Goal: Information Seeking & Learning: Learn about a topic

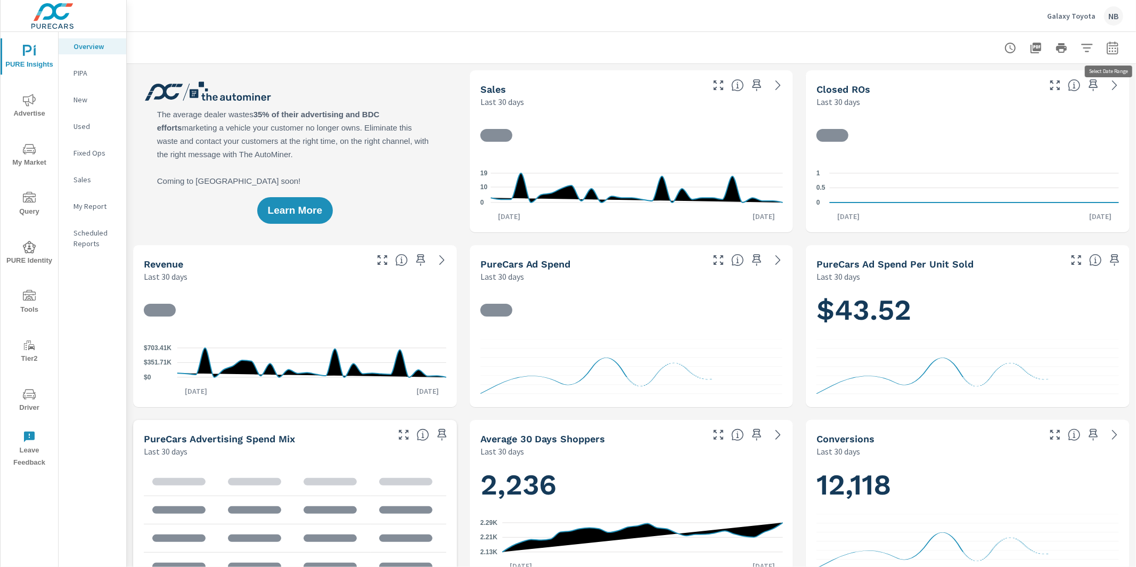
click at [1117, 48] on icon "button" at bounding box center [1112, 47] width 11 height 13
select select "Last 30 days"
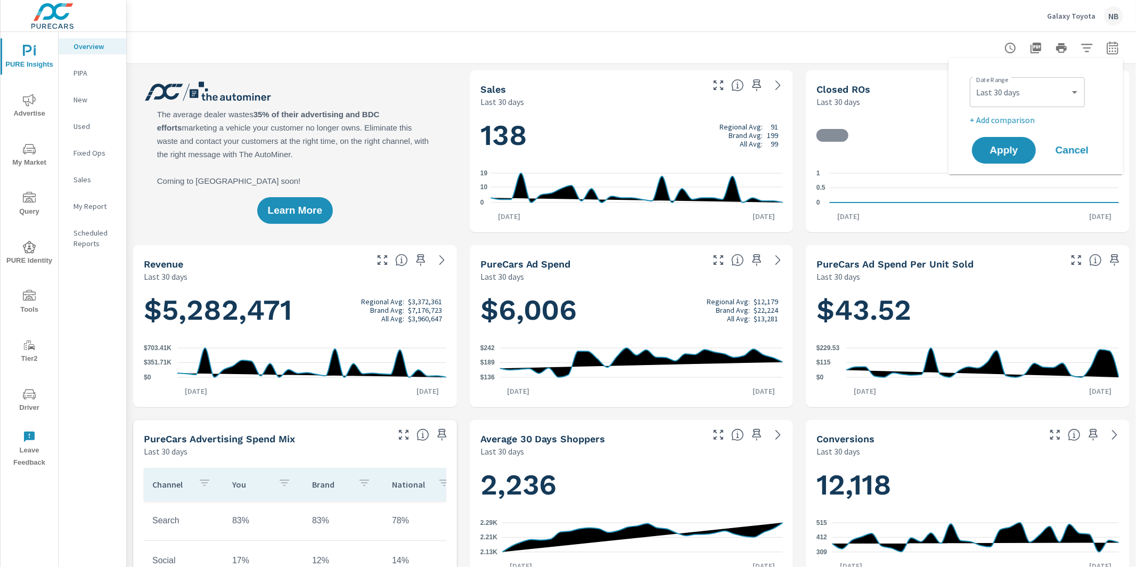
click at [1037, 118] on p "+ Add comparison" at bounding box center [1038, 119] width 136 height 13
select select "Previous period"
click at [1016, 183] on span "Apply" at bounding box center [1004, 180] width 44 height 10
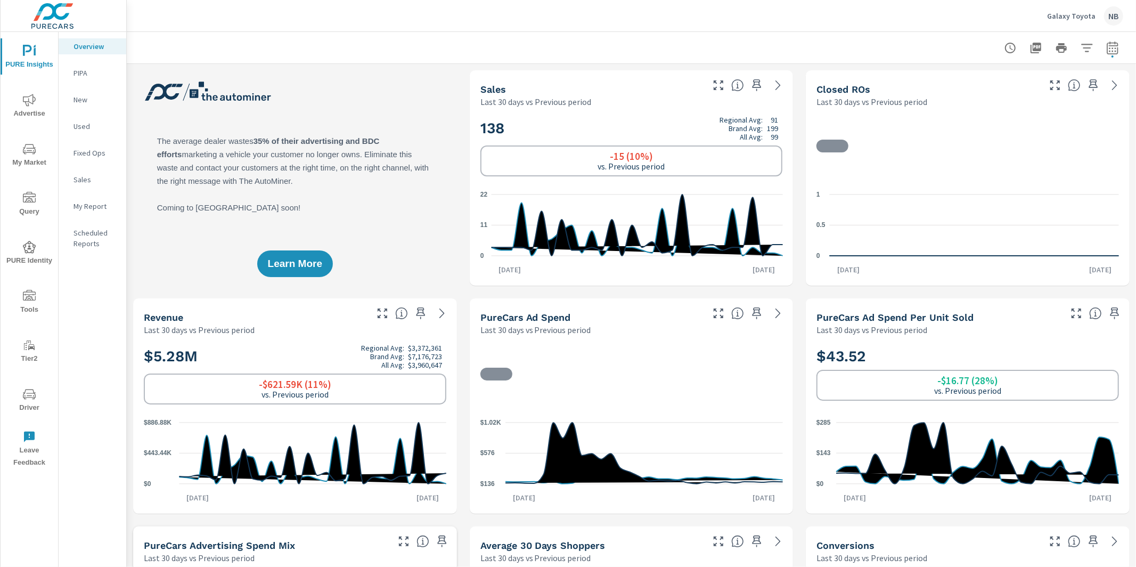
scroll to position [1, 0]
click at [1085, 48] on icon "button" at bounding box center [1087, 48] width 13 height 13
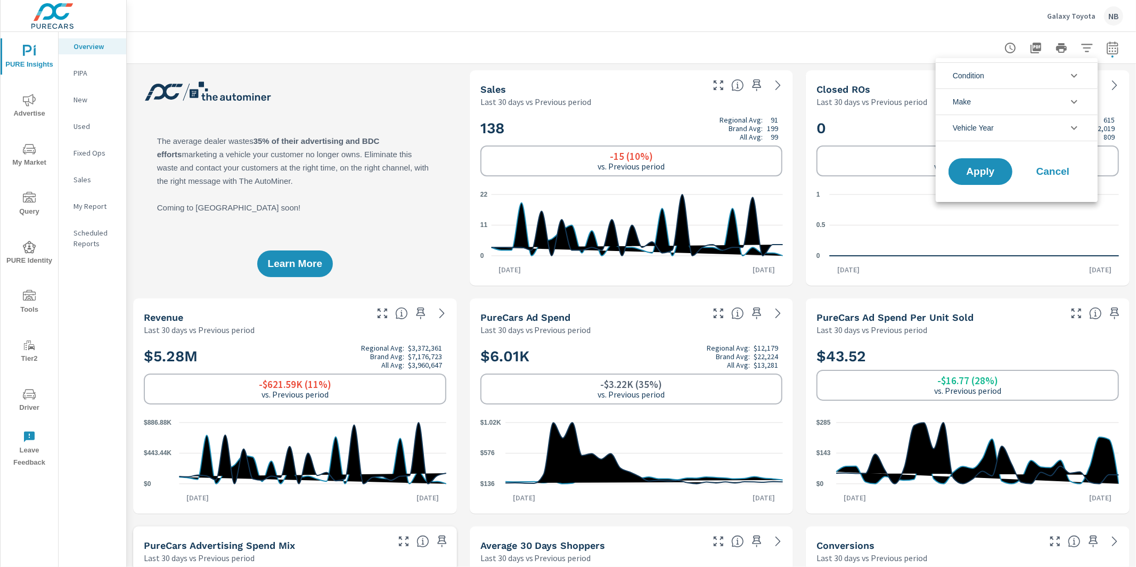
click at [1002, 72] on li "Condition" at bounding box center [1017, 75] width 162 height 26
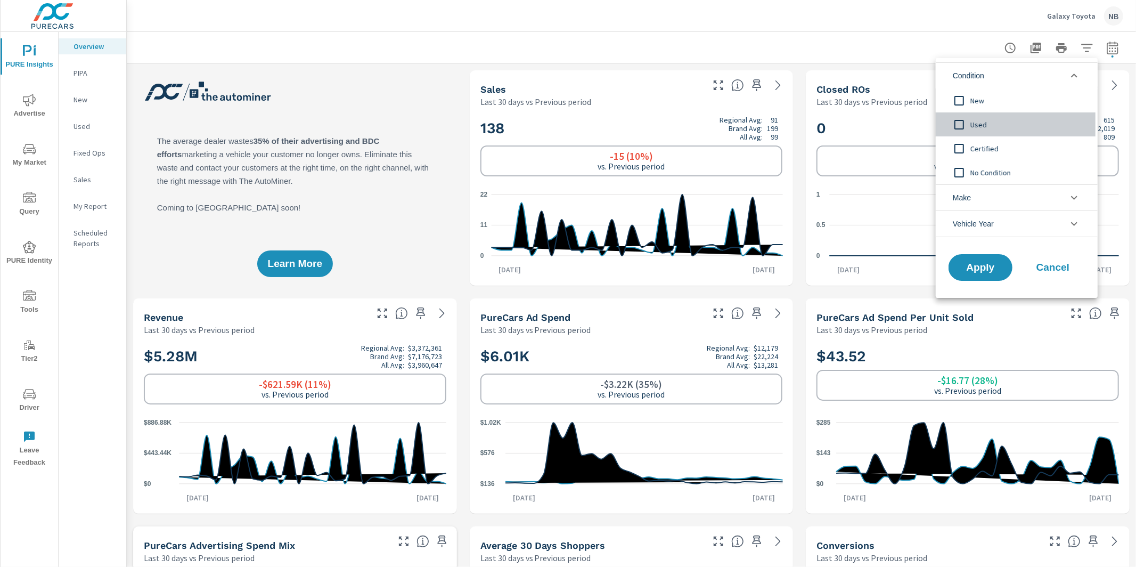
click at [983, 124] on span "Used" at bounding box center [1028, 124] width 117 height 13
click at [990, 198] on li "Make" at bounding box center [1017, 197] width 162 height 26
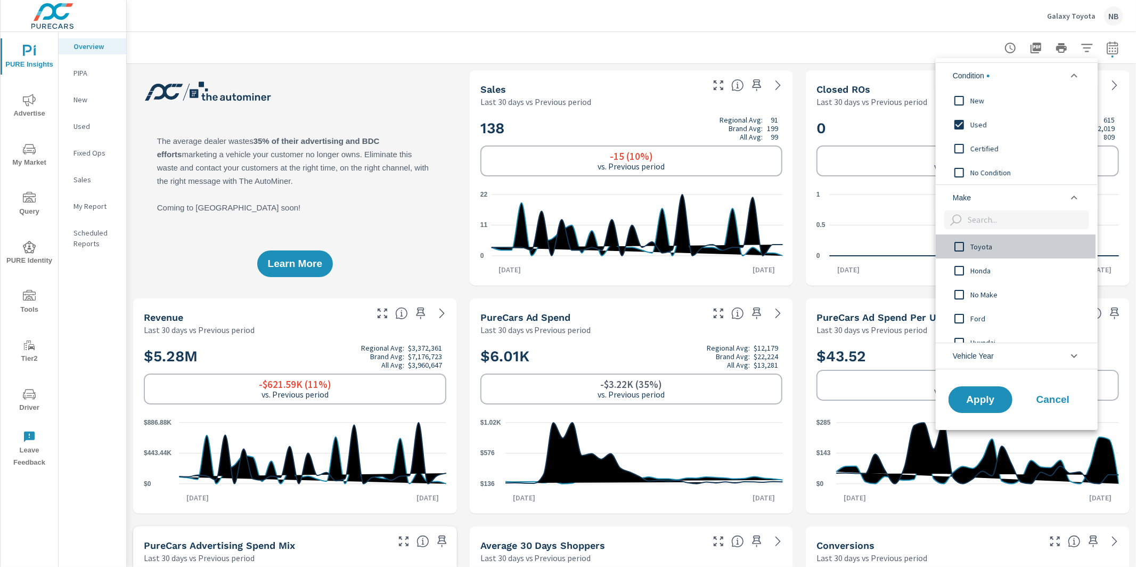
click at [983, 242] on span "Toyota" at bounding box center [1028, 246] width 117 height 13
click at [983, 395] on span "Apply" at bounding box center [981, 399] width 44 height 10
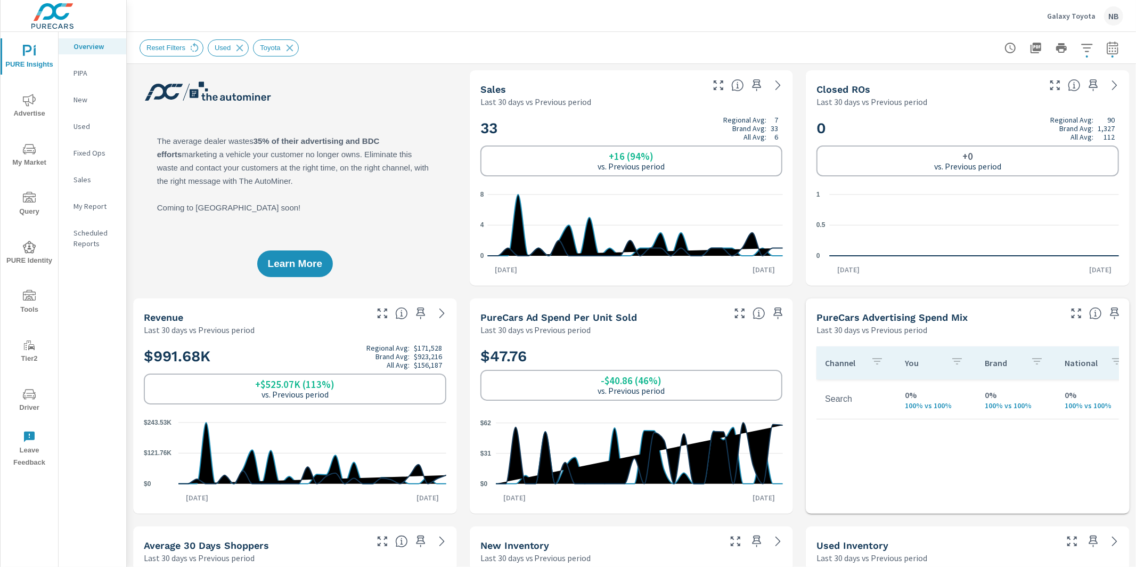
click at [755, 85] on icon "button" at bounding box center [757, 85] width 9 height 12
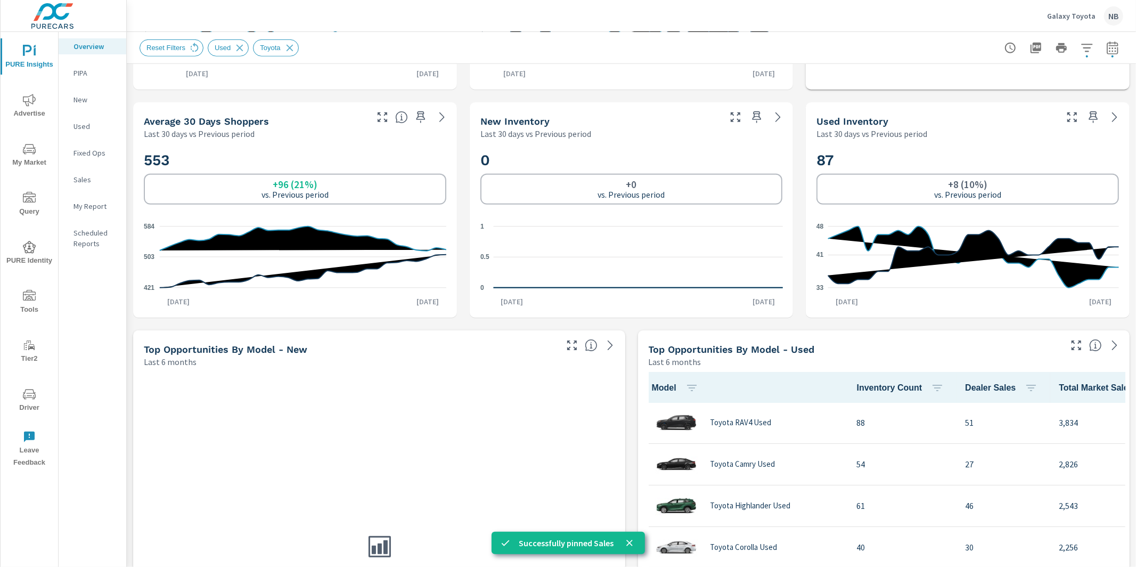
scroll to position [427, 0]
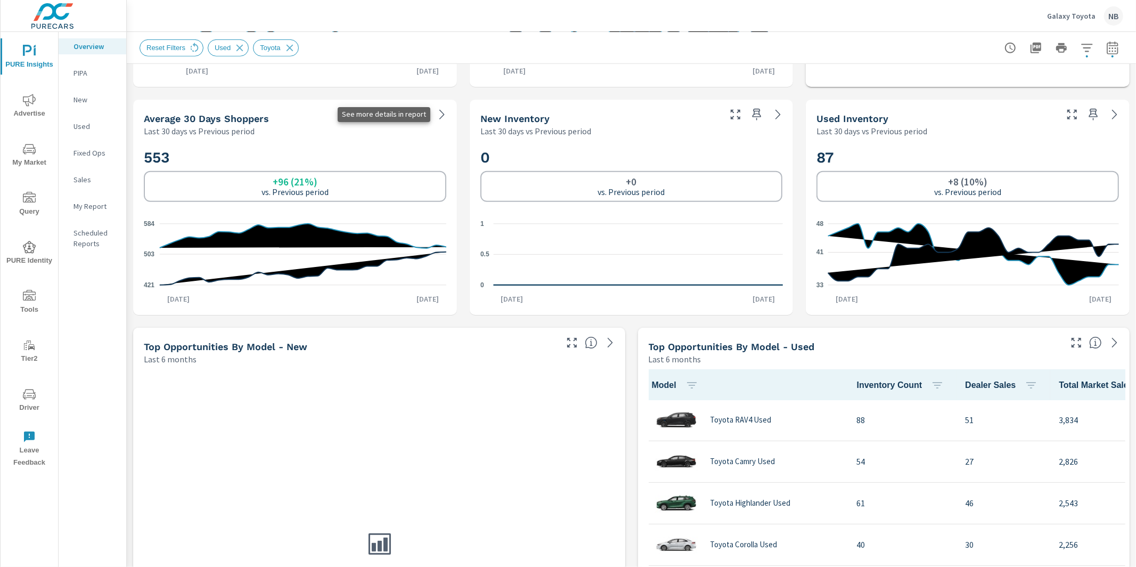
click at [438, 116] on icon at bounding box center [442, 114] width 13 height 13
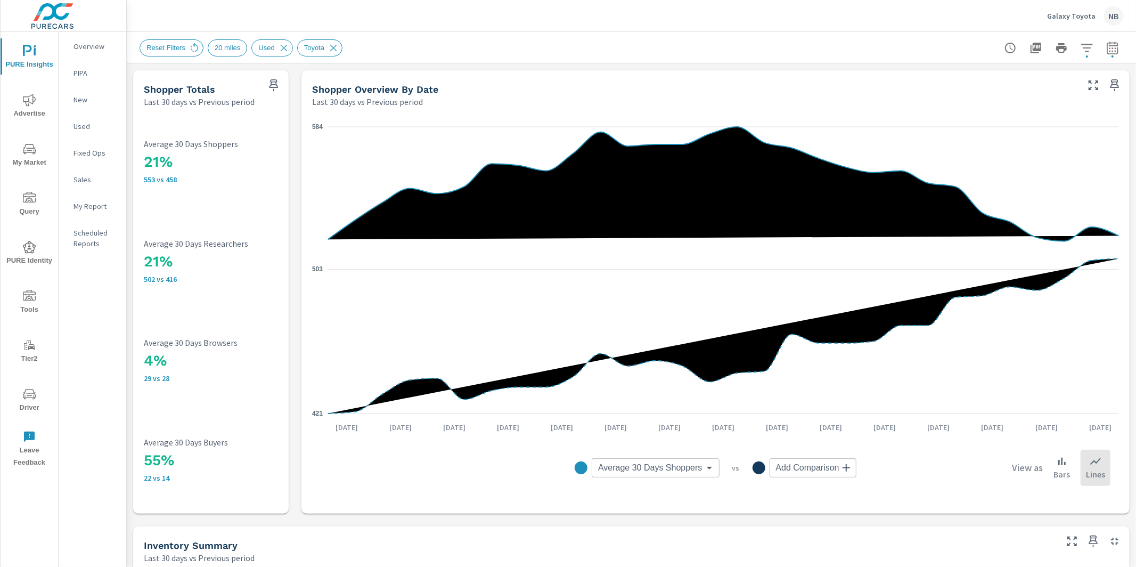
scroll to position [1, 0]
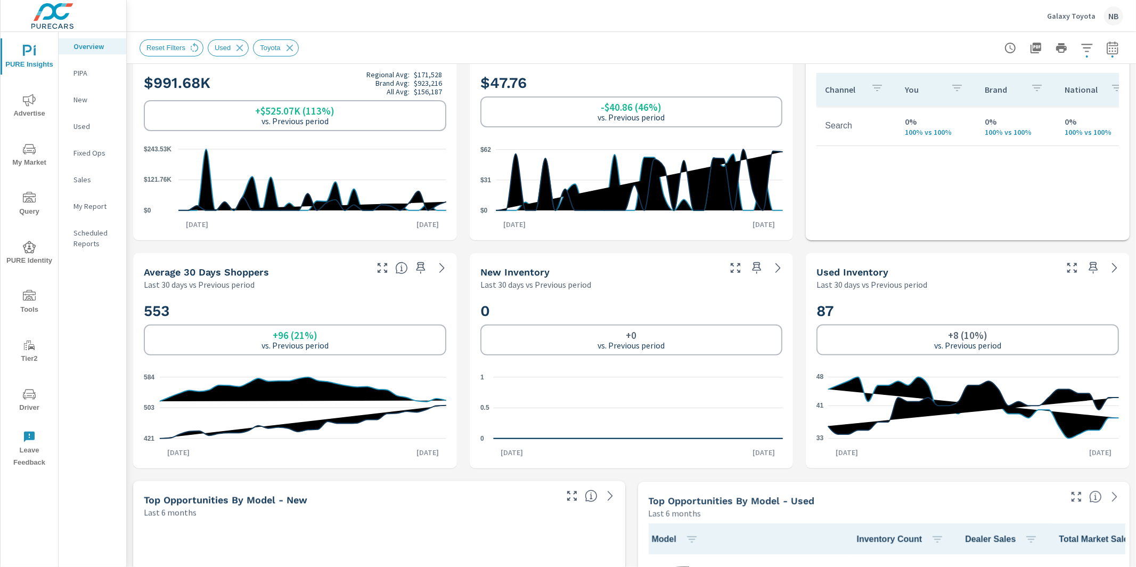
scroll to position [281, 0]
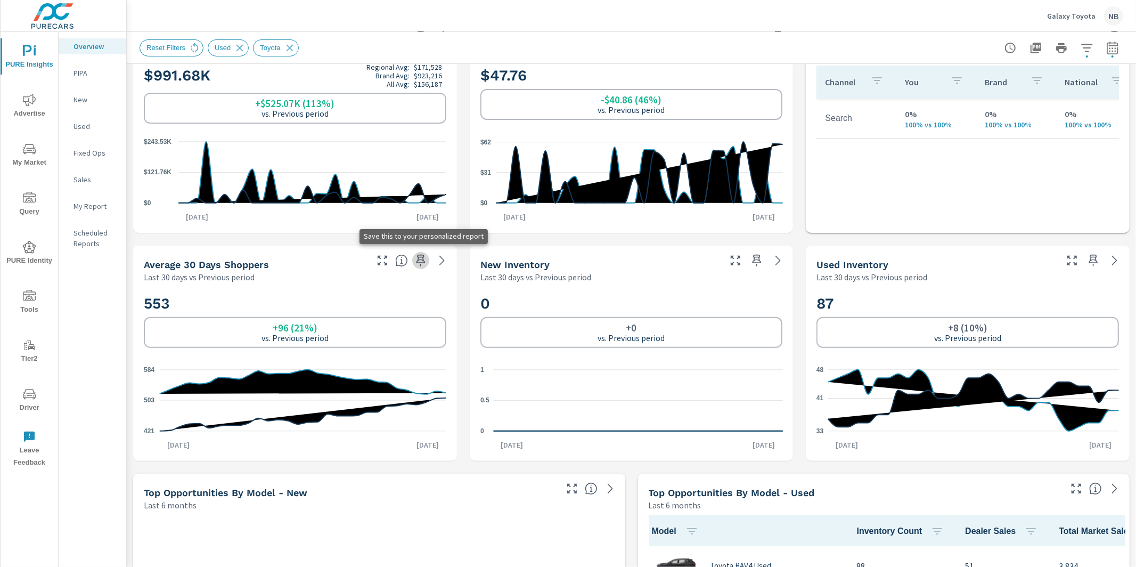
click at [416, 256] on icon "button" at bounding box center [420, 260] width 13 height 13
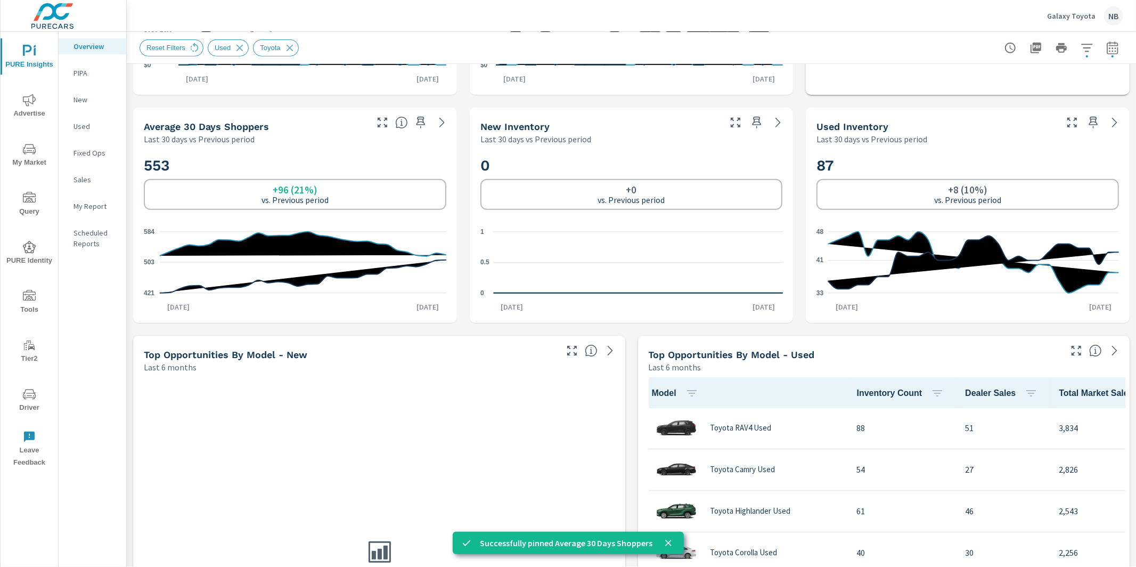
scroll to position [419, 0]
click at [1115, 125] on icon at bounding box center [1114, 122] width 13 height 13
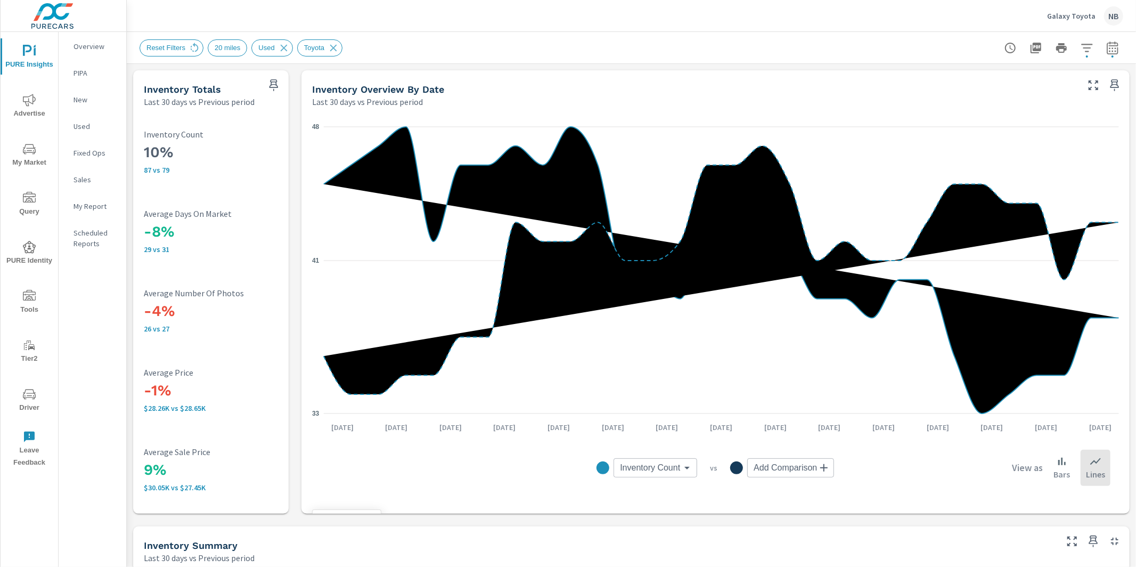
scroll to position [1, 0]
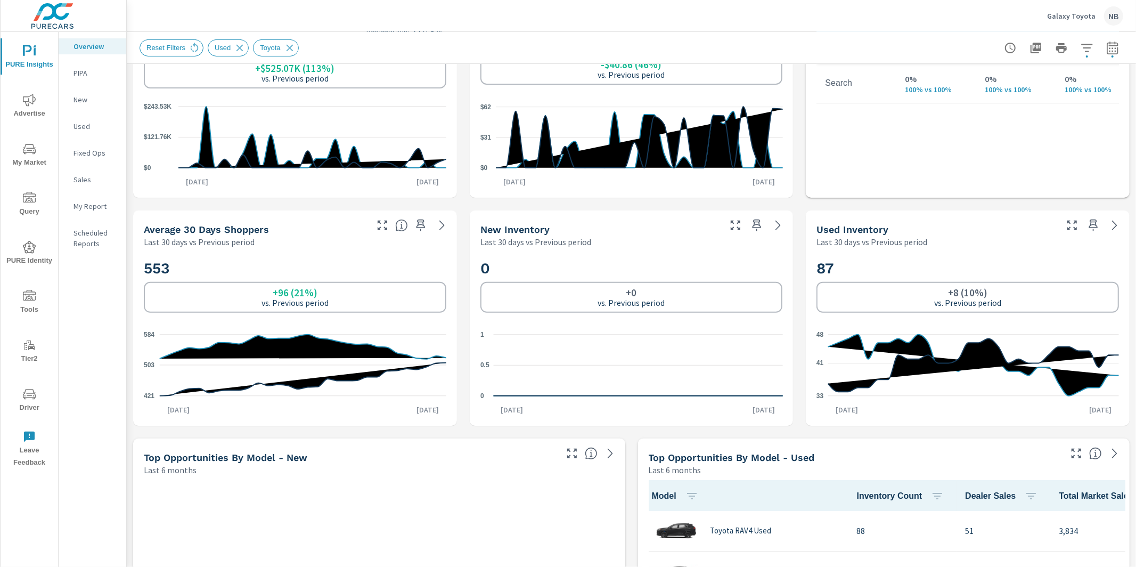
scroll to position [323, 0]
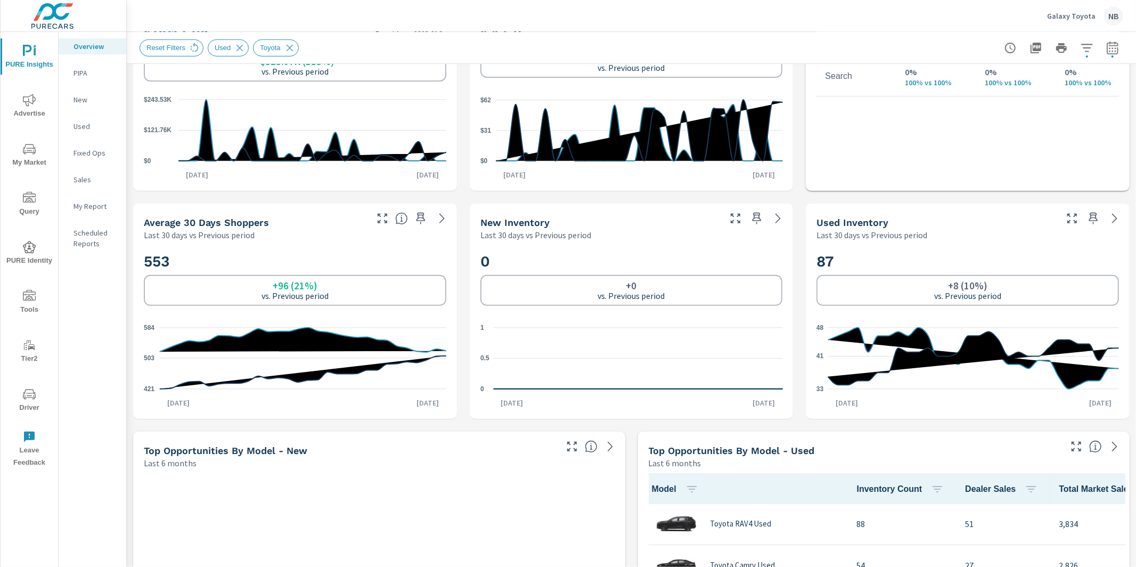
click at [1092, 218] on icon "button" at bounding box center [1093, 218] width 13 height 13
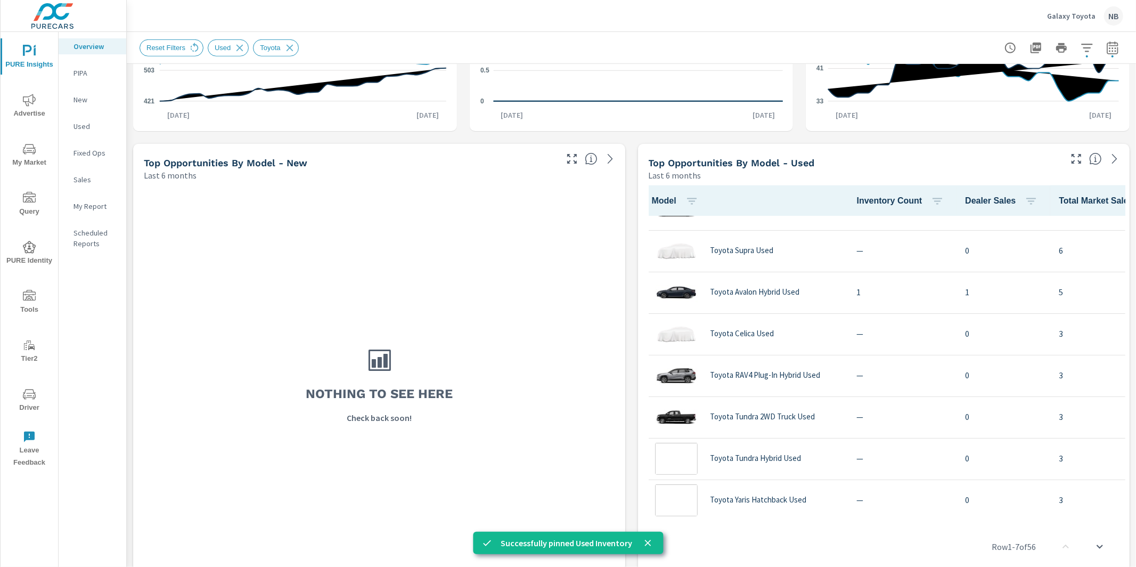
scroll to position [2025, 0]
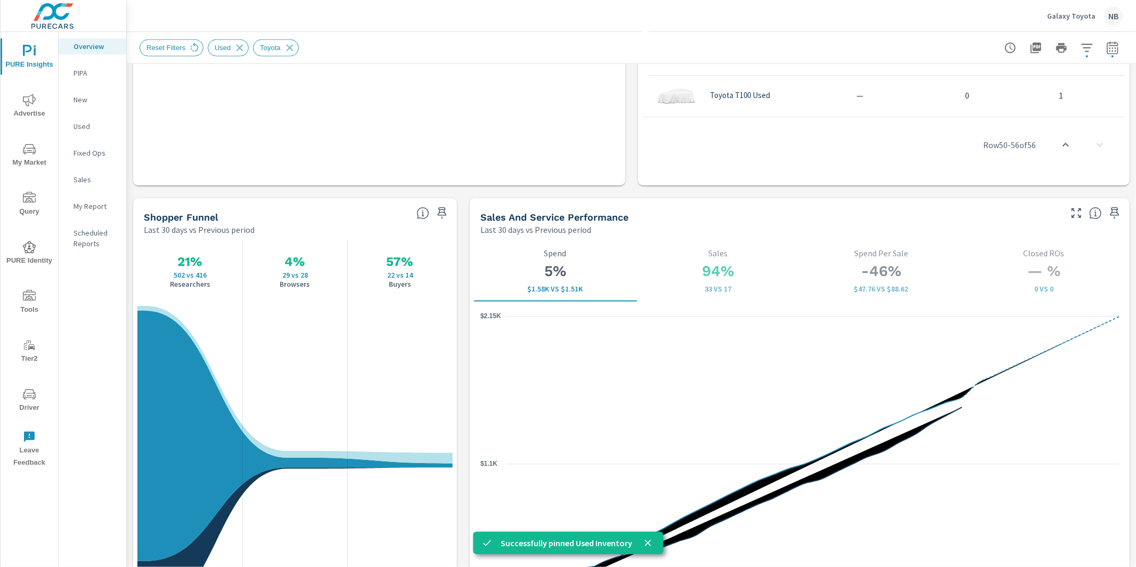
scroll to position [1105, 0]
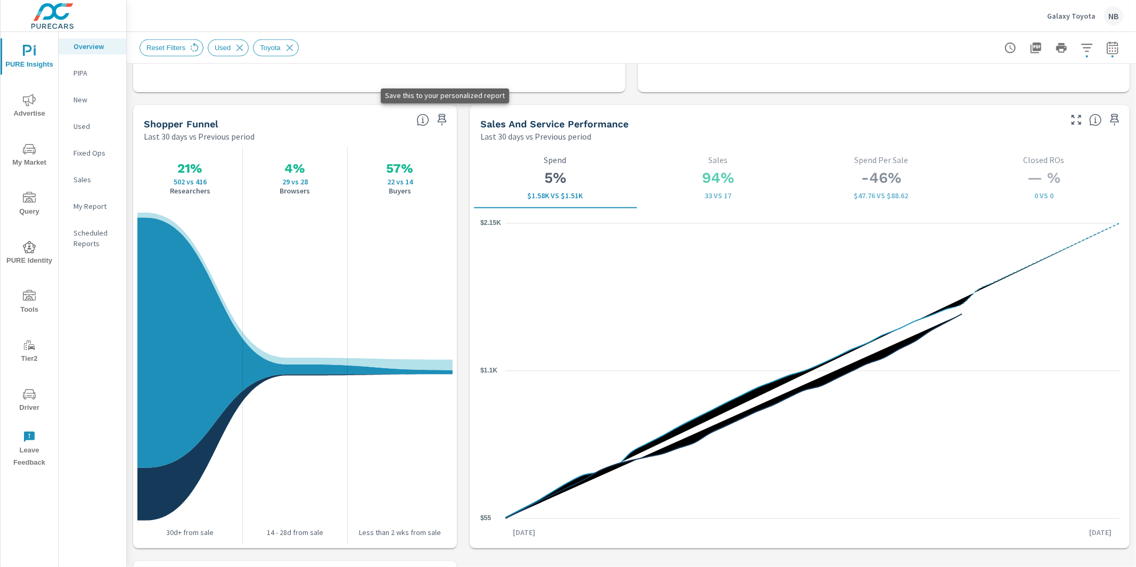
click at [443, 122] on icon "button" at bounding box center [442, 119] width 13 height 13
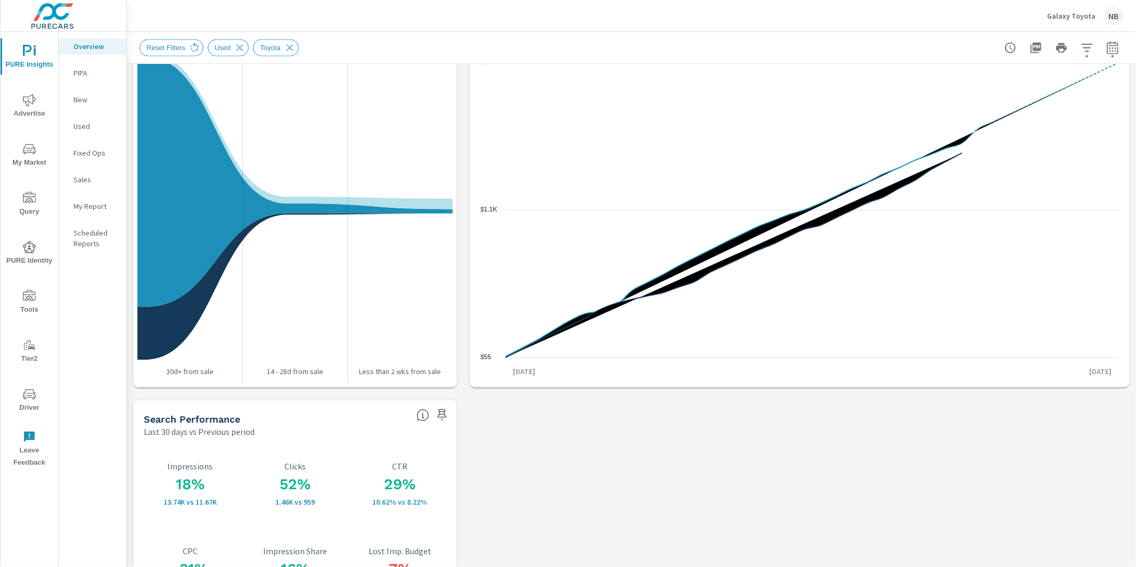
scroll to position [1321, 0]
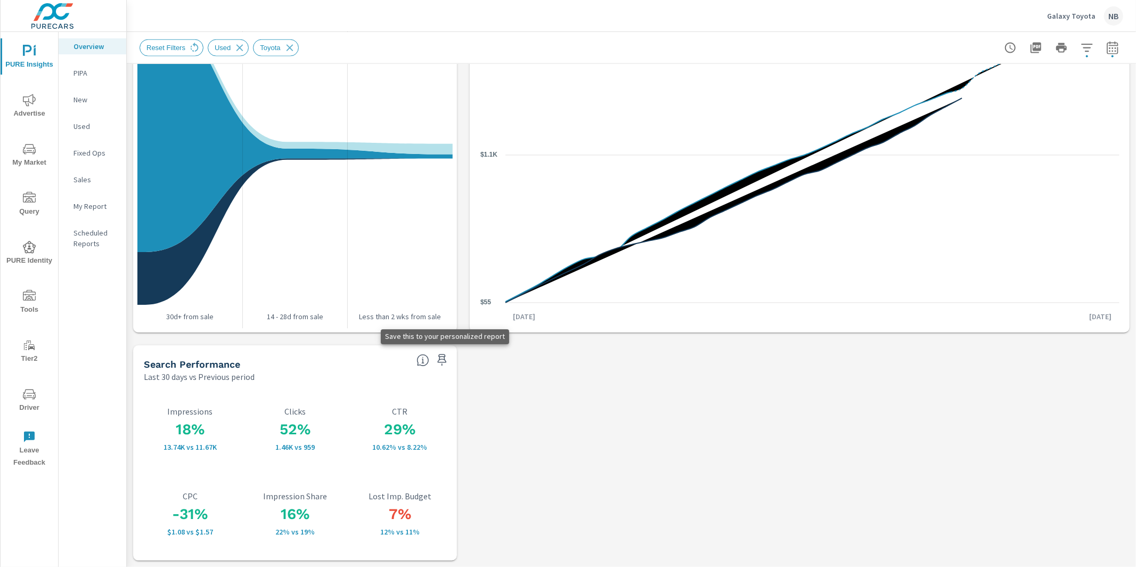
drag, startPoint x: 440, startPoint y: 361, endPoint x: 620, endPoint y: 466, distance: 208.4
click at [442, 361] on icon "button" at bounding box center [442, 360] width 13 height 13
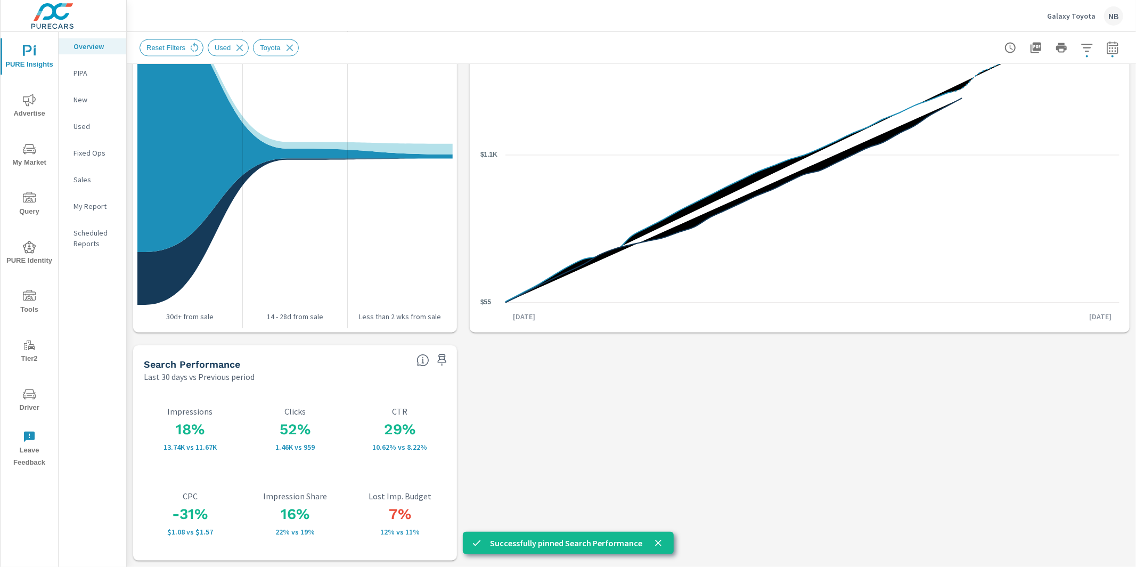
click at [27, 103] on icon "nav menu" at bounding box center [29, 100] width 13 height 13
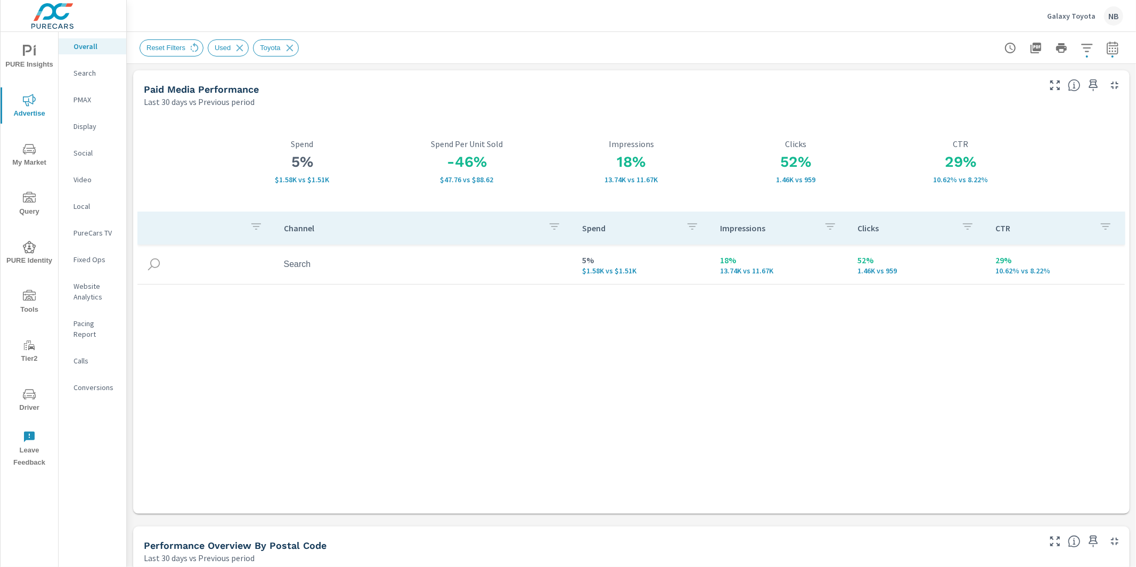
click at [85, 152] on p "Social" at bounding box center [95, 153] width 44 height 11
click at [79, 72] on p "Search" at bounding box center [95, 73] width 44 height 11
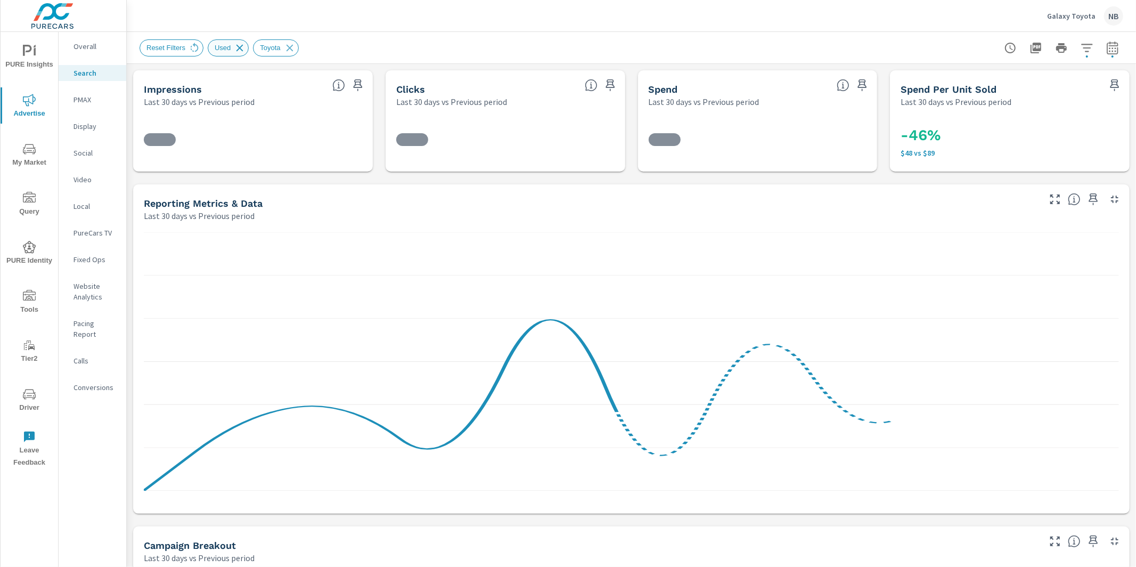
click at [243, 50] on icon at bounding box center [239, 47] width 7 height 7
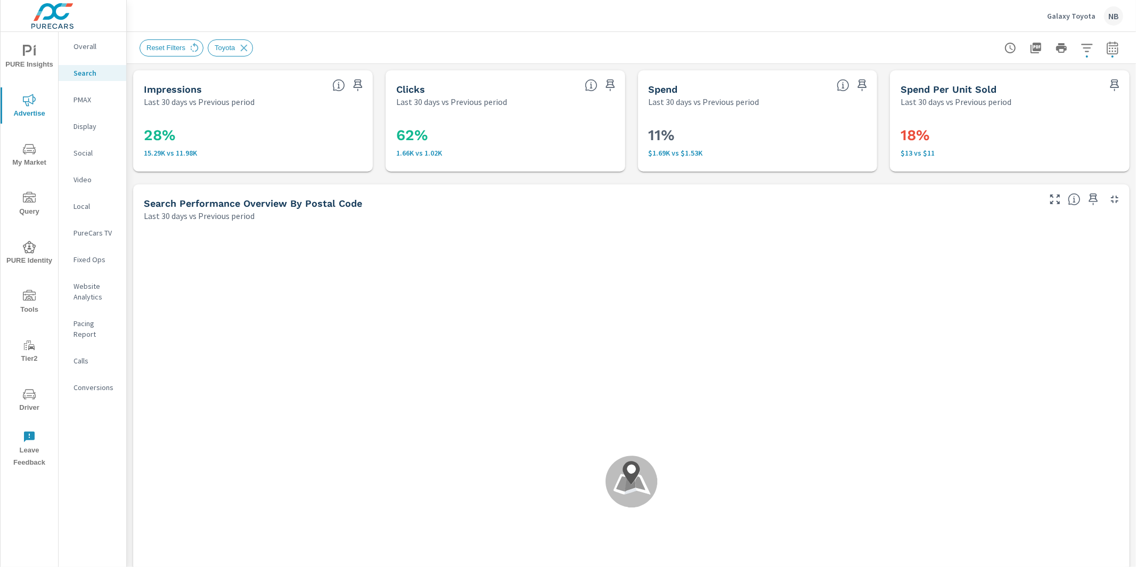
click at [96, 150] on p "Social" at bounding box center [95, 153] width 44 height 11
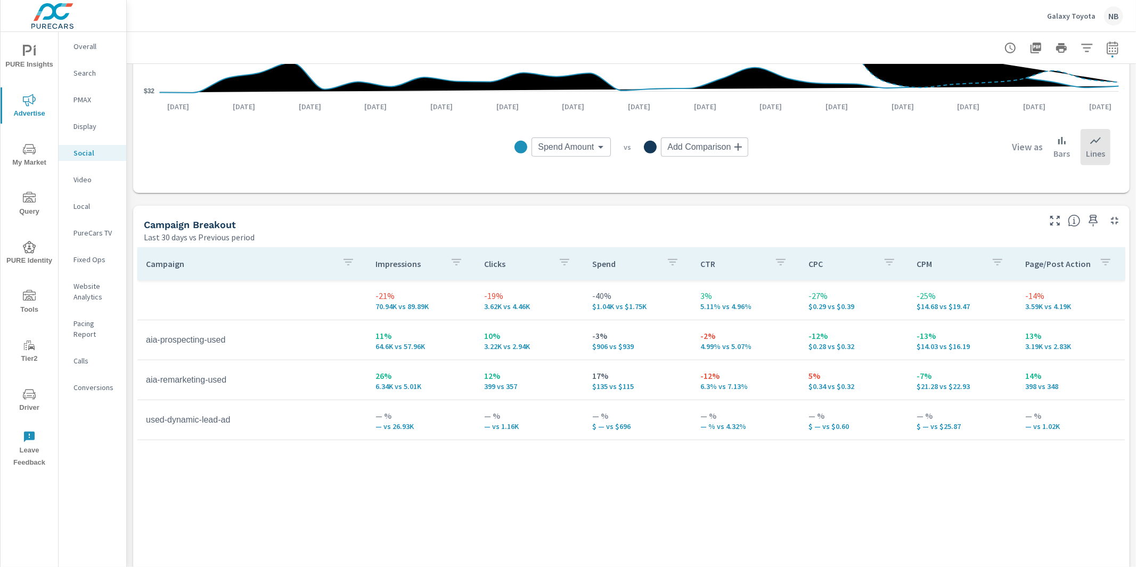
scroll to position [409, 0]
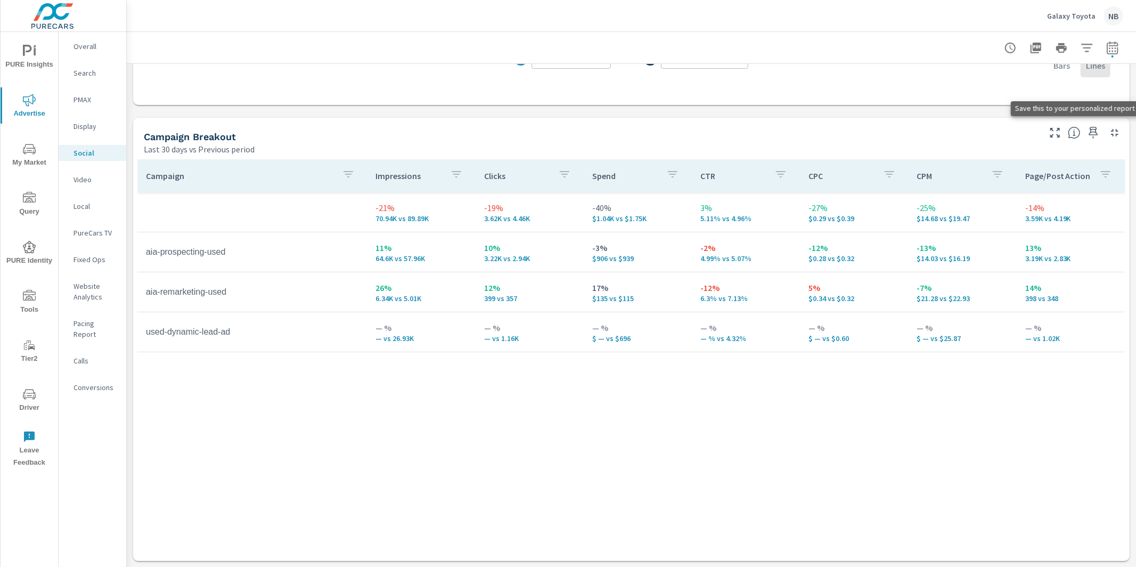
click at [1098, 133] on icon "button" at bounding box center [1093, 132] width 13 height 13
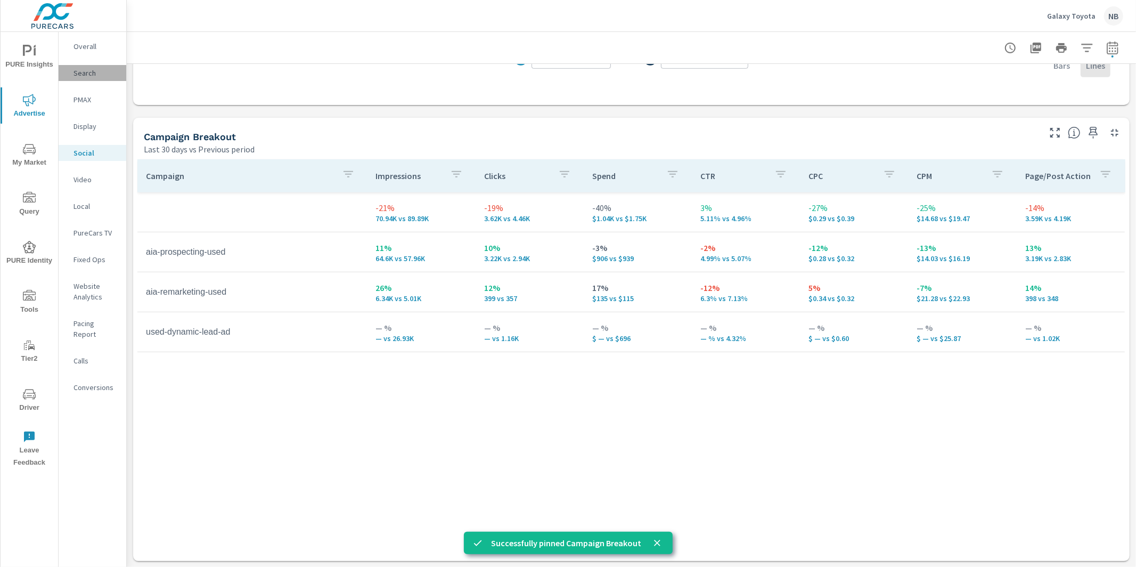
click at [88, 71] on p "Search" at bounding box center [95, 73] width 44 height 11
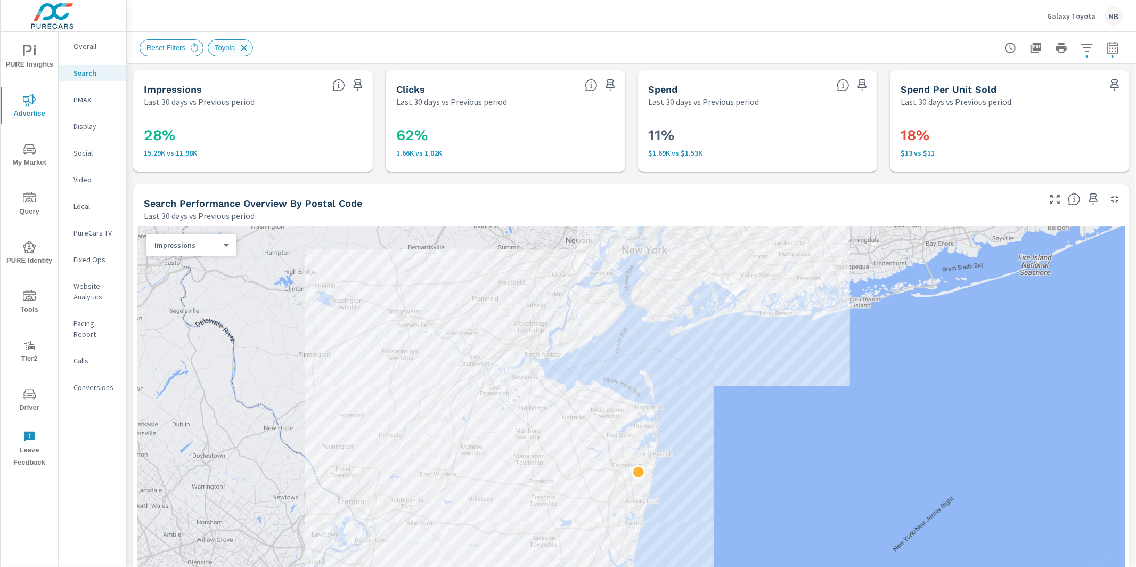
click at [244, 48] on icon at bounding box center [244, 47] width 7 height 7
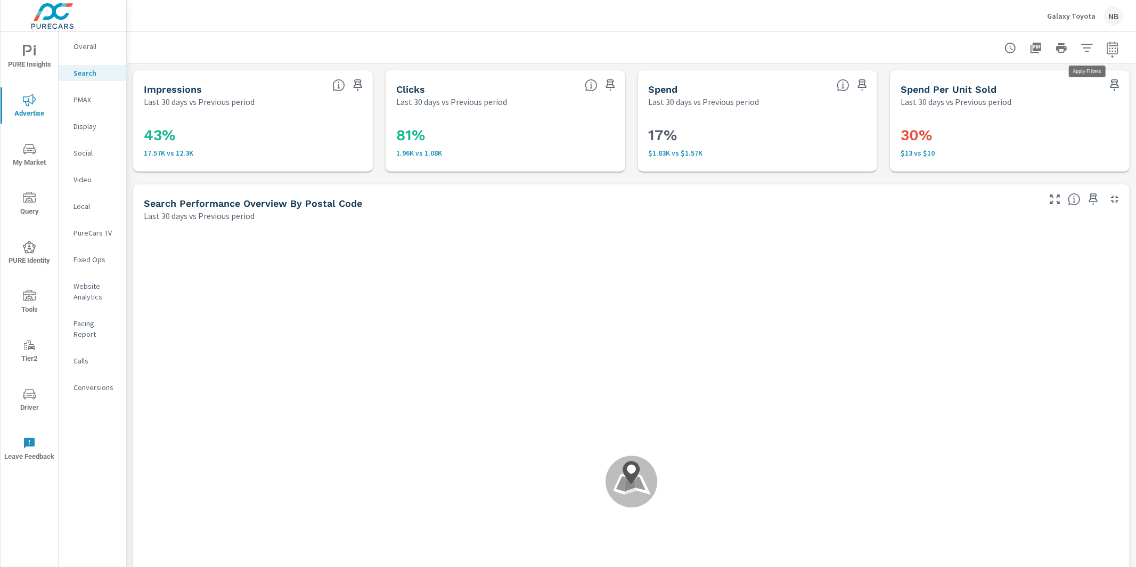
click at [1085, 53] on icon "button" at bounding box center [1087, 48] width 13 height 13
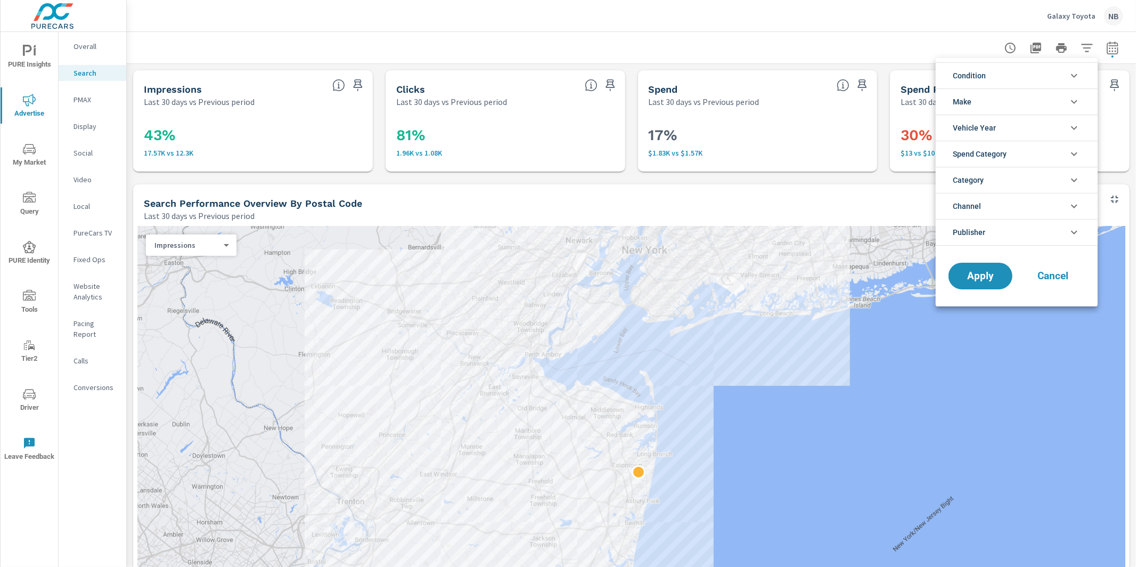
click at [1011, 226] on li "Publisher" at bounding box center [1017, 232] width 162 height 27
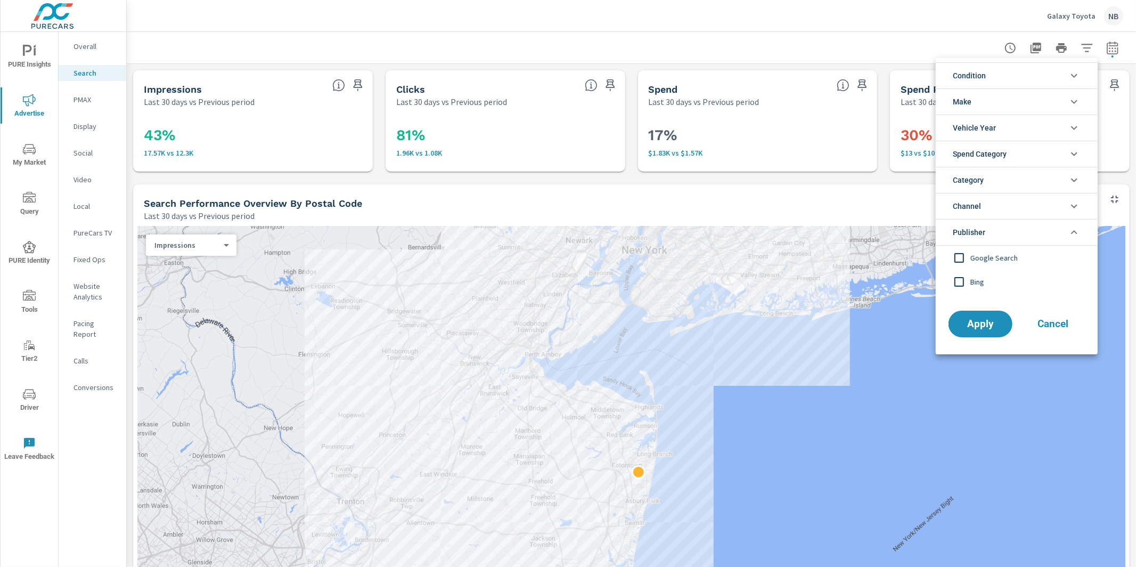
click at [984, 284] on span "Bing" at bounding box center [1028, 281] width 117 height 13
click at [1006, 332] on button "Apply" at bounding box center [981, 324] width 66 height 28
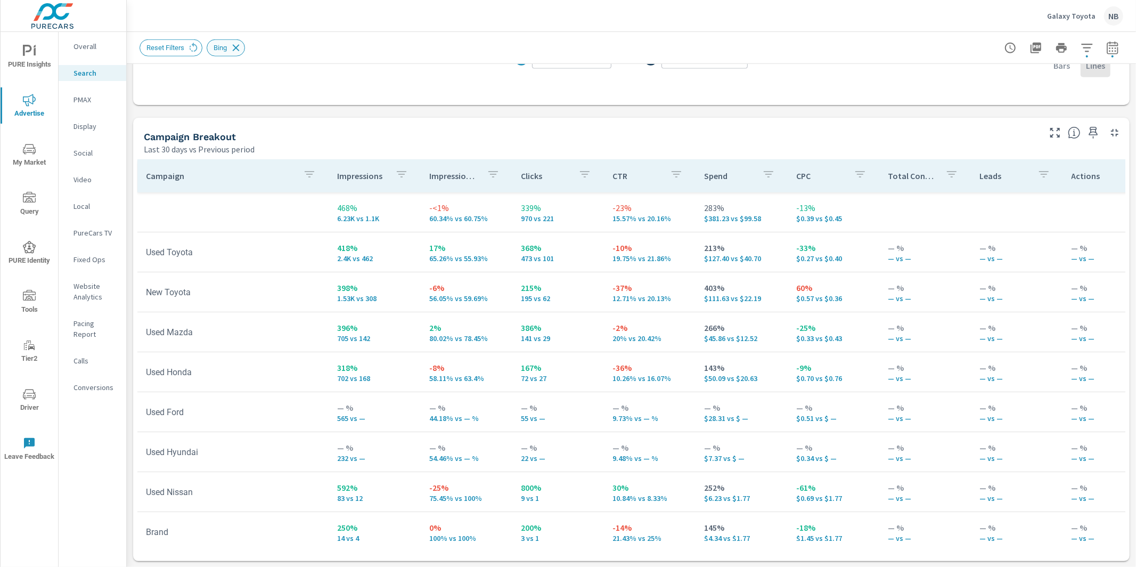
click at [238, 48] on icon at bounding box center [236, 47] width 7 height 7
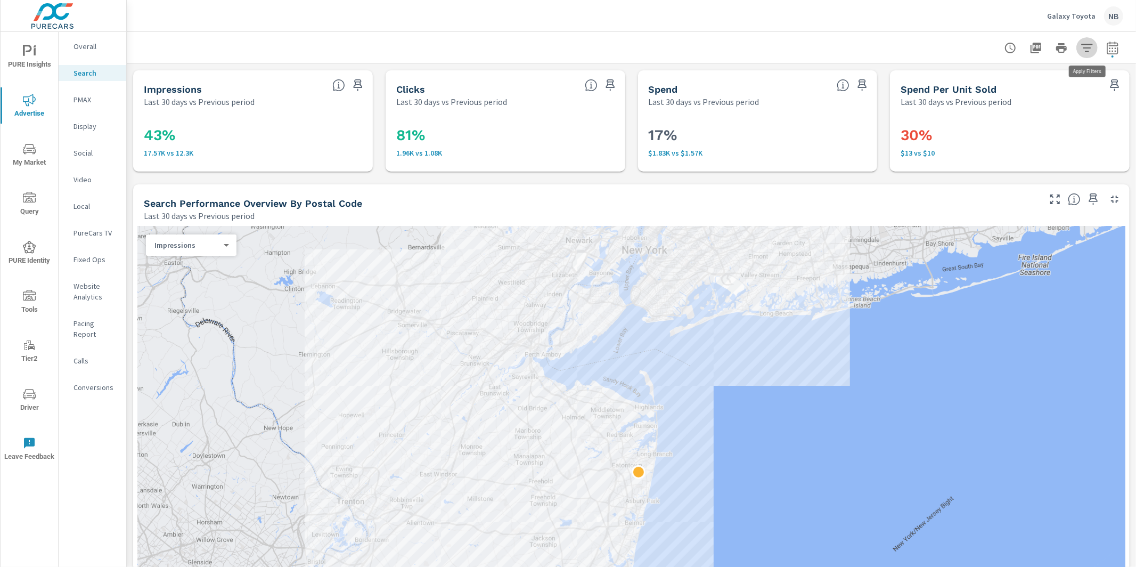
click at [1083, 51] on icon "button" at bounding box center [1087, 48] width 13 height 13
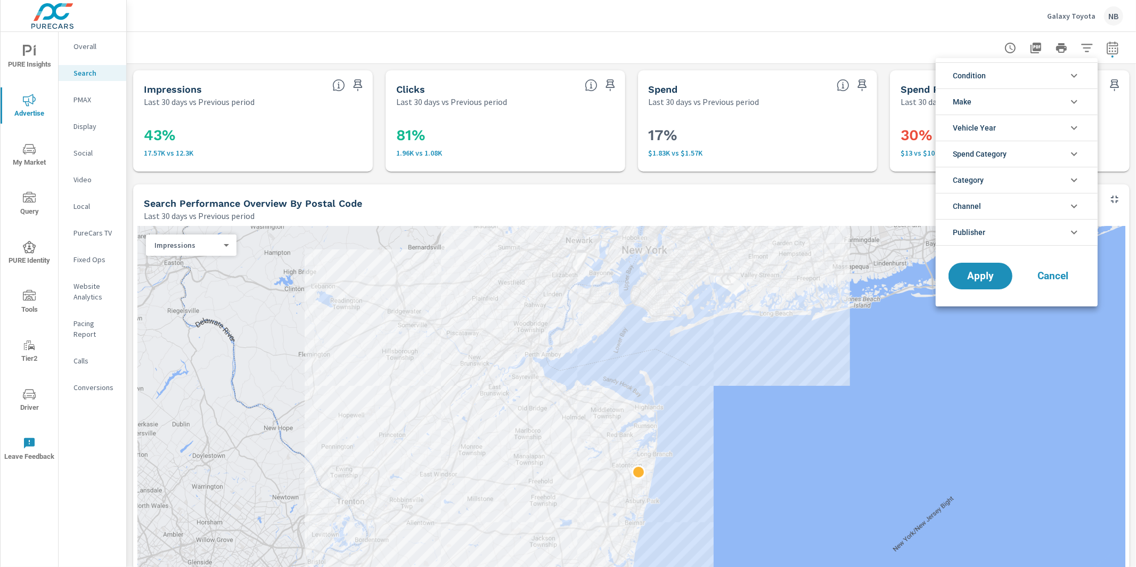
click at [1010, 231] on li "Publisher" at bounding box center [1017, 232] width 162 height 27
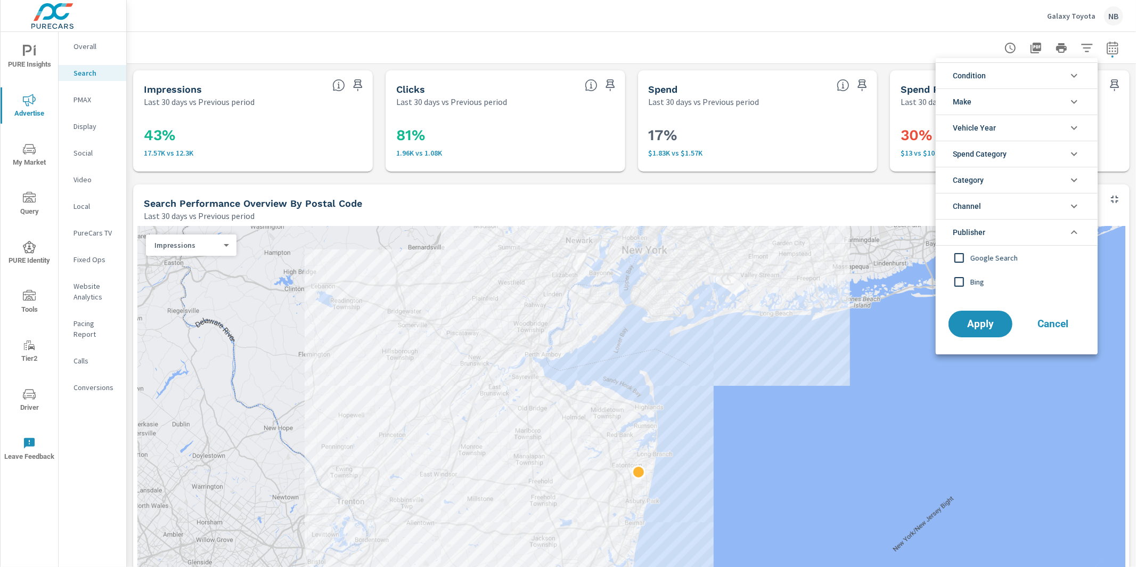
click at [976, 284] on span "Bing" at bounding box center [1028, 281] width 117 height 13
click at [993, 336] on button "Apply" at bounding box center [981, 324] width 66 height 28
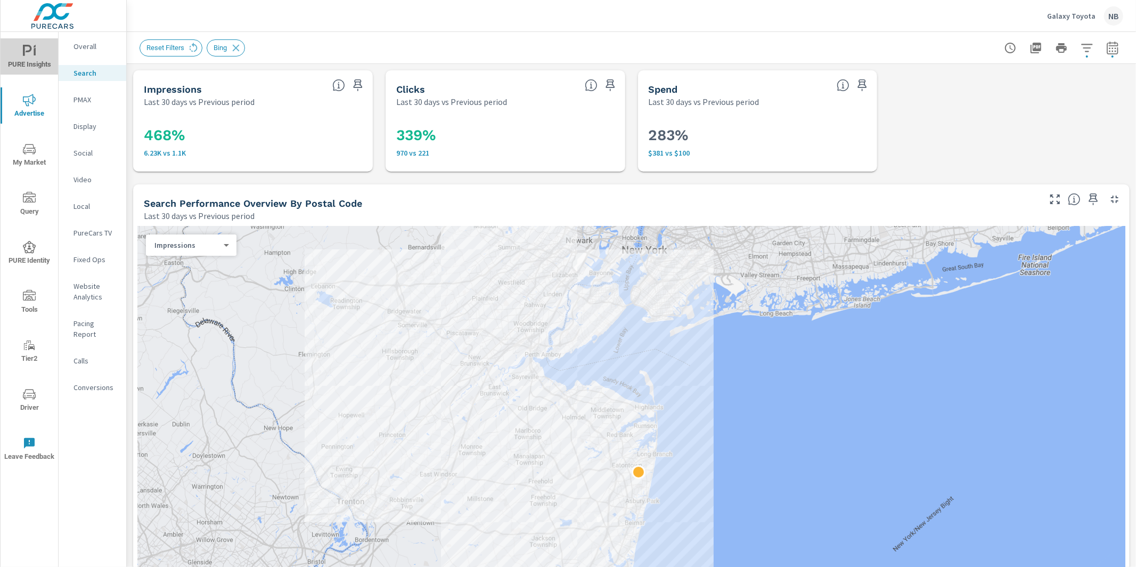
click at [28, 54] on icon "nav menu" at bounding box center [29, 51] width 13 height 13
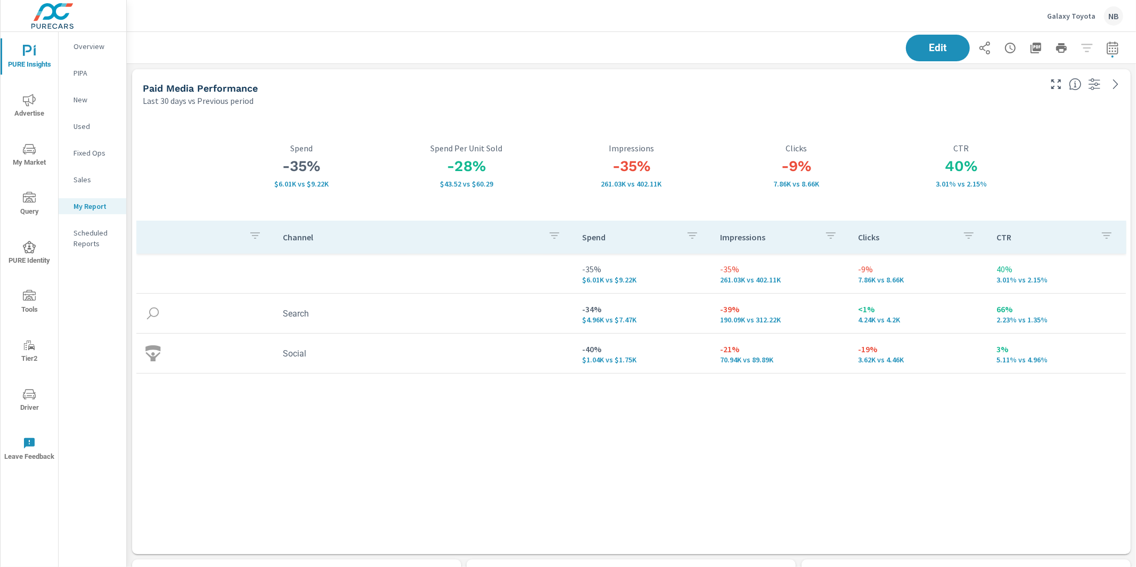
scroll to position [208, 0]
click at [952, 45] on span "Edit" at bounding box center [938, 48] width 44 height 10
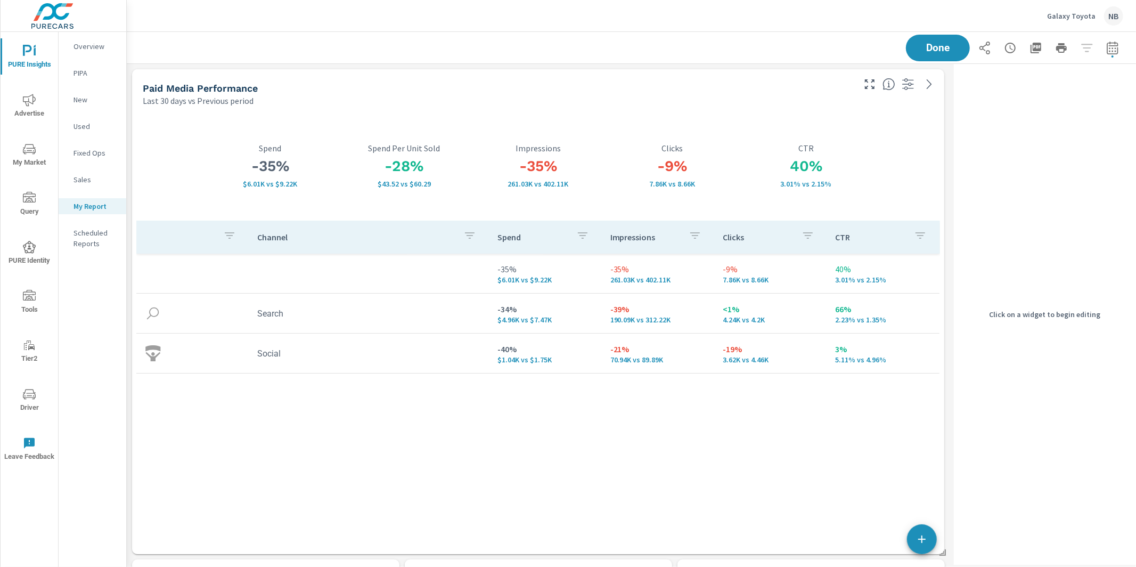
click at [841, 88] on div "Paid Media Performance" at bounding box center [498, 88] width 710 height 12
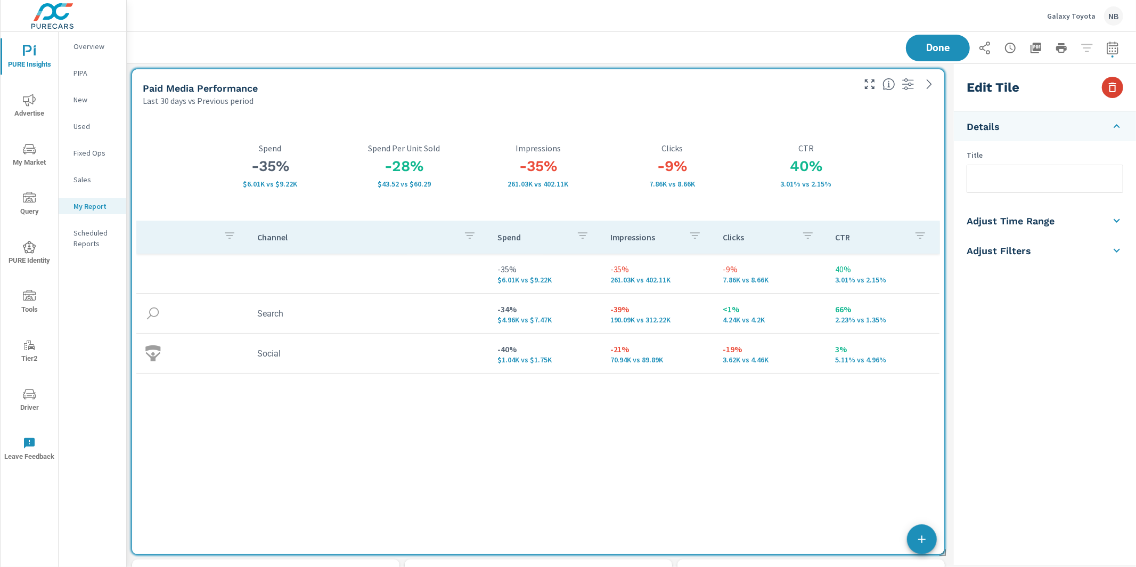
drag, startPoint x: 1127, startPoint y: 92, endPoint x: 1118, endPoint y: 90, distance: 9.3
click at [1127, 92] on div "Edit Tile" at bounding box center [1045, 87] width 182 height 47
click at [1118, 90] on icon "button" at bounding box center [1112, 87] width 13 height 13
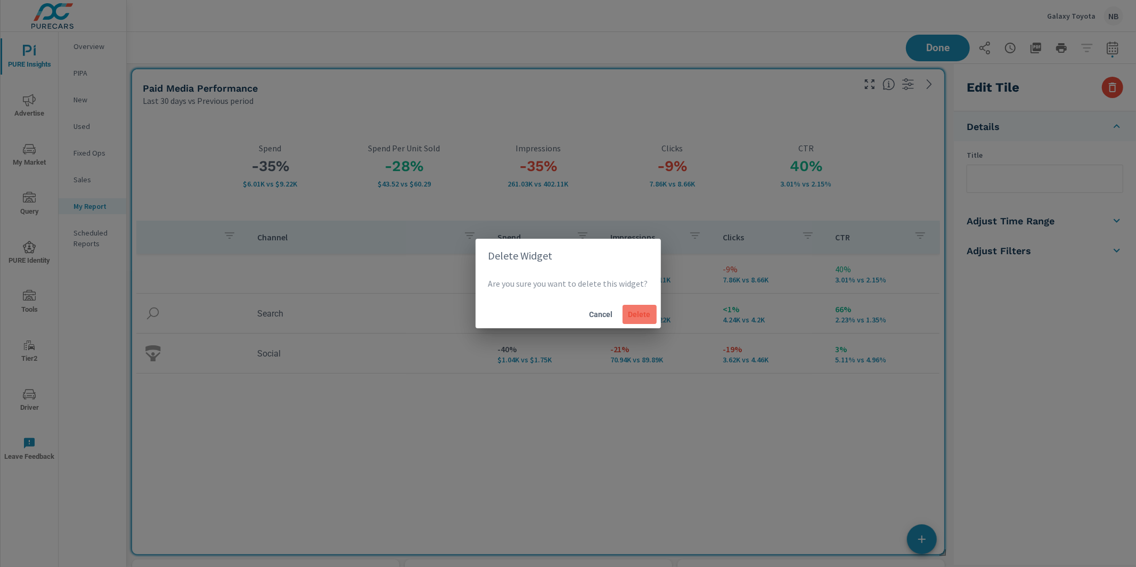
drag, startPoint x: 642, startPoint y: 314, endPoint x: 650, endPoint y: 320, distance: 10.3
click at [642, 315] on span "Delete" at bounding box center [640, 314] width 26 height 10
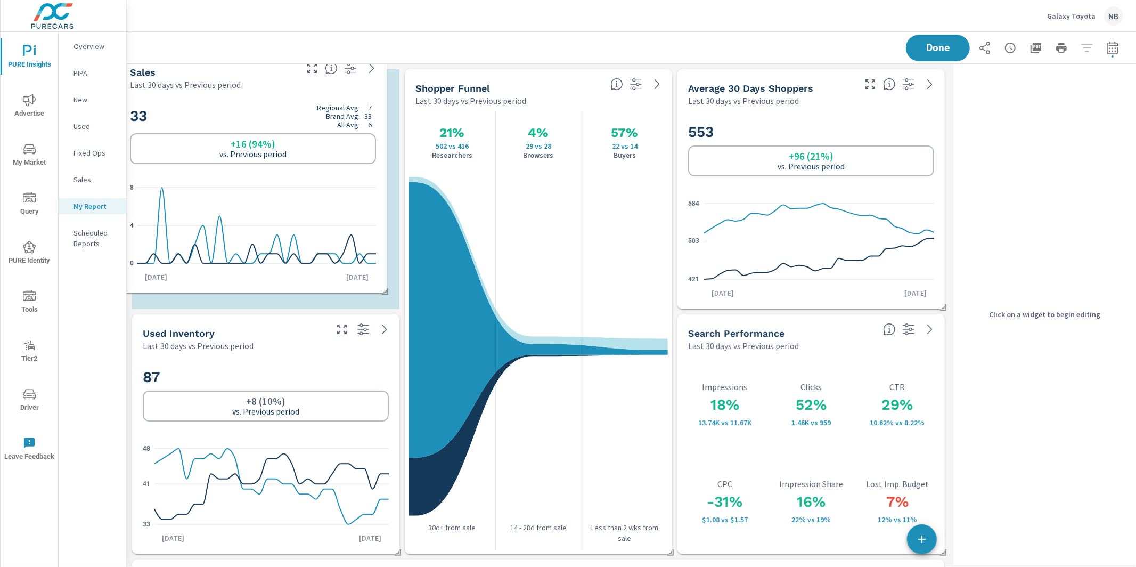
scroll to position [1843, 823]
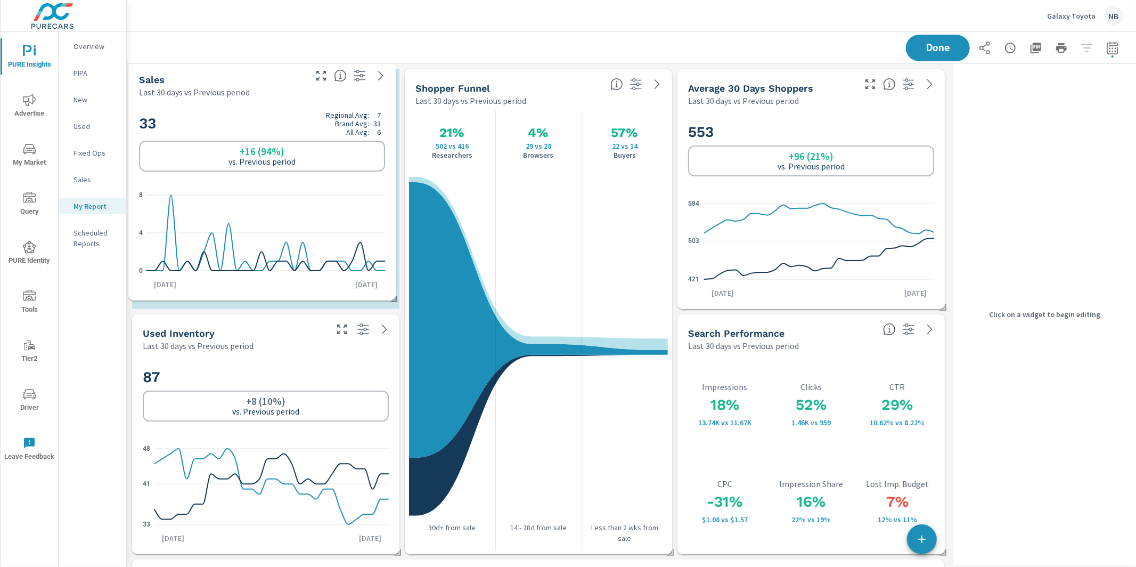
drag, startPoint x: 646, startPoint y: 83, endPoint x: 233, endPoint y: 75, distance: 412.9
click at [233, 75] on div "Sales" at bounding box center [221, 79] width 165 height 12
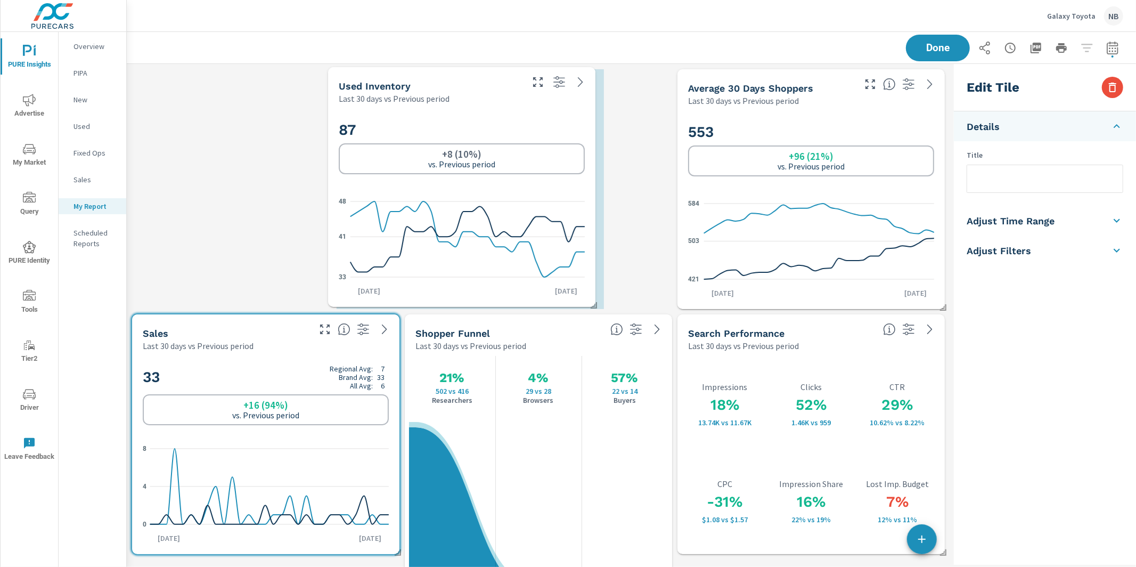
scroll to position [2088, 823]
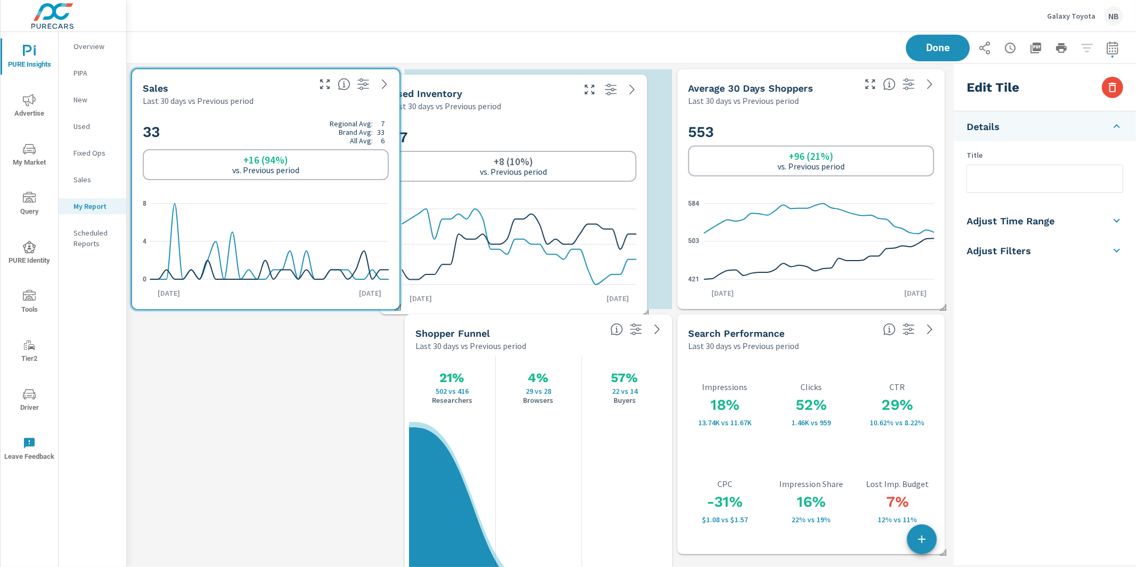
drag, startPoint x: 309, startPoint y: 357, endPoint x: 557, endPoint y: 117, distance: 344.6
click at [557, 117] on div "87 +8 (10%) vs. Previous period 33 41 48 Jul 23rd Aug 21st" at bounding box center [513, 213] width 259 height 194
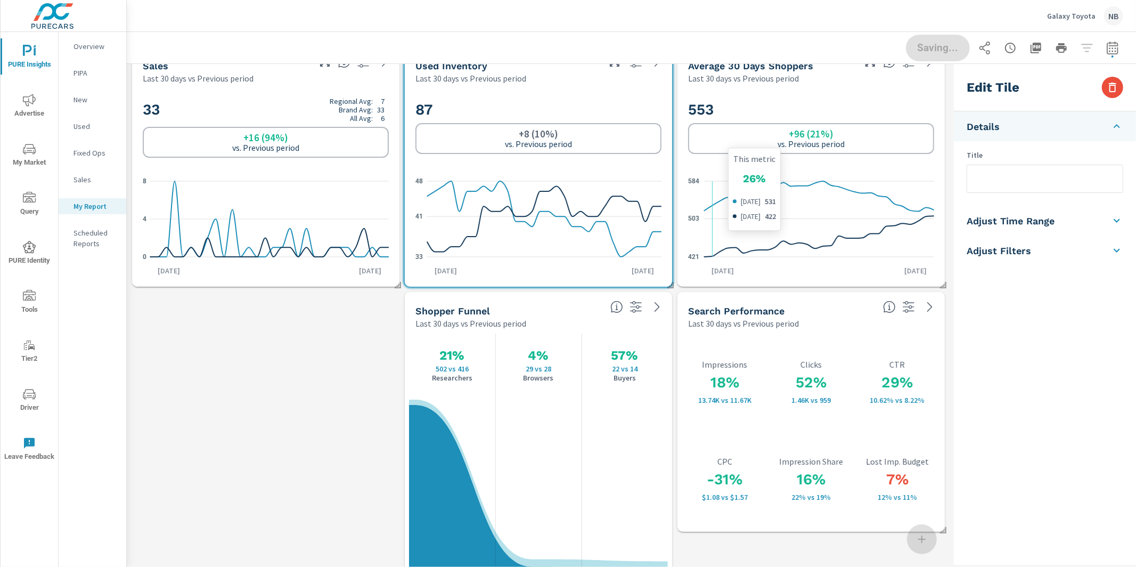
scroll to position [0, 0]
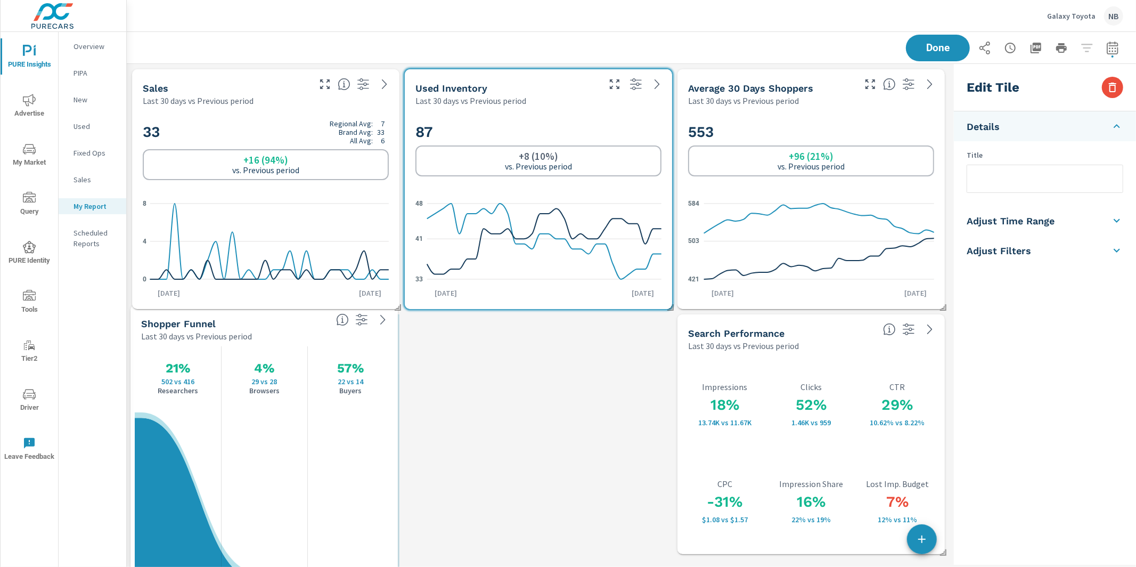
drag, startPoint x: 552, startPoint y: 331, endPoint x: 282, endPoint y: 322, distance: 269.6
click at [277, 322] on div "Shopper Funnel" at bounding box center [234, 323] width 186 height 12
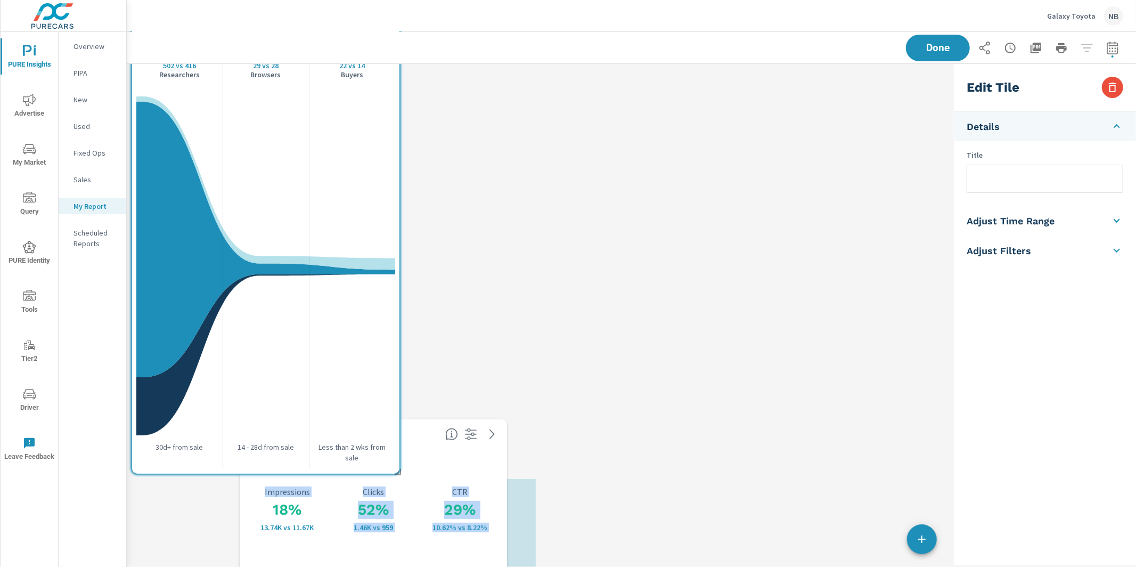
scroll to position [2333, 823]
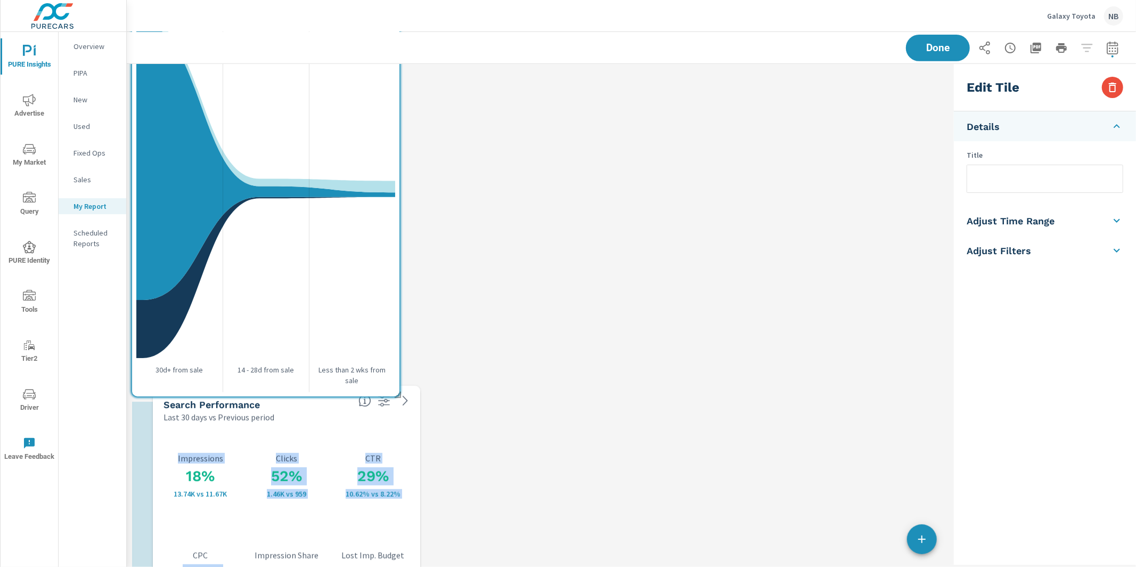
drag, startPoint x: 763, startPoint y: 126, endPoint x: 237, endPoint y: 559, distance: 681.8
click at [233, 559] on div "18% 13.74K vs 11.67K Impressions 52% 1.46K vs 959 Clicks 29% 10.62% vs 8.22% CT…" at bounding box center [286, 524] width 259 height 194
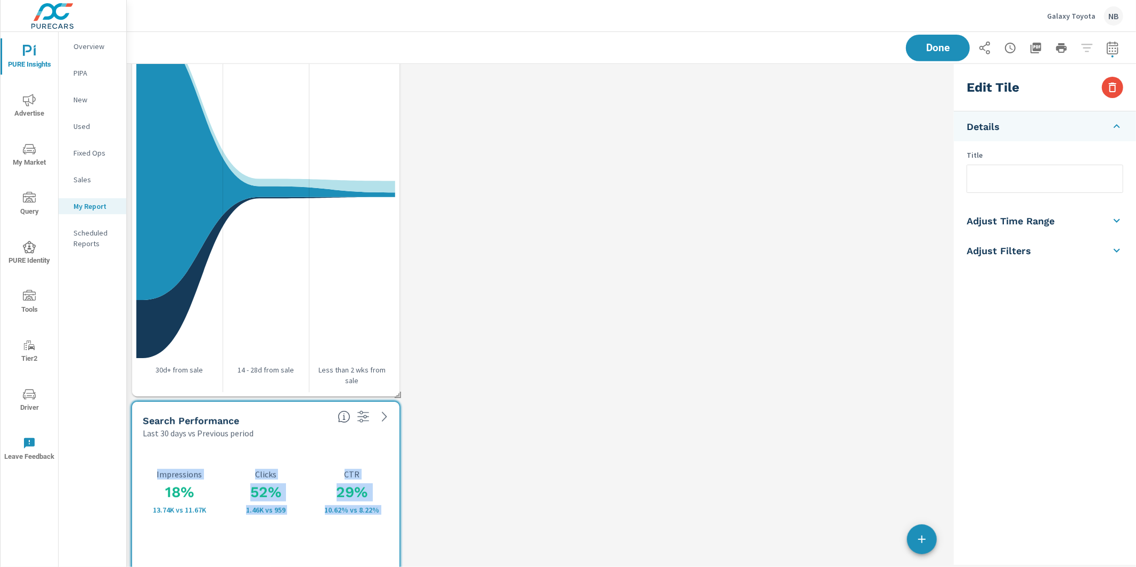
scroll to position [417, 0]
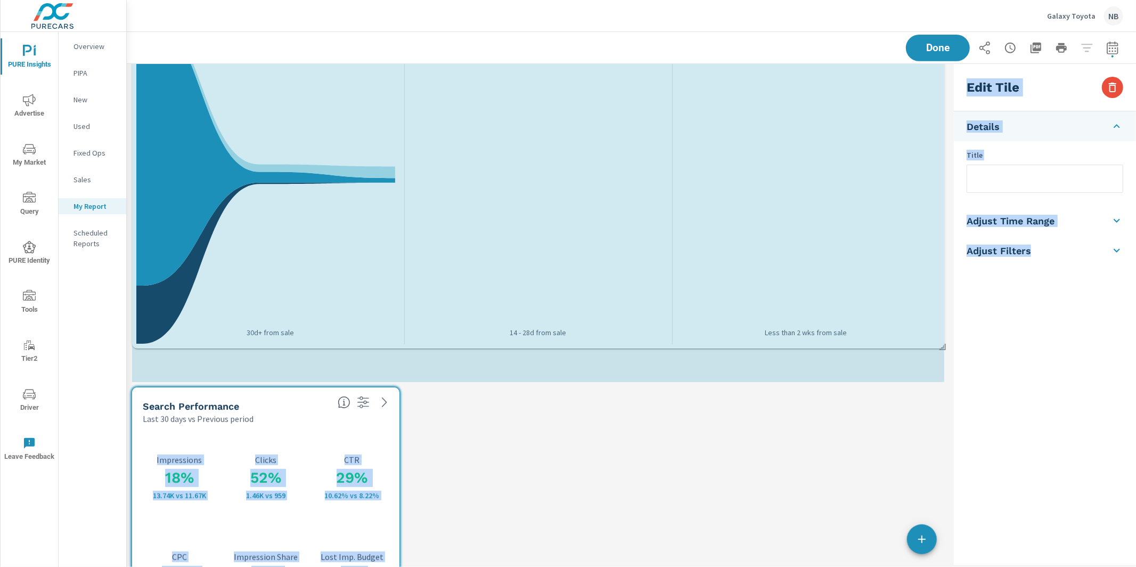
drag, startPoint x: 396, startPoint y: 380, endPoint x: 968, endPoint y: 346, distance: 573.0
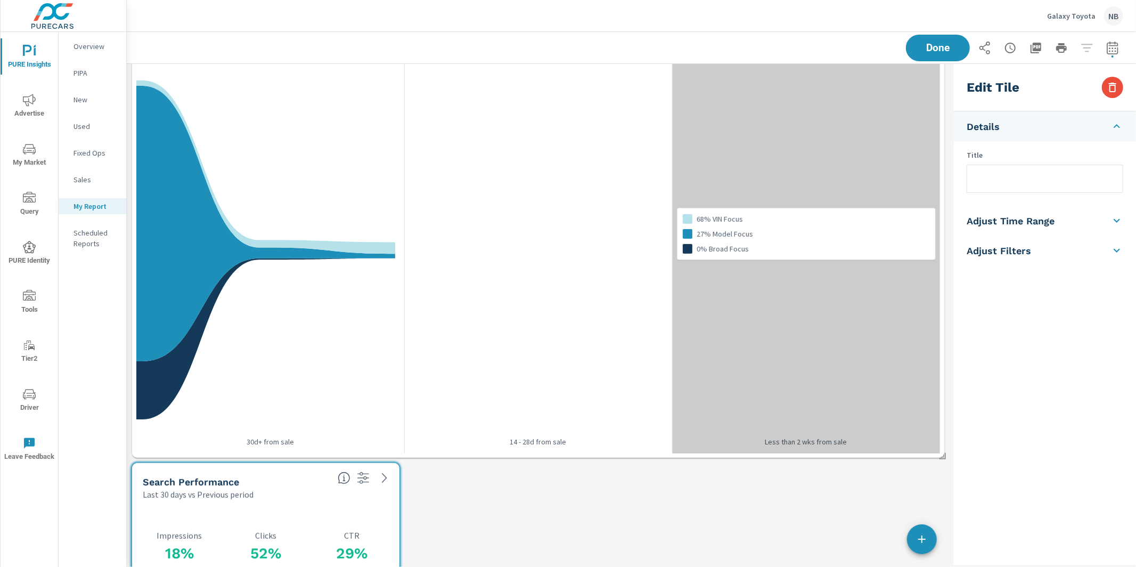
scroll to position [350, 0]
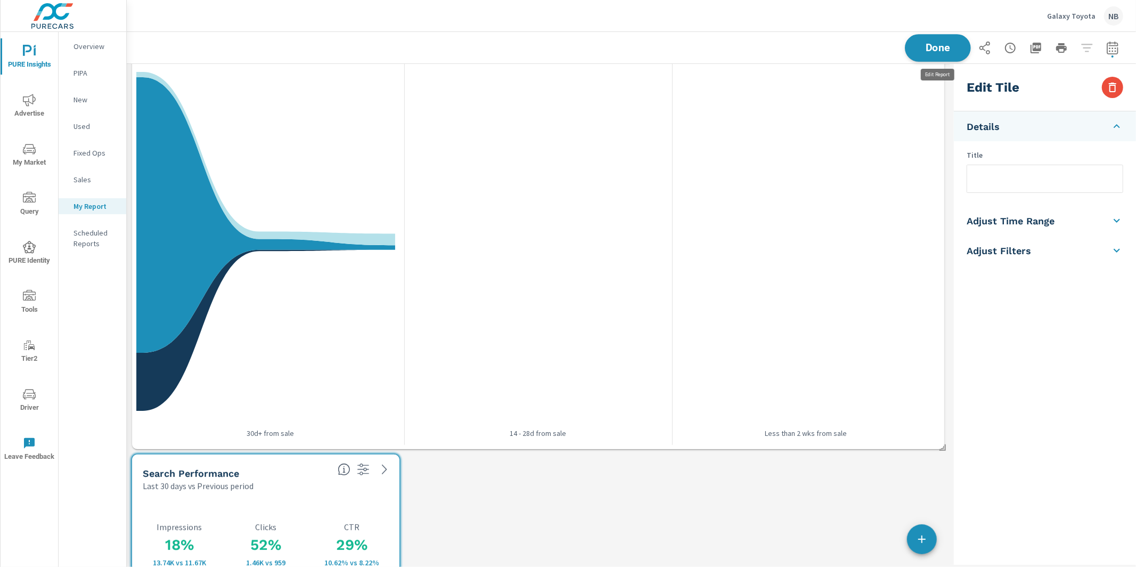
click at [940, 44] on span "Done" at bounding box center [938, 48] width 44 height 10
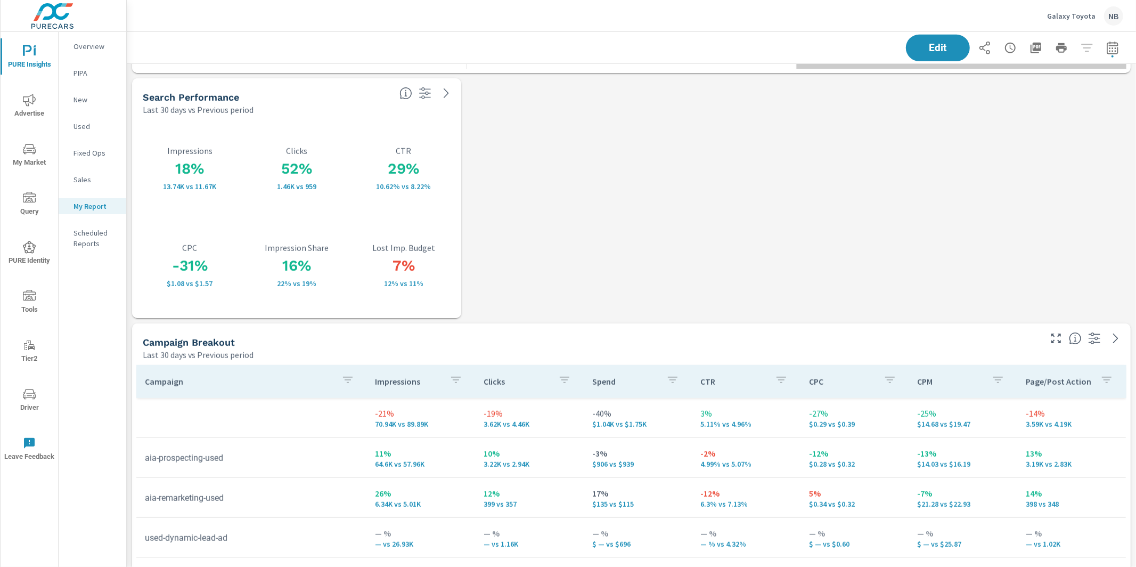
scroll to position [753, 0]
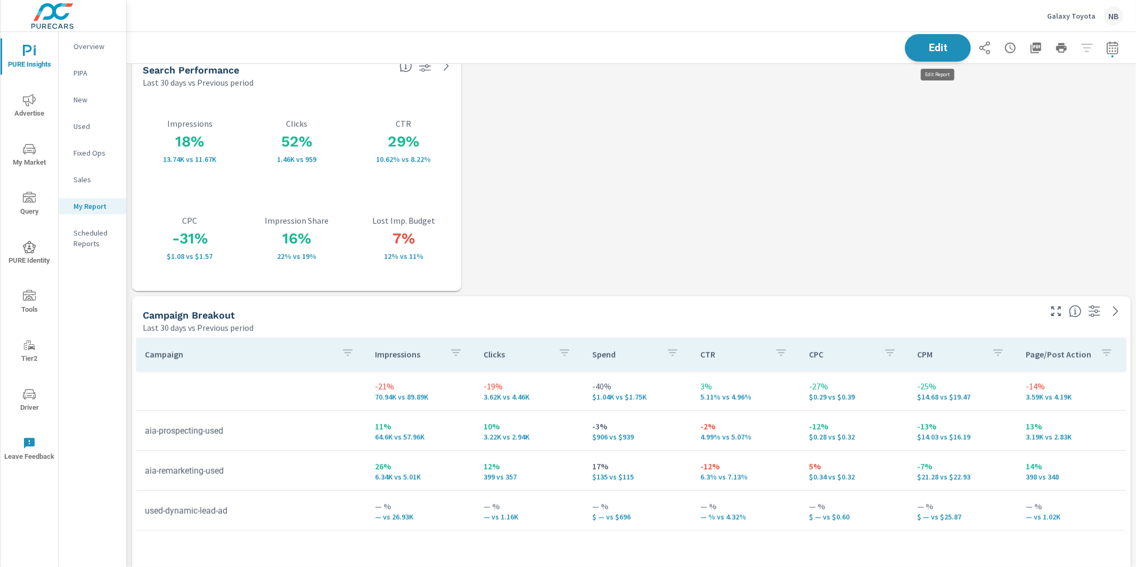
click at [943, 48] on span "Edit" at bounding box center [938, 48] width 44 height 10
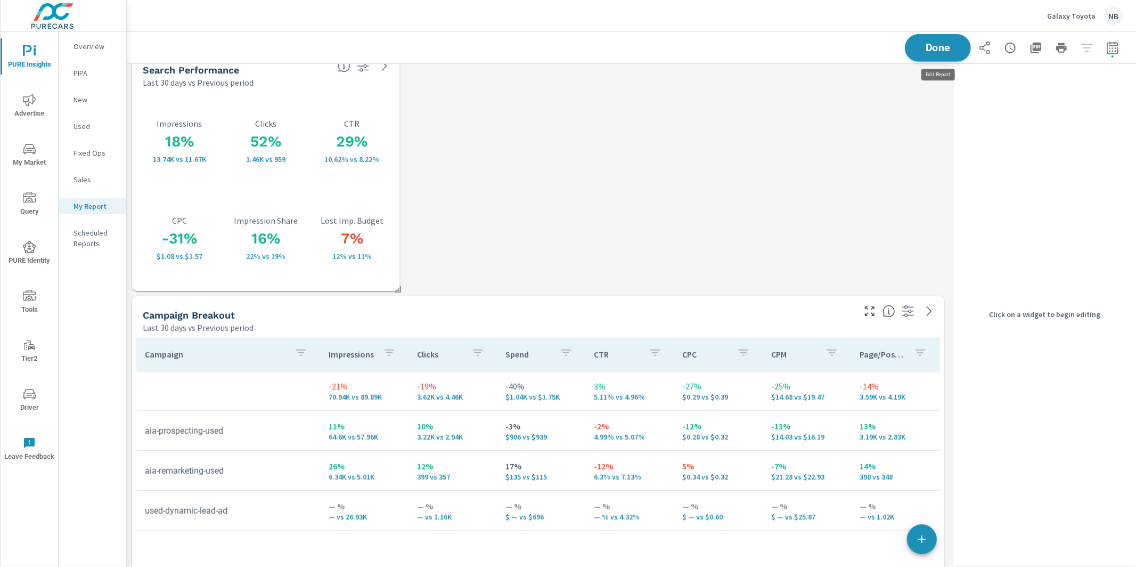
scroll to position [2333, 823]
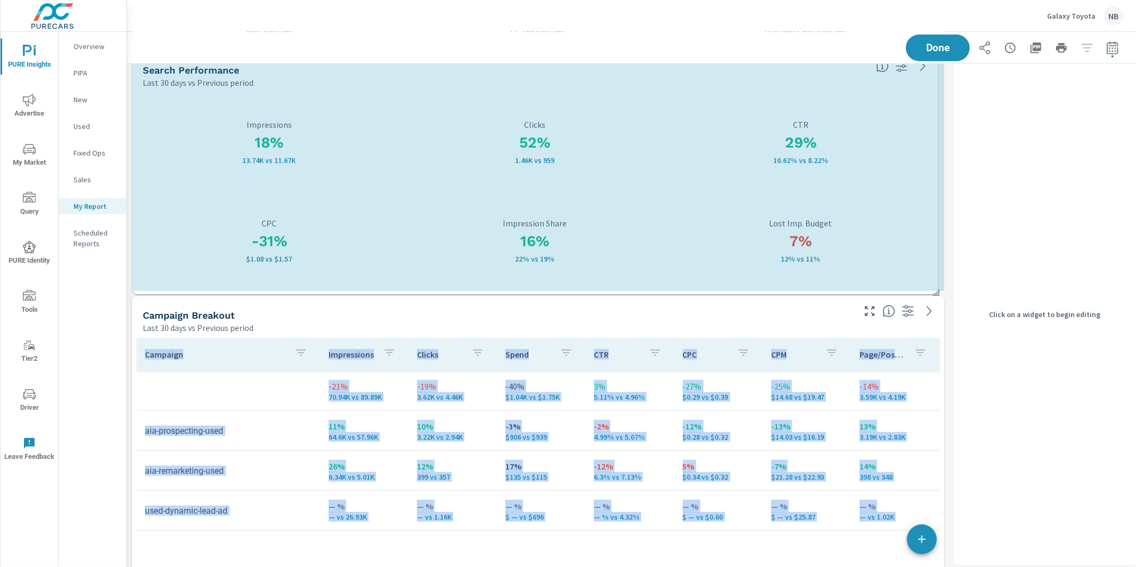
drag, startPoint x: 395, startPoint y: 285, endPoint x: 934, endPoint y: 288, distance: 538.5
click at [934, 288] on div "Inventory Summary Last 30 days vs Previous period Model Website Users from View…" at bounding box center [538, 477] width 823 height 2333
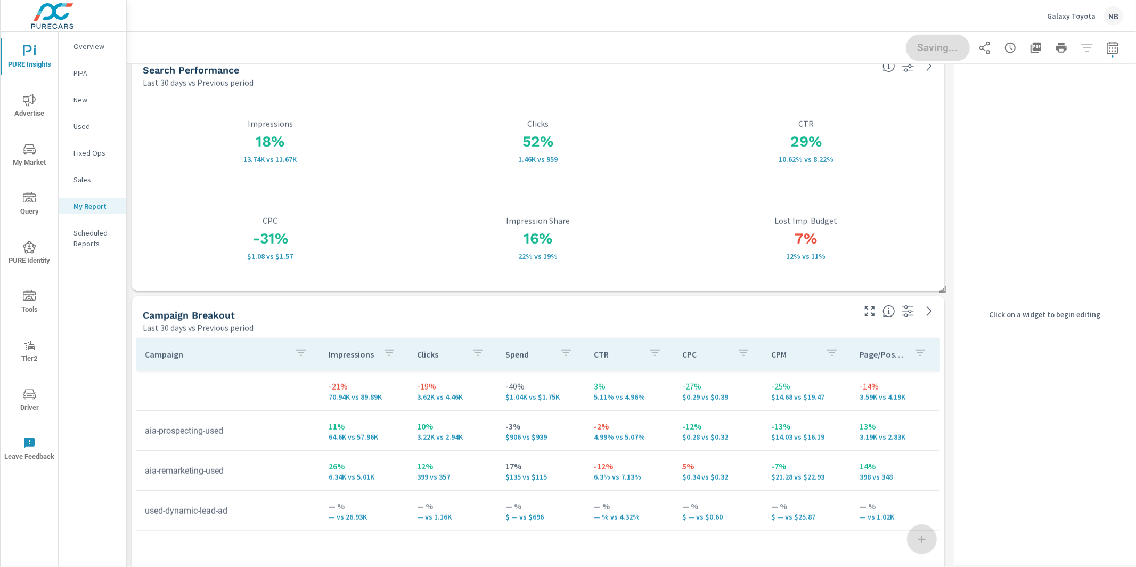
click at [936, 47] on div "Saving..." at bounding box center [1014, 48] width 217 height 27
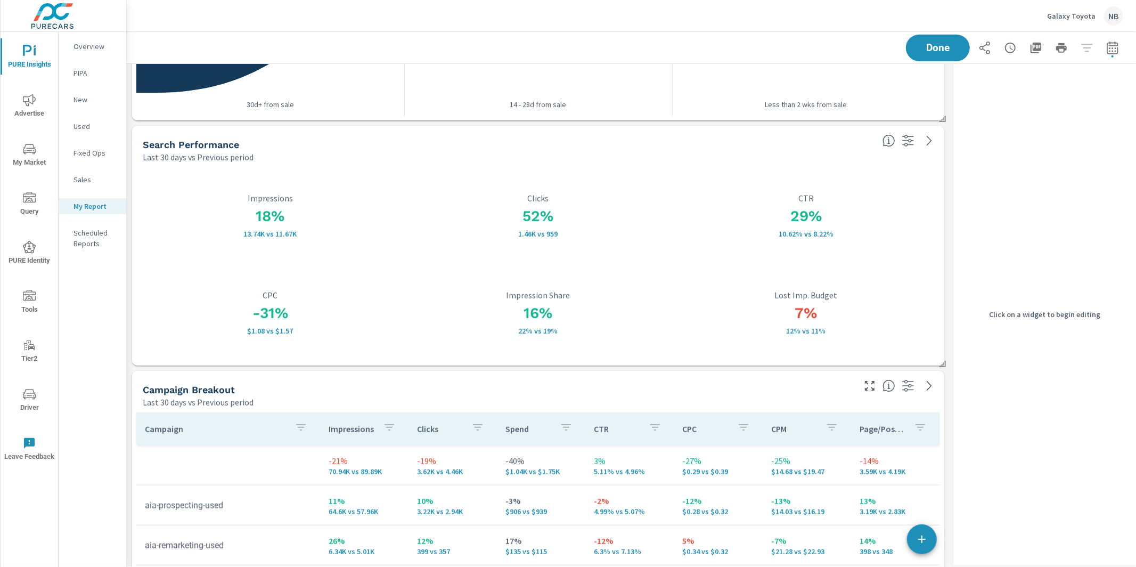
scroll to position [678, 0]
click at [709, 217] on h3 "29%" at bounding box center [806, 217] width 255 height 18
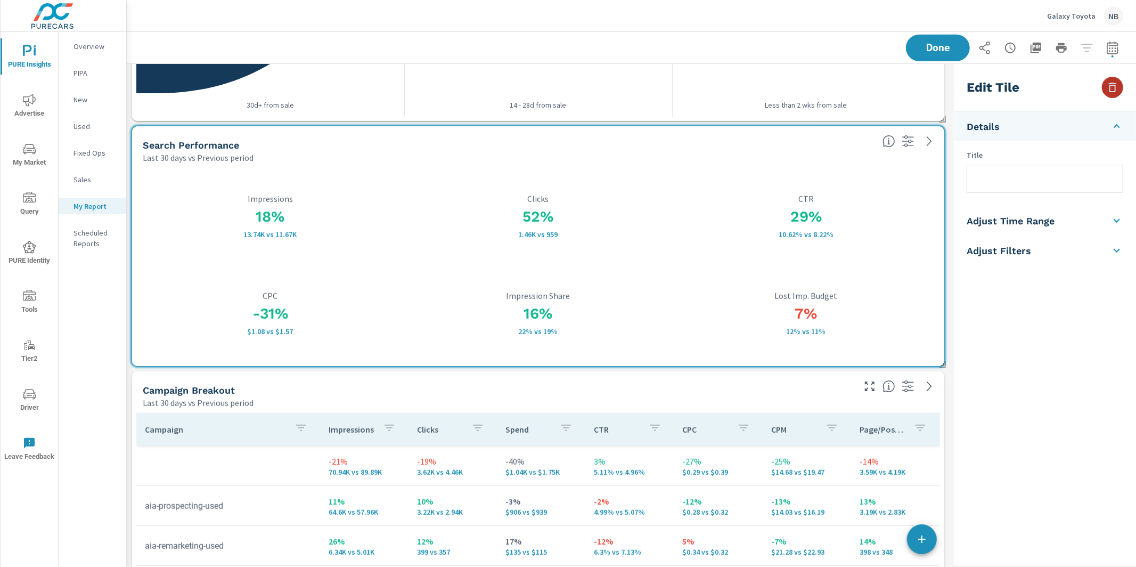
click at [1113, 91] on icon "button" at bounding box center [1112, 88] width 7 height 10
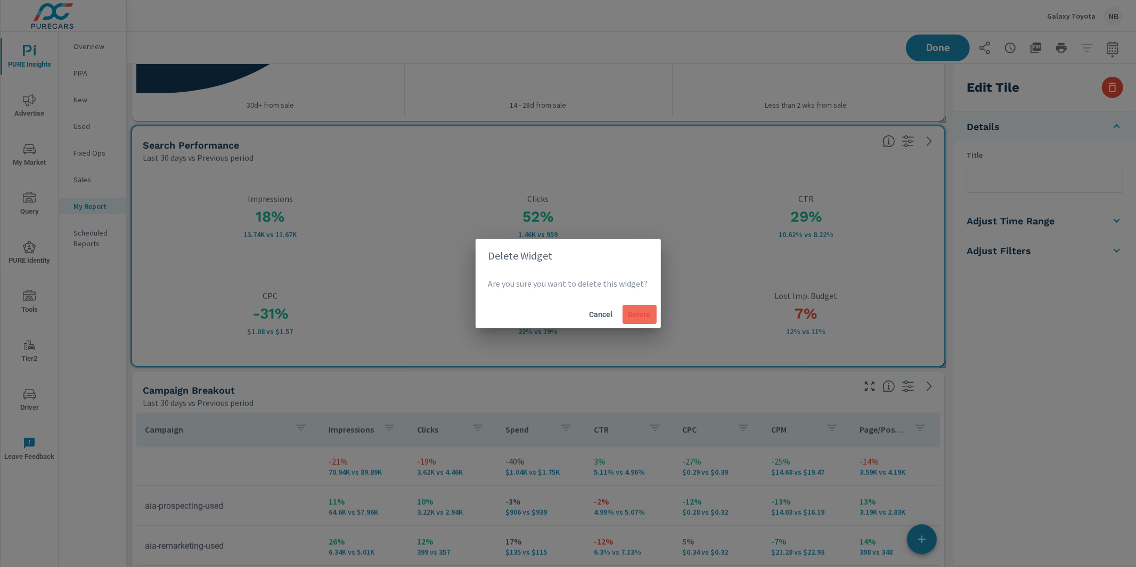
click at [630, 312] on span "Delete" at bounding box center [640, 314] width 26 height 10
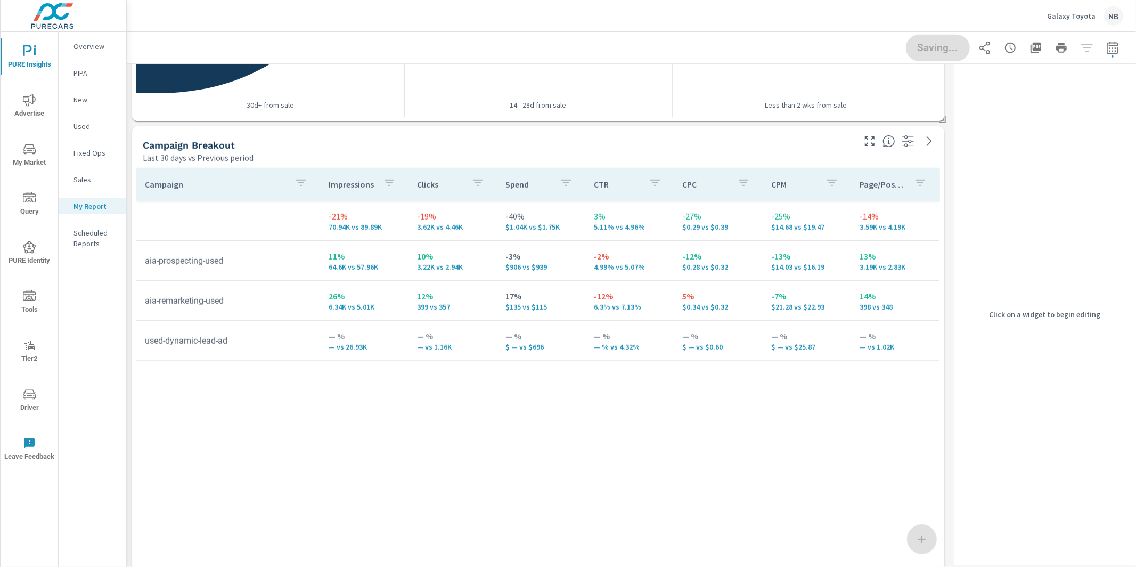
scroll to position [0, 0]
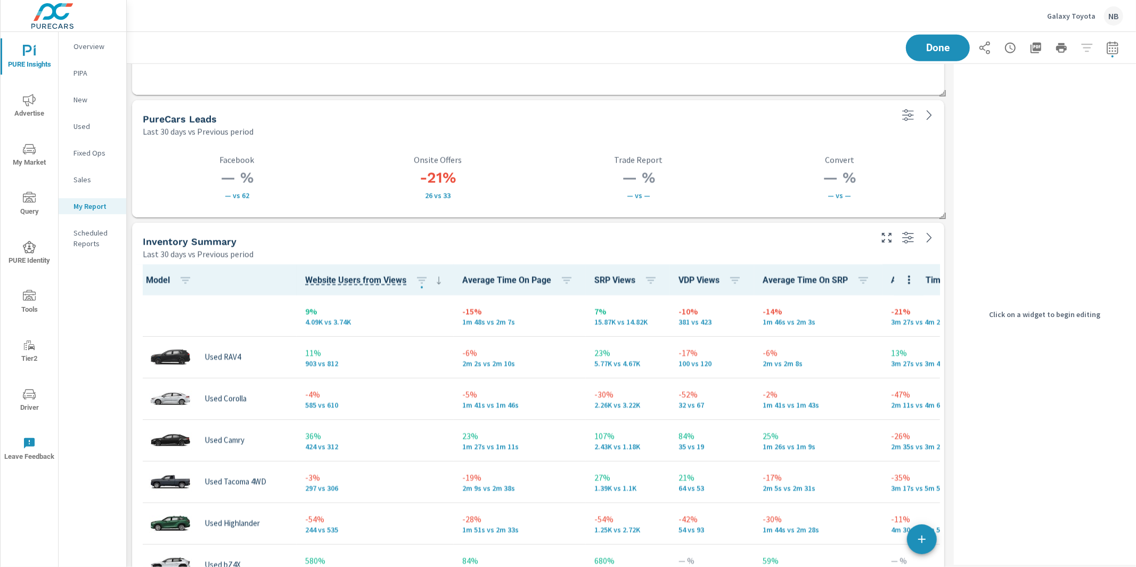
click at [762, 247] on div "Inventory Summary" at bounding box center [506, 241] width 727 height 12
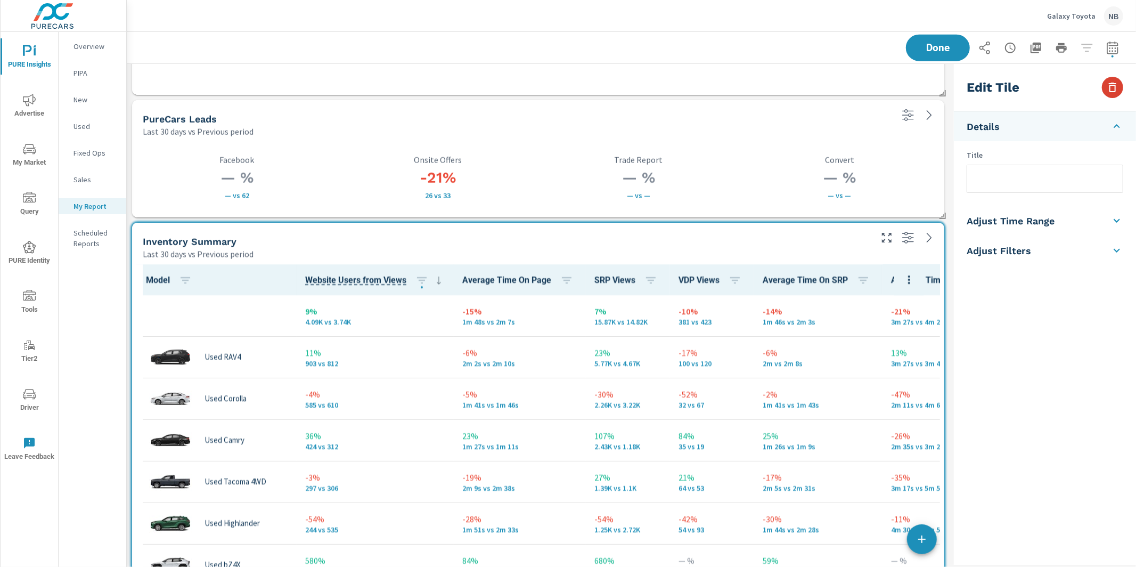
click at [1118, 89] on icon "button" at bounding box center [1112, 87] width 13 height 13
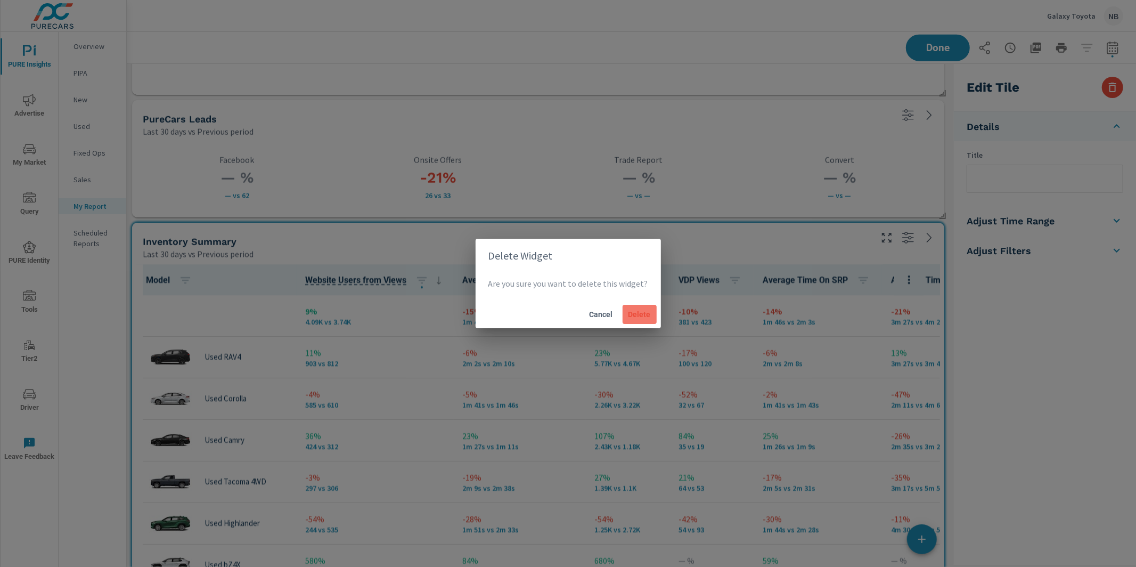
click at [630, 311] on span "Delete" at bounding box center [640, 314] width 26 height 10
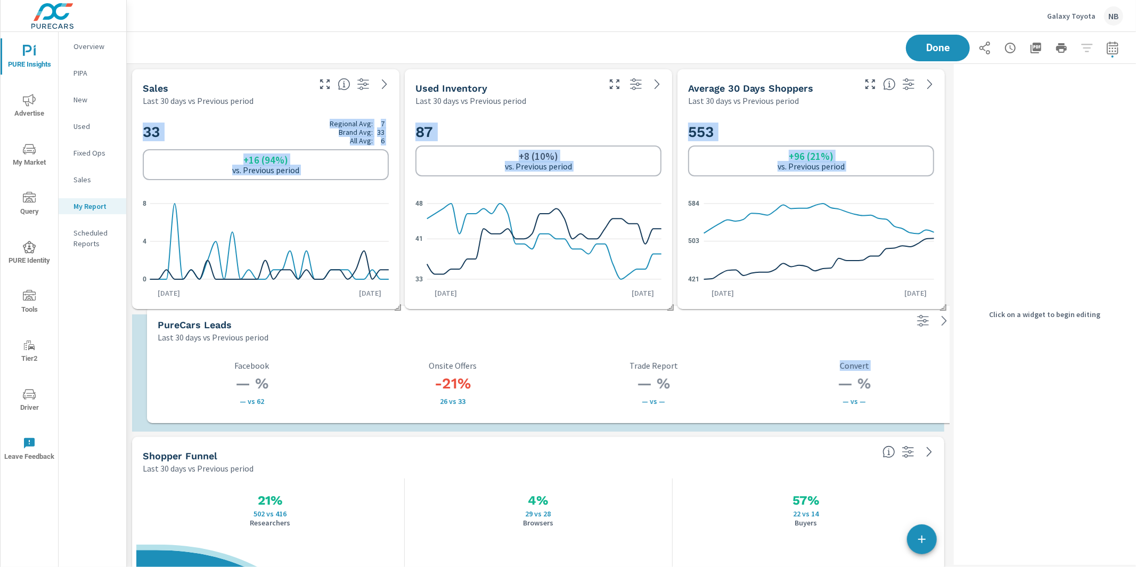
drag, startPoint x: 766, startPoint y: 556, endPoint x: 781, endPoint y: 365, distance: 190.7
click at [781, 365] on p "Convert" at bounding box center [855, 366] width 188 height 10
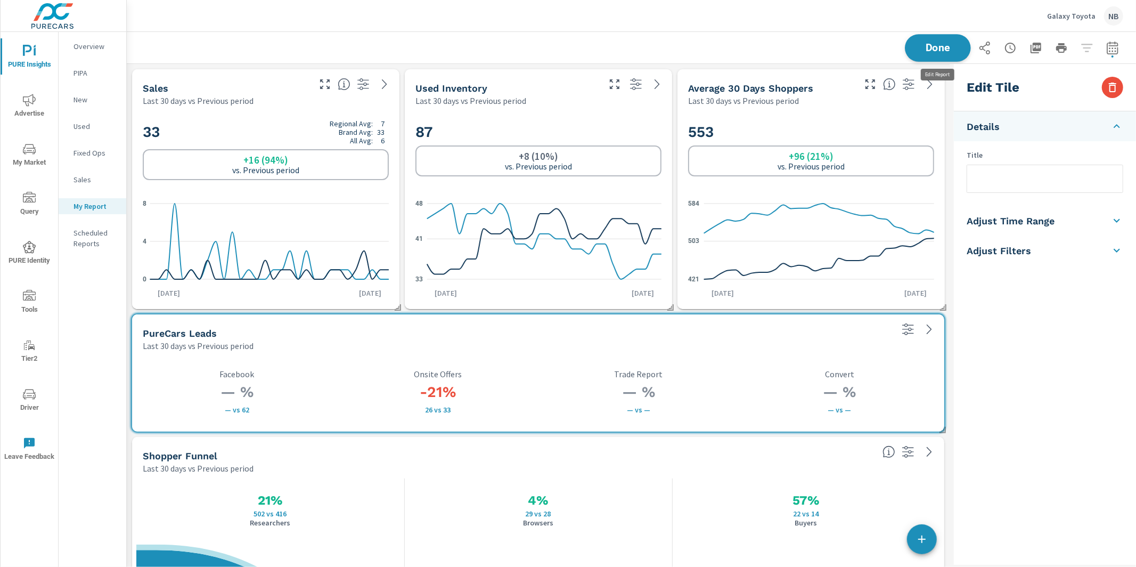
click at [949, 51] on span "Done" at bounding box center [938, 48] width 44 height 10
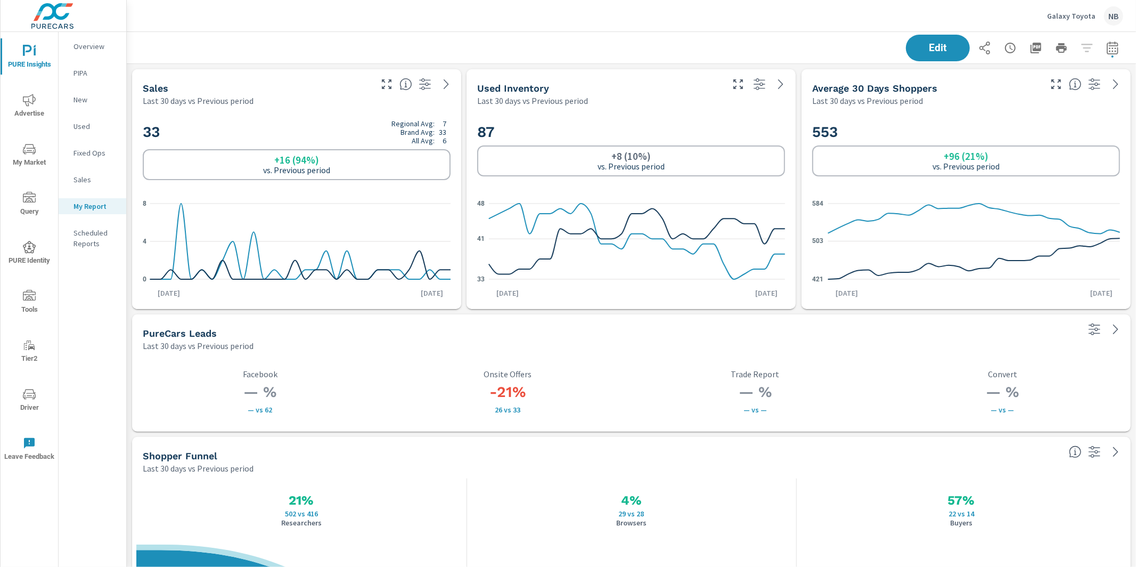
scroll to position [1353, 1009]
click at [36, 102] on span "Advertise" at bounding box center [29, 107] width 51 height 26
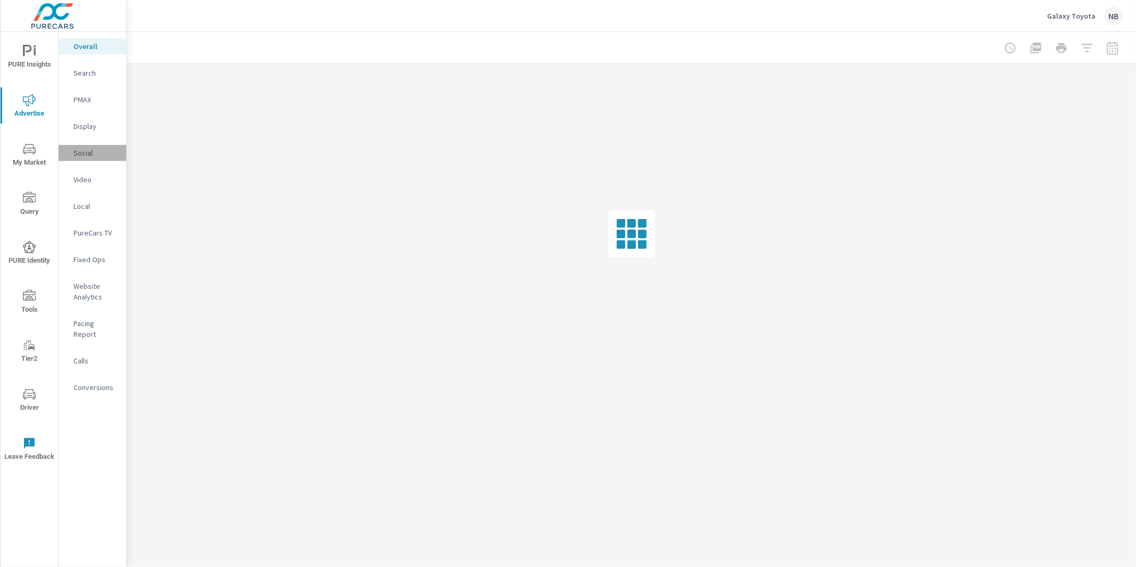
click at [78, 155] on p "Social" at bounding box center [95, 153] width 44 height 11
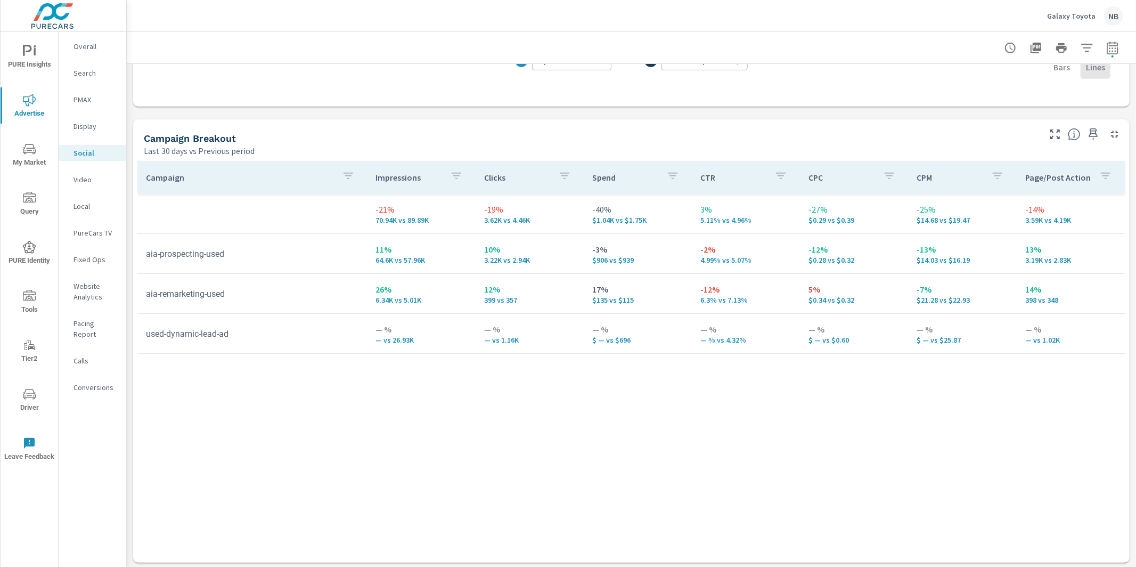
scroll to position [407, 0]
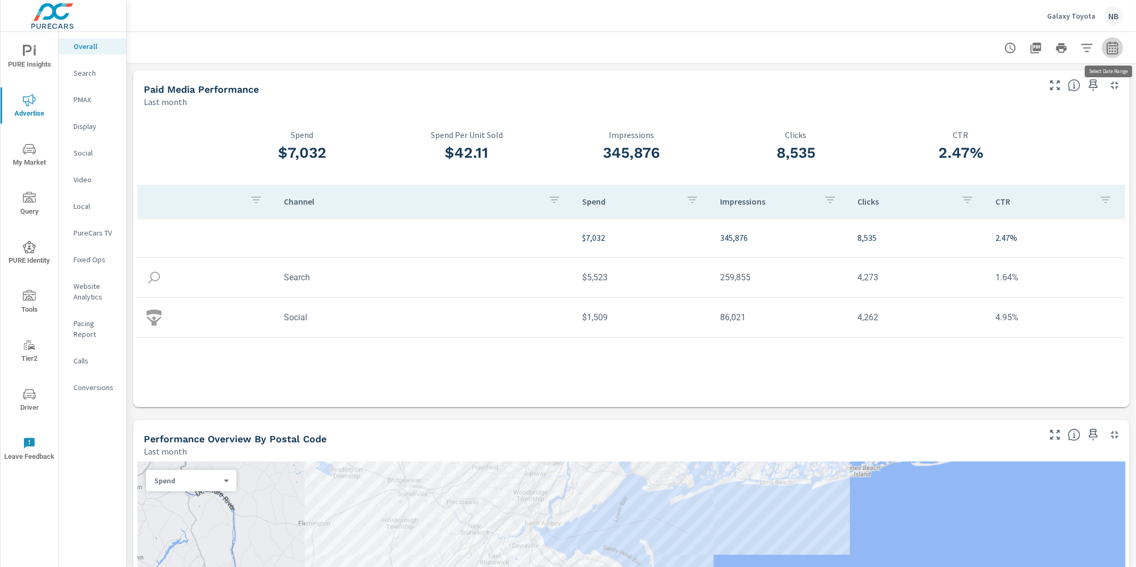
click at [1112, 49] on icon "button" at bounding box center [1112, 48] width 13 height 13
select select "Last month"
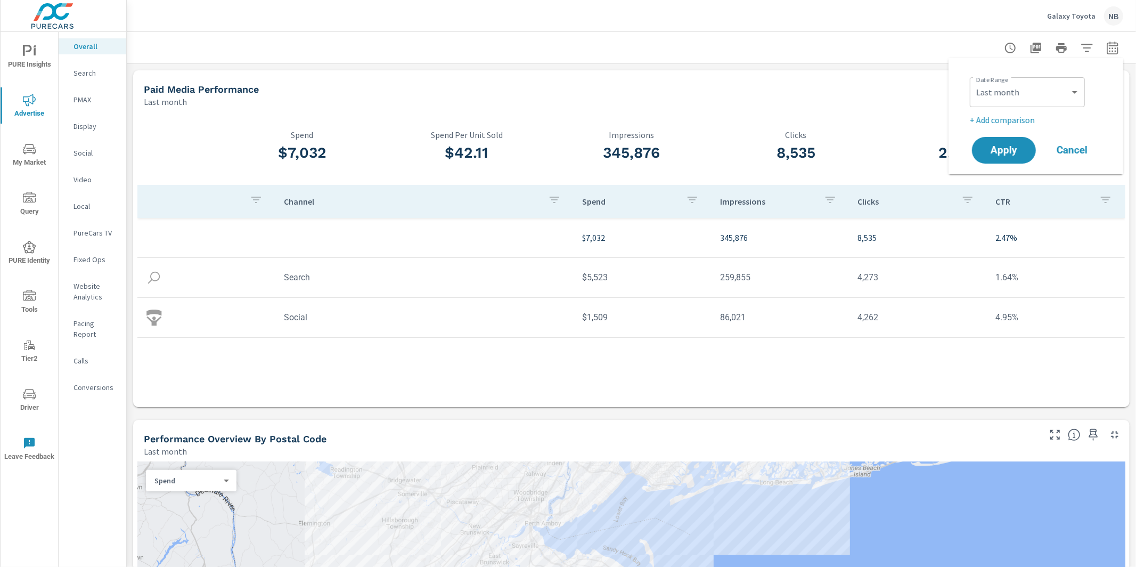
click at [1028, 120] on p "+ Add comparison" at bounding box center [1038, 119] width 136 height 13
click at [1021, 142] on select "Custom Previous period Previous month Previous year" at bounding box center [1027, 138] width 107 height 21
select select "Previous month"
click at [1009, 180] on span "Apply" at bounding box center [1004, 180] width 44 height 10
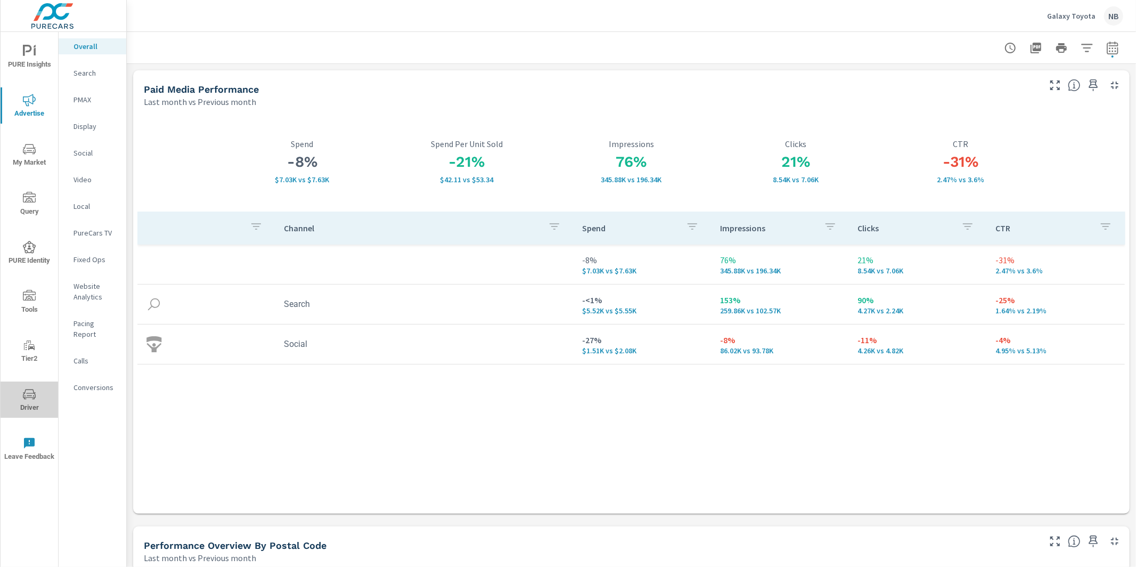
click at [31, 400] on span "Driver" at bounding box center [29, 401] width 51 height 26
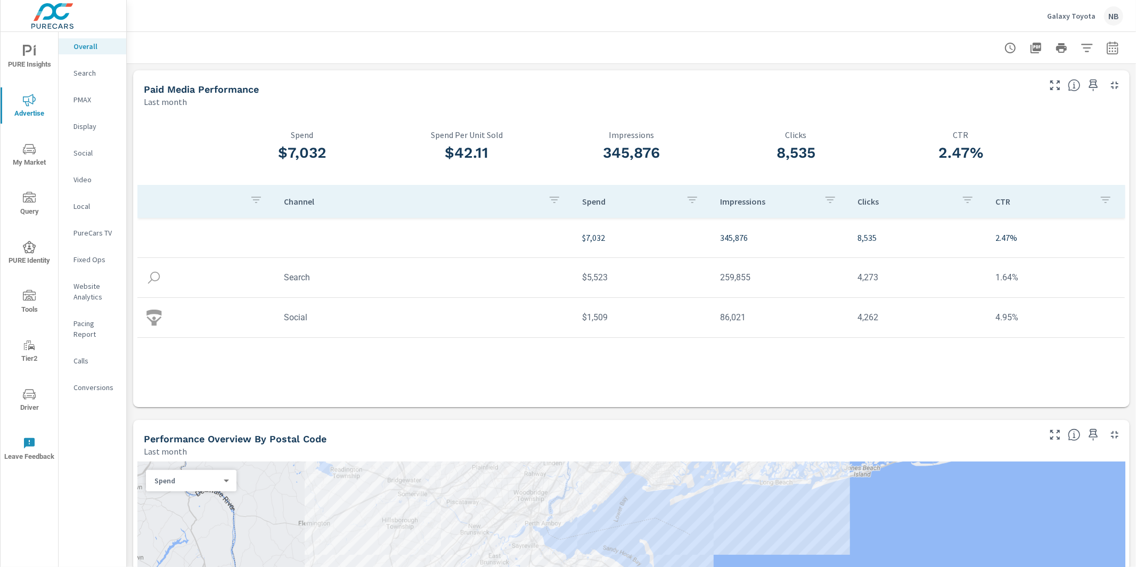
click at [1115, 48] on icon "button" at bounding box center [1112, 48] width 13 height 13
select select "Last month"
click at [1115, 48] on icon "button" at bounding box center [1112, 48] width 13 height 13
click at [1028, 92] on select "Custom [DATE] Last week Last 7 days Last 14 days Last 30 days Last 45 days Last…" at bounding box center [1027, 91] width 107 height 21
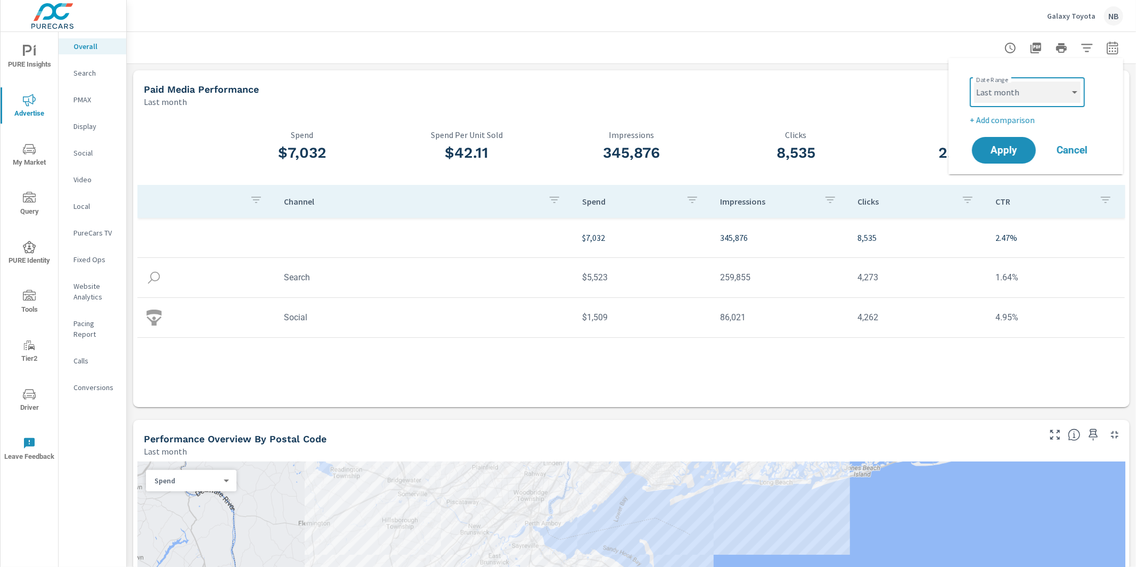
select select "Month to date"
click at [1013, 117] on p "+ Add comparison" at bounding box center [1038, 119] width 136 height 13
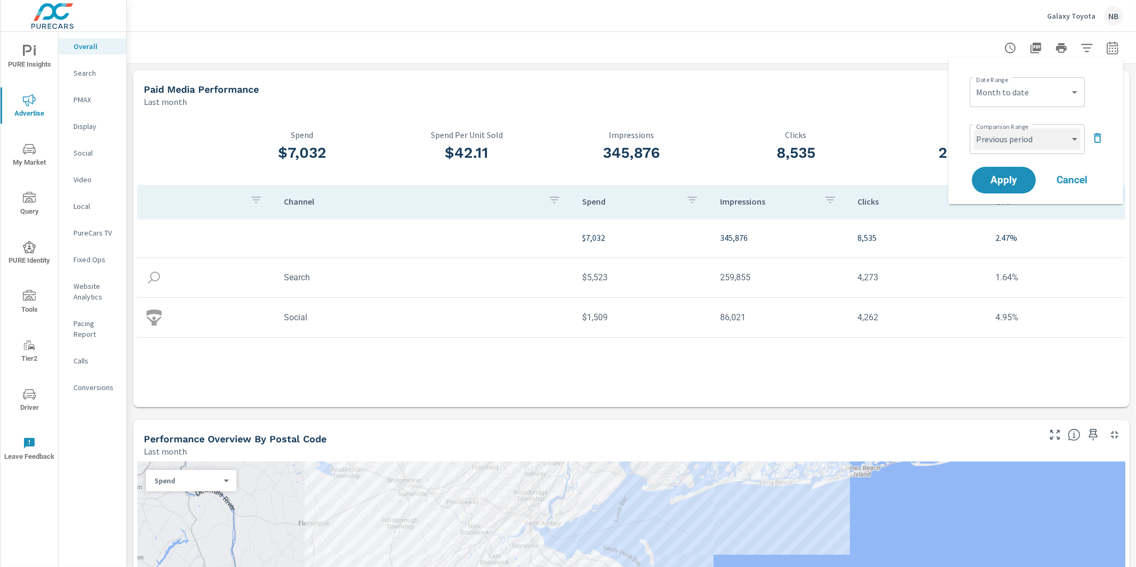
click at [1015, 142] on select "Custom Previous period Previous month Previous year" at bounding box center [1027, 138] width 107 height 21
select select "Previous month"
click at [1014, 182] on span "Apply" at bounding box center [1004, 180] width 44 height 10
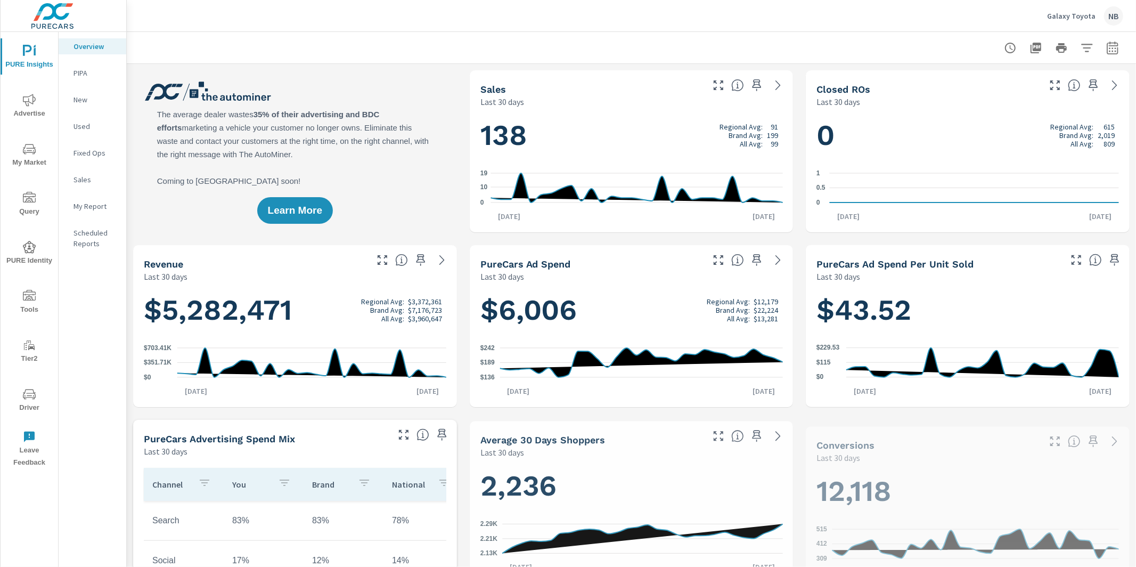
scroll to position [1, 0]
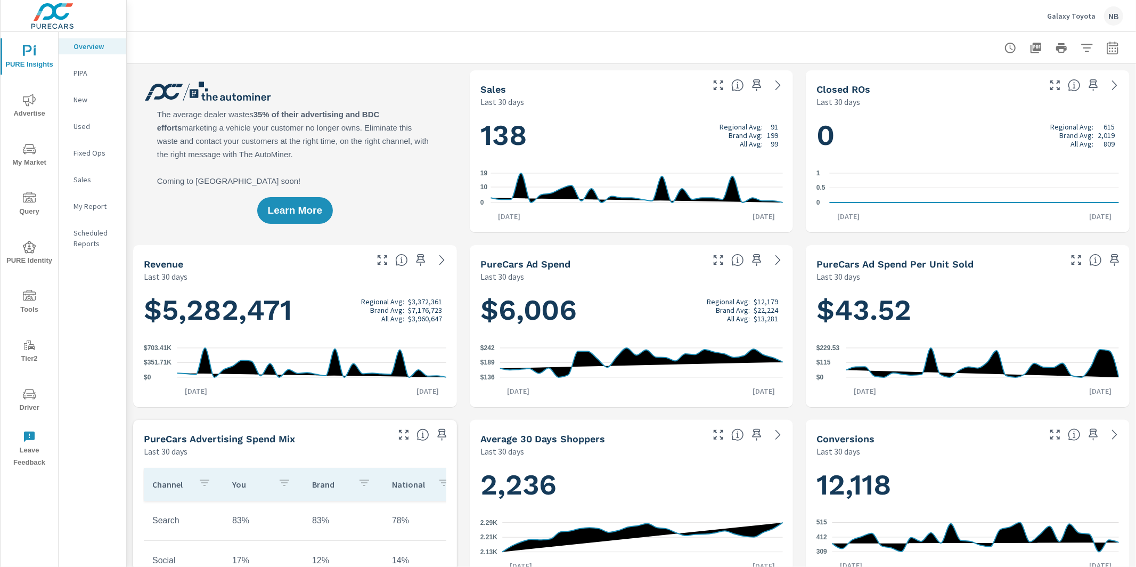
click at [23, 101] on icon "nav menu" at bounding box center [29, 100] width 13 height 12
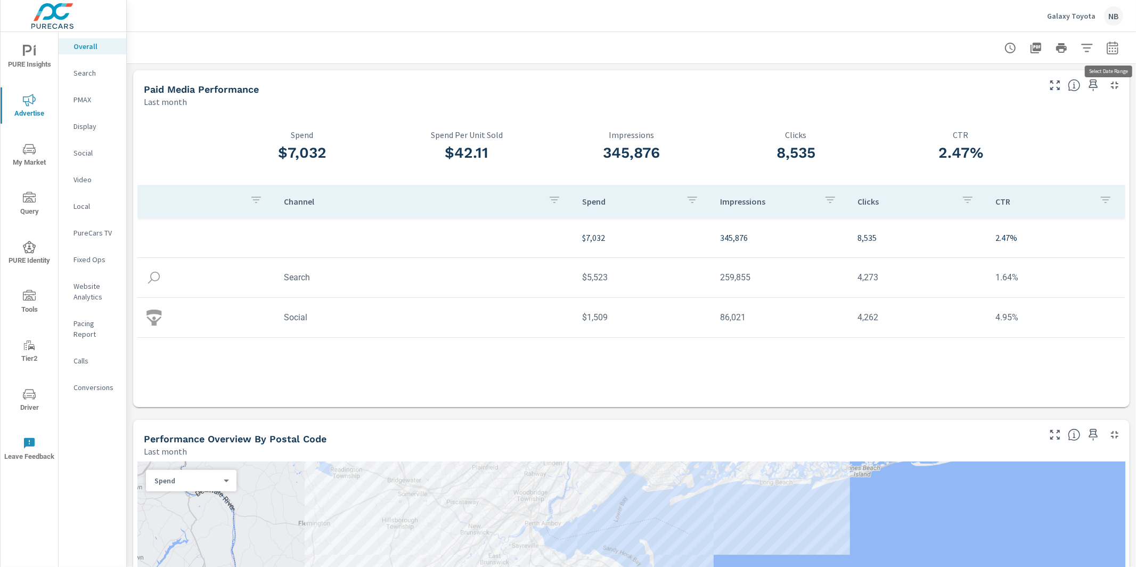
click at [1121, 50] on button "button" at bounding box center [1112, 47] width 21 height 21
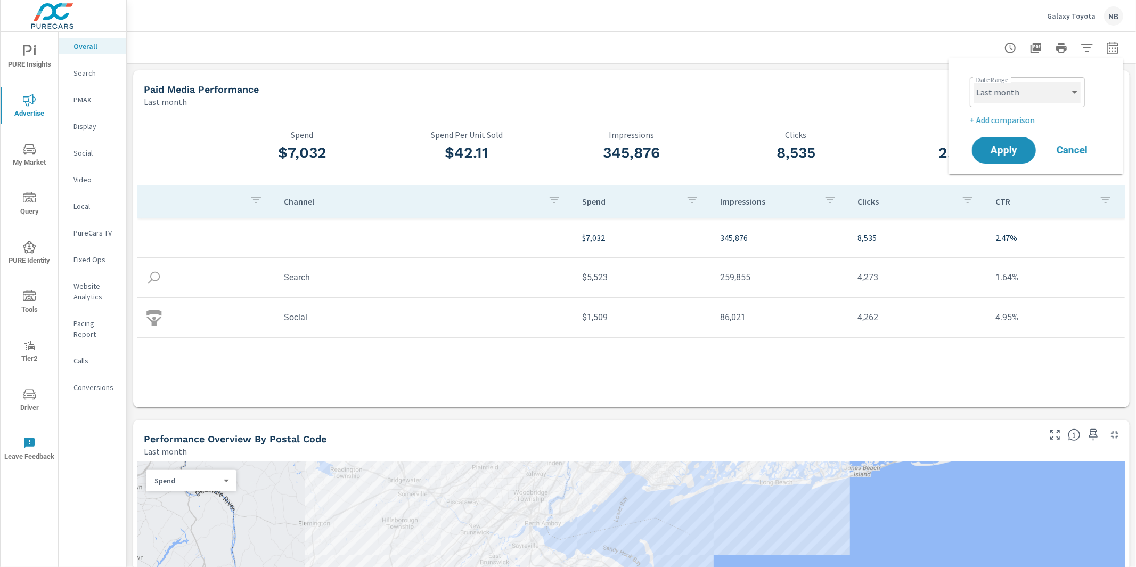
click at [1048, 95] on select "Custom [DATE] Last week Last 7 days Last 14 days Last 30 days Last 45 days Last…" at bounding box center [1027, 91] width 107 height 21
select select "Month to date"
click at [1030, 118] on p "+ Add comparison" at bounding box center [1038, 119] width 136 height 13
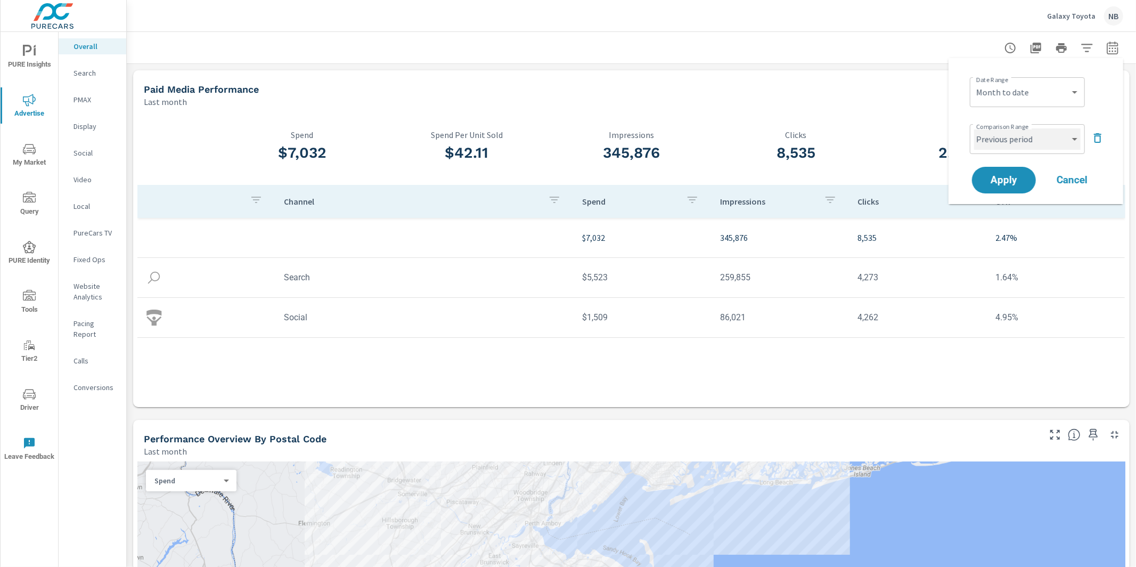
click at [1027, 137] on select "Custom Previous period Previous month Previous year" at bounding box center [1027, 138] width 107 height 21
select select "Previous month"
click at [1018, 180] on span "Apply" at bounding box center [1004, 180] width 44 height 10
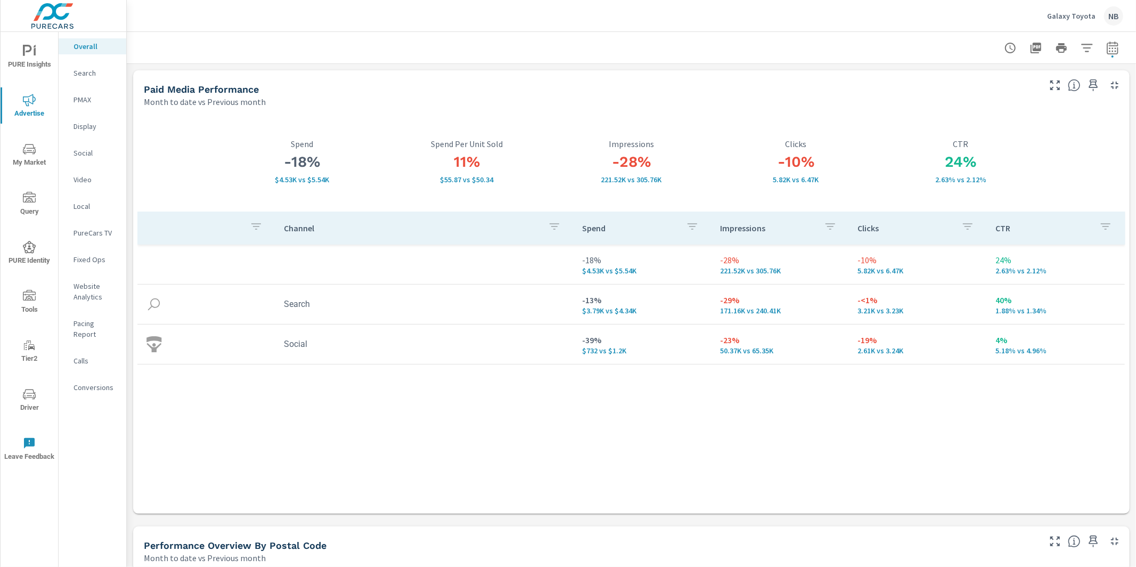
click at [32, 152] on icon "nav menu" at bounding box center [29, 149] width 13 height 10
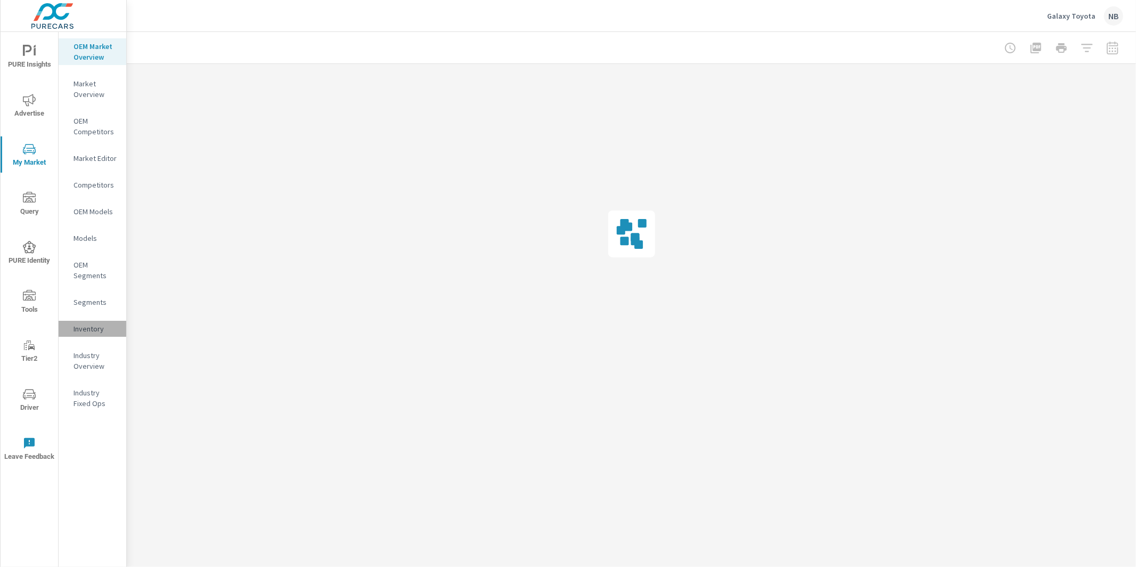
click at [85, 331] on p "Inventory" at bounding box center [95, 328] width 44 height 11
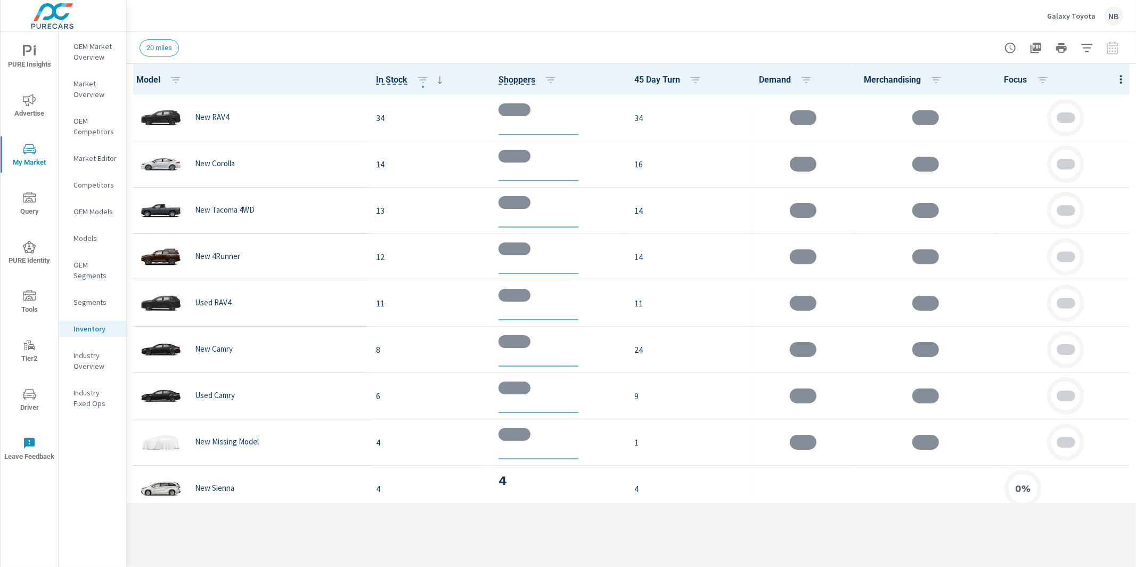
scroll to position [1, 0]
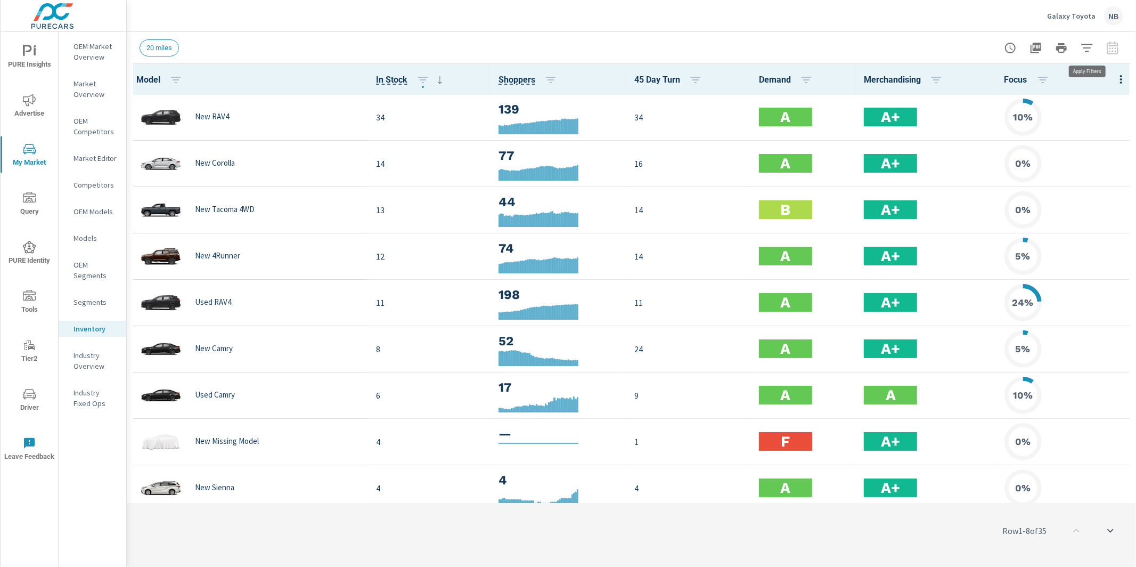
click at [1089, 51] on icon "button" at bounding box center [1086, 48] width 11 height 8
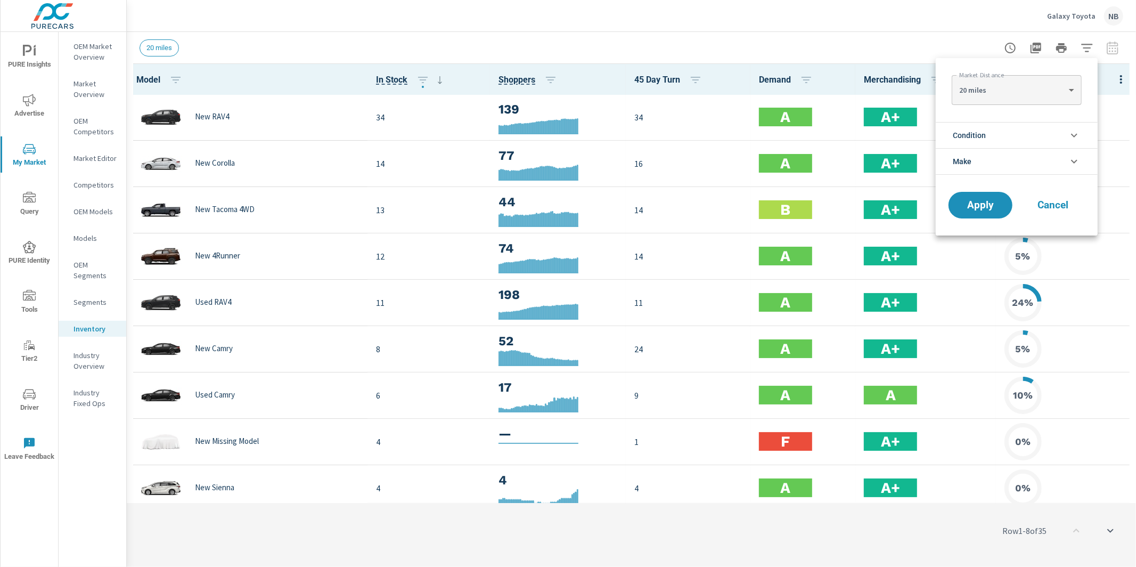
click at [999, 130] on li "Condition" at bounding box center [1017, 135] width 162 height 26
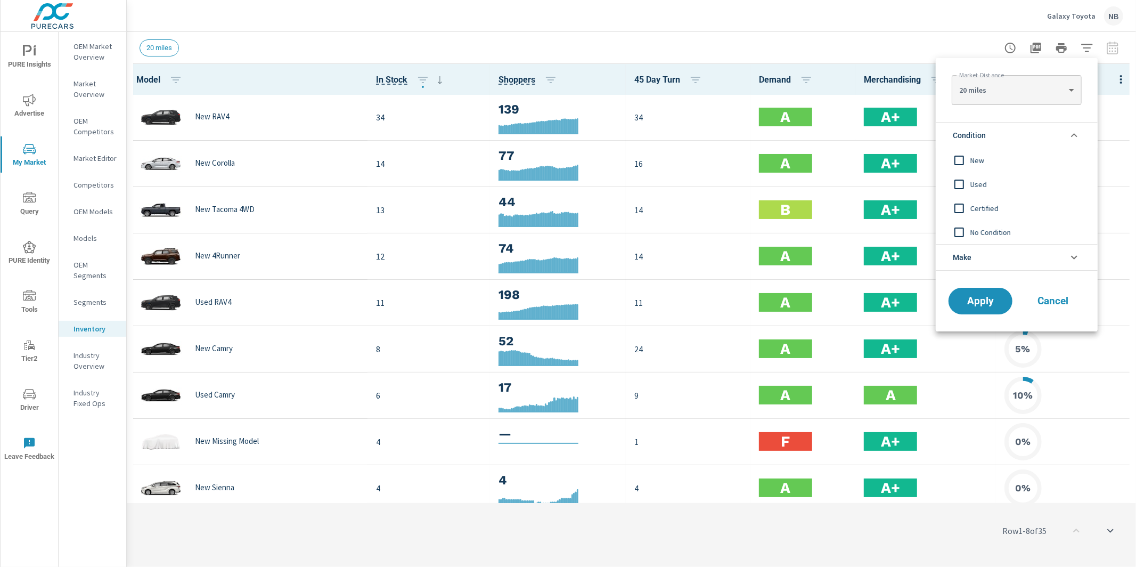
click at [979, 183] on span "Used" at bounding box center [1028, 184] width 117 height 13
click at [985, 302] on span "Apply" at bounding box center [981, 301] width 44 height 10
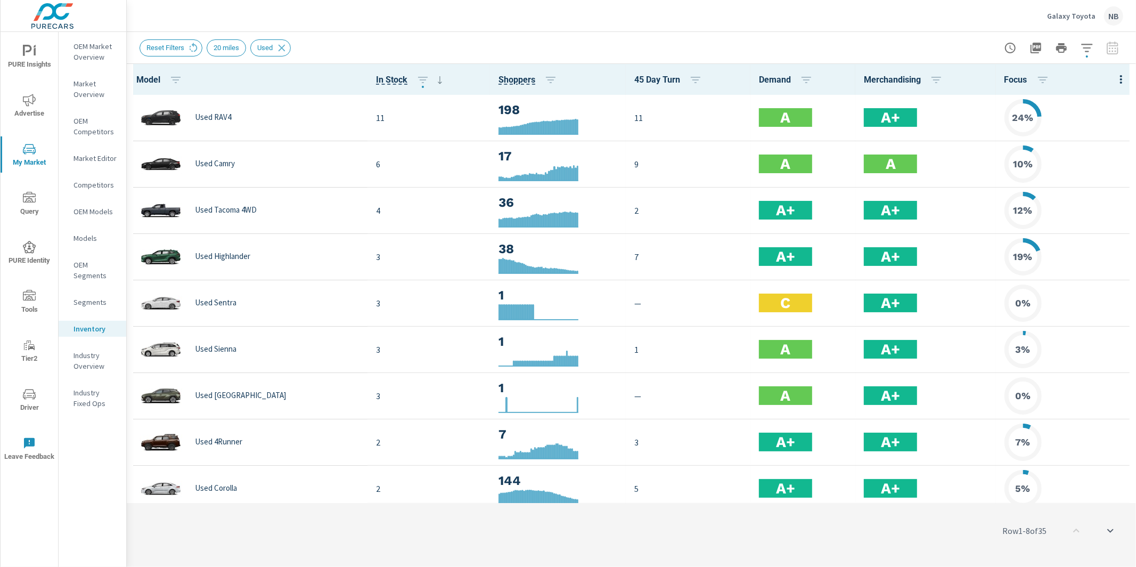
click at [38, 101] on span "Advertise" at bounding box center [29, 107] width 51 height 26
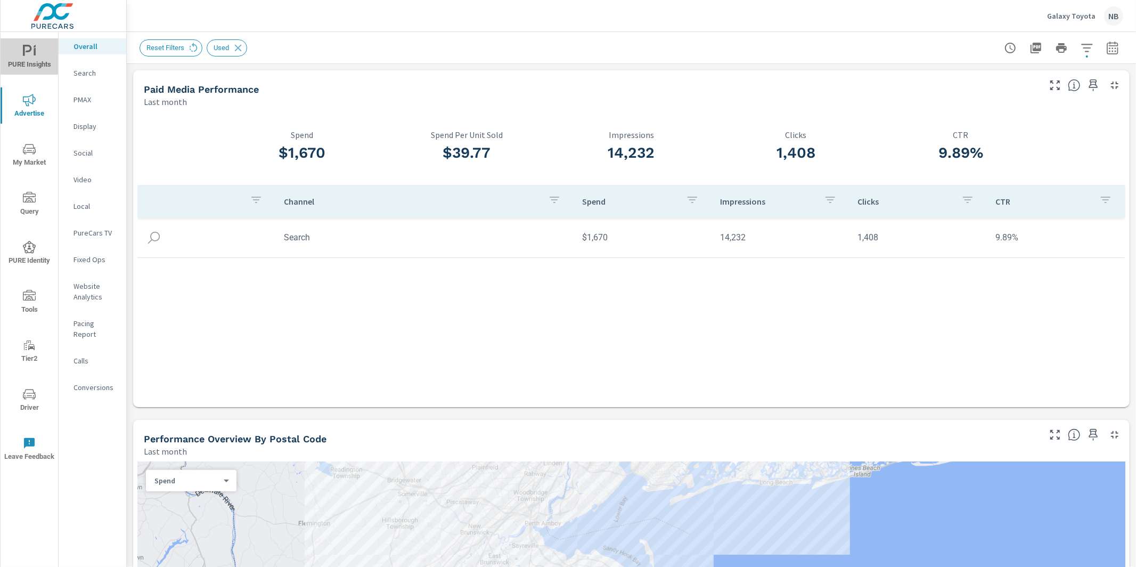
click at [21, 57] on span "PURE Insights" at bounding box center [29, 58] width 51 height 26
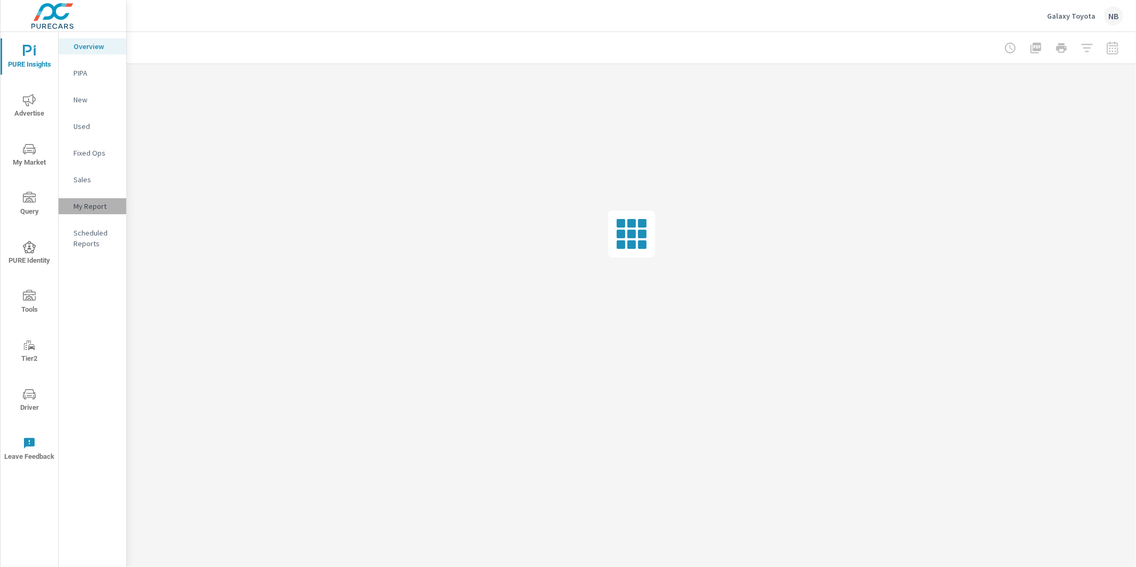
click at [80, 206] on p "My Report" at bounding box center [95, 206] width 44 height 11
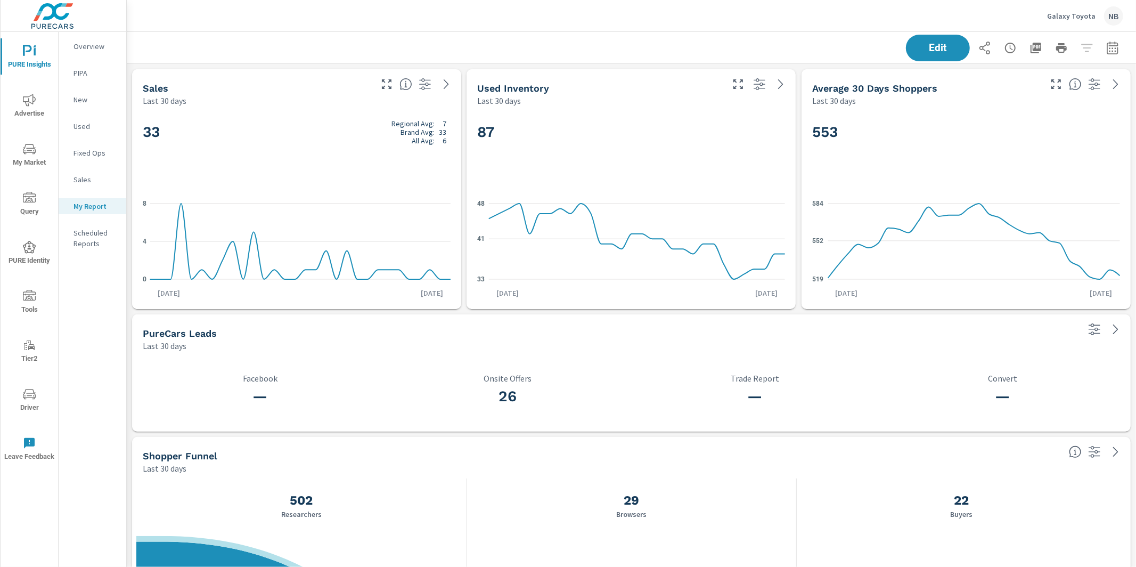
scroll to position [2, 0]
click at [1116, 52] on icon "button" at bounding box center [1112, 48] width 13 height 13
select select "Last 30 days"
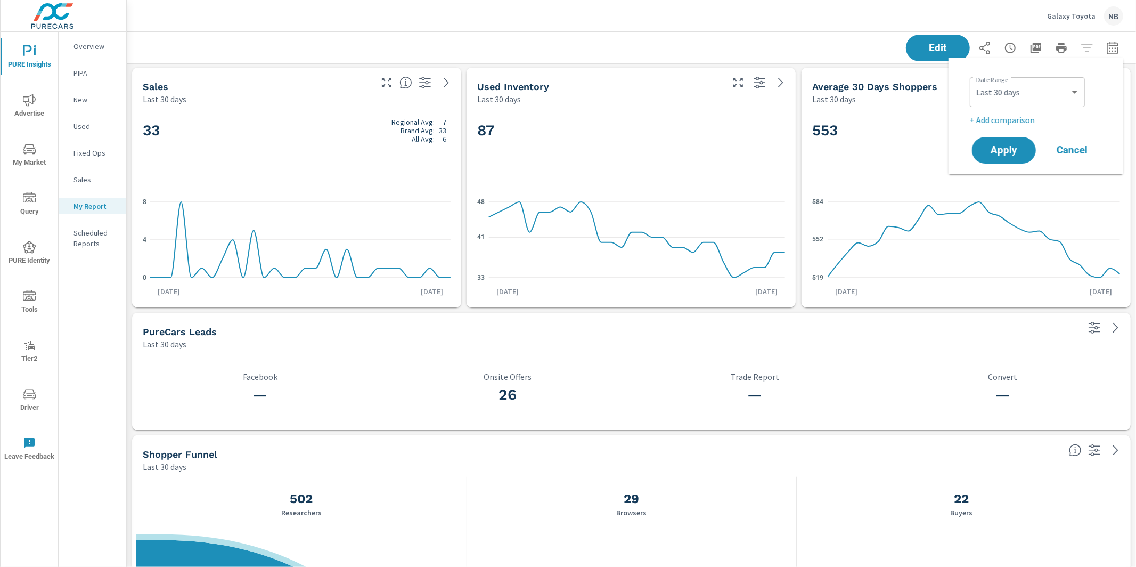
click at [1016, 119] on p "+ Add comparison" at bounding box center [1038, 119] width 136 height 13
select select "Previous period"
click at [1011, 171] on button "Apply" at bounding box center [1004, 180] width 66 height 28
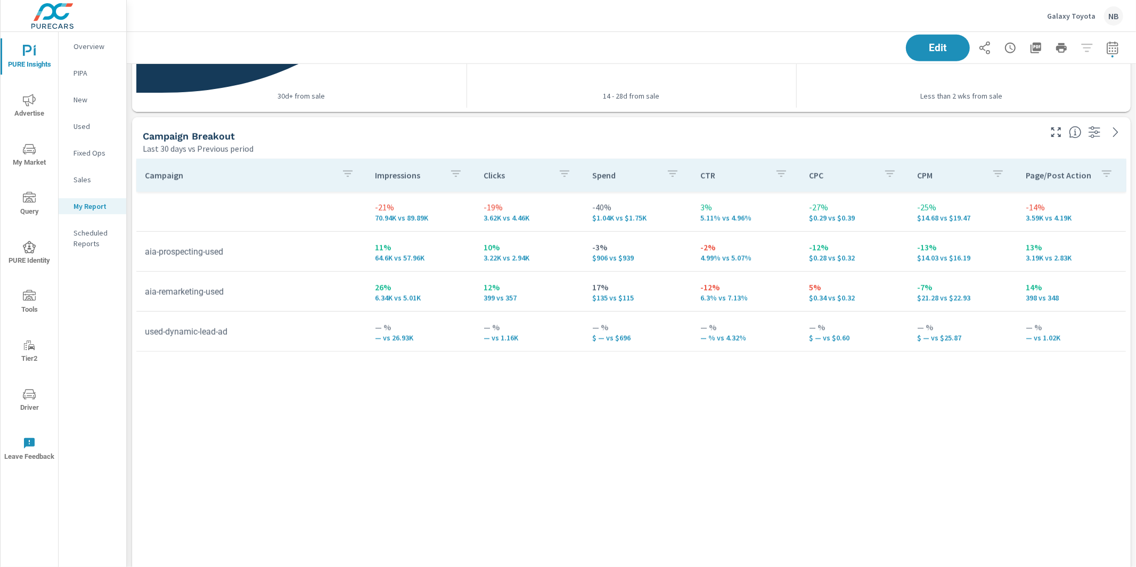
scroll to position [810, 0]
click at [27, 107] on span "Advertise" at bounding box center [29, 107] width 51 height 26
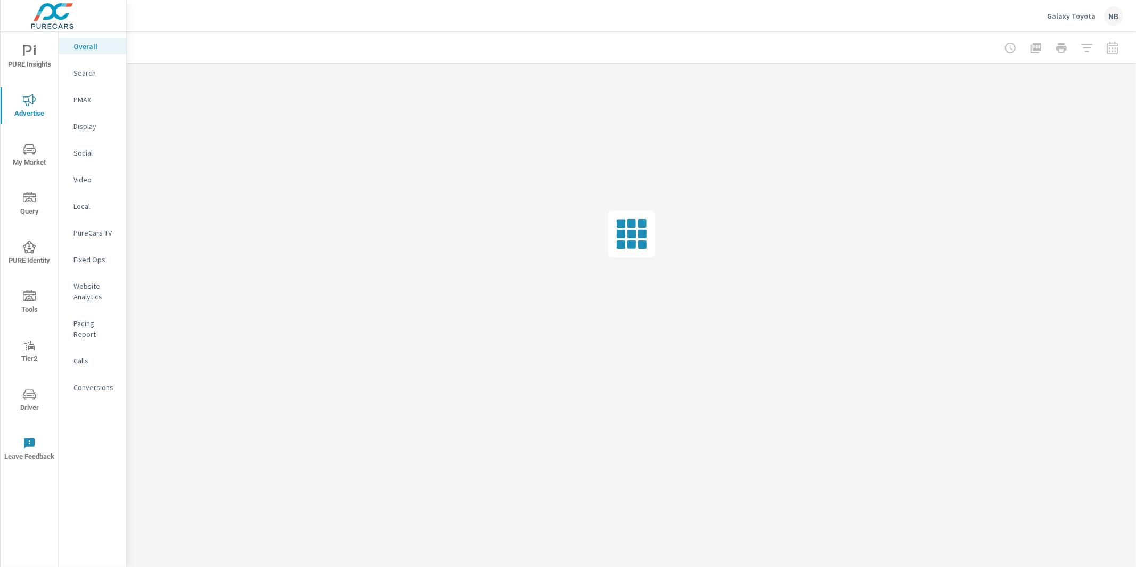
click at [82, 68] on p "Search" at bounding box center [95, 73] width 44 height 11
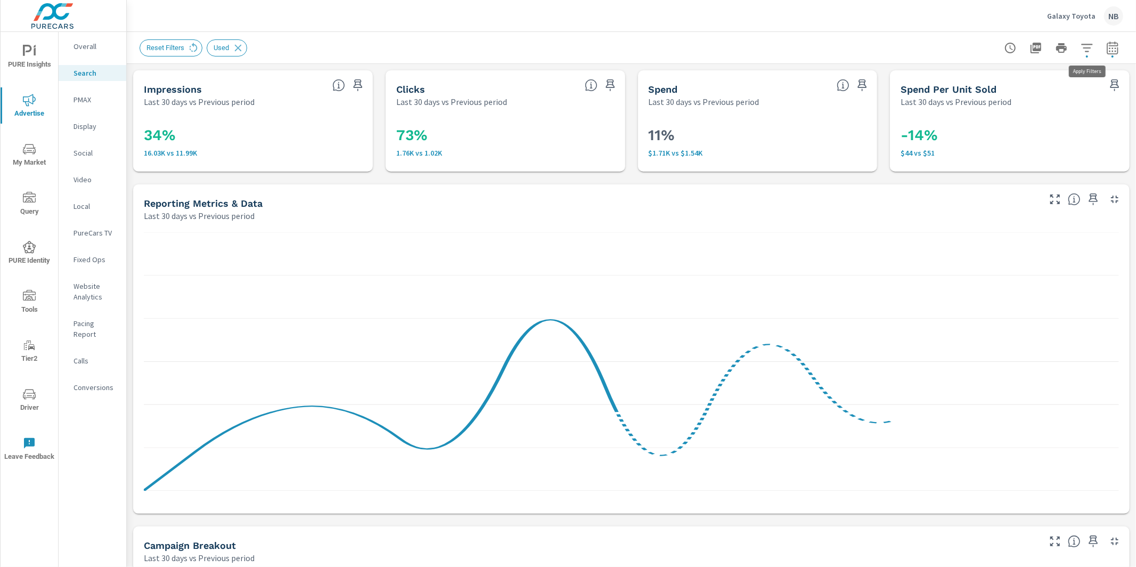
click at [1087, 51] on icon "button" at bounding box center [1086, 48] width 11 height 8
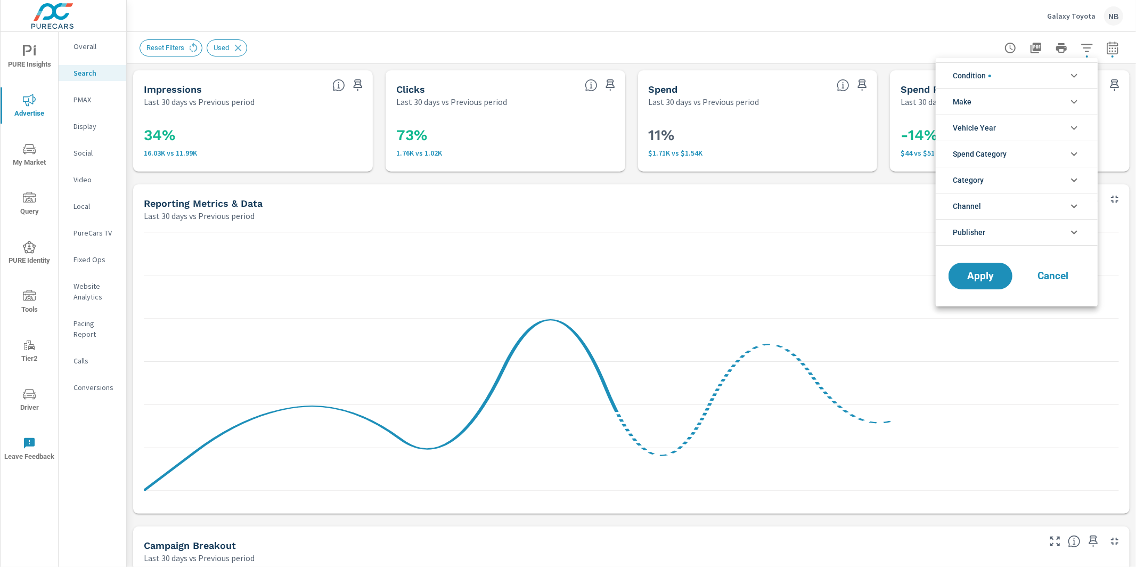
scroll to position [23, 0]
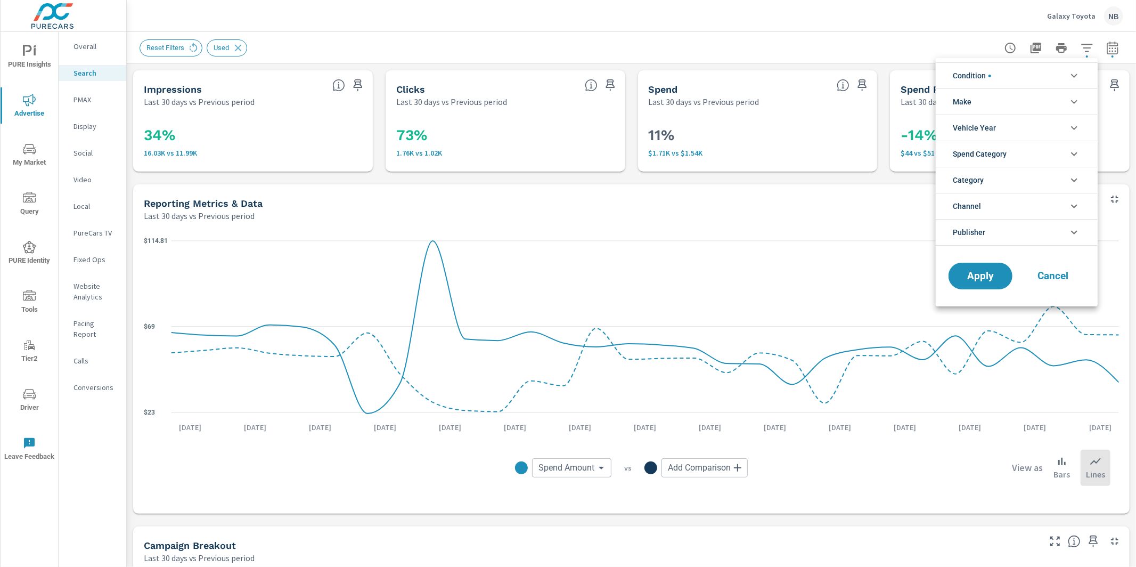
click at [987, 233] on li "Publisher" at bounding box center [1017, 232] width 162 height 27
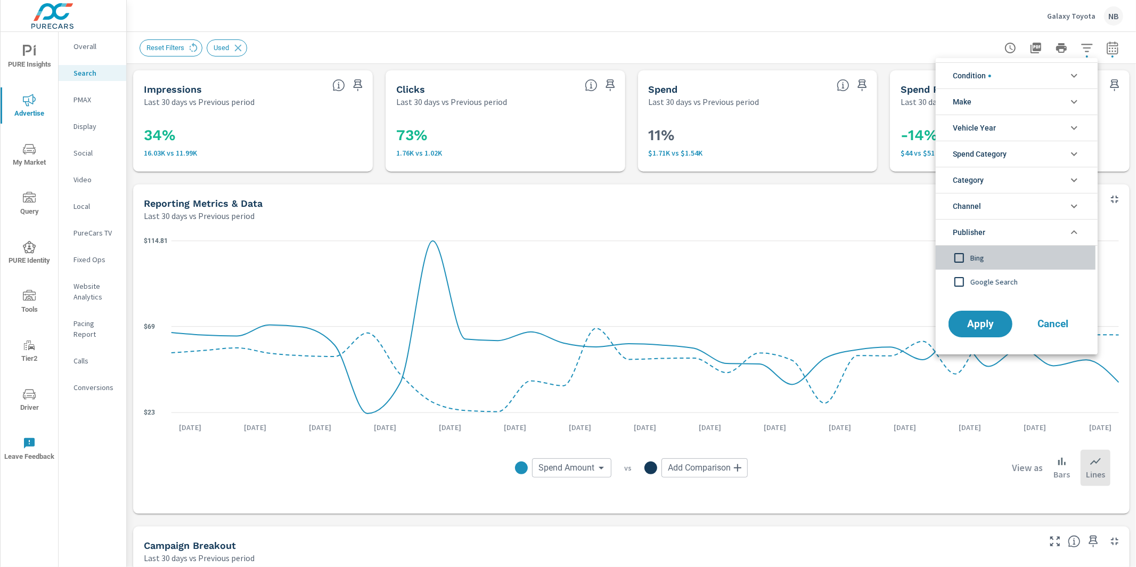
drag, startPoint x: 974, startPoint y: 256, endPoint x: 991, endPoint y: 303, distance: 50.4
click at [974, 256] on span "Bing" at bounding box center [1028, 257] width 117 height 13
click at [985, 320] on span "Apply" at bounding box center [981, 324] width 44 height 10
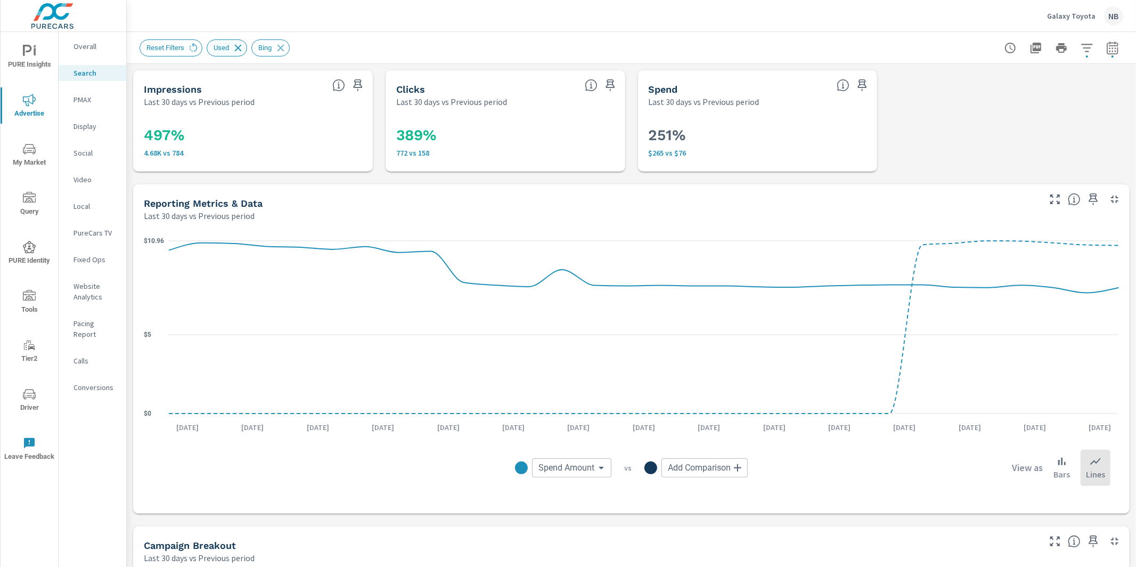
click at [244, 48] on icon at bounding box center [238, 48] width 12 height 12
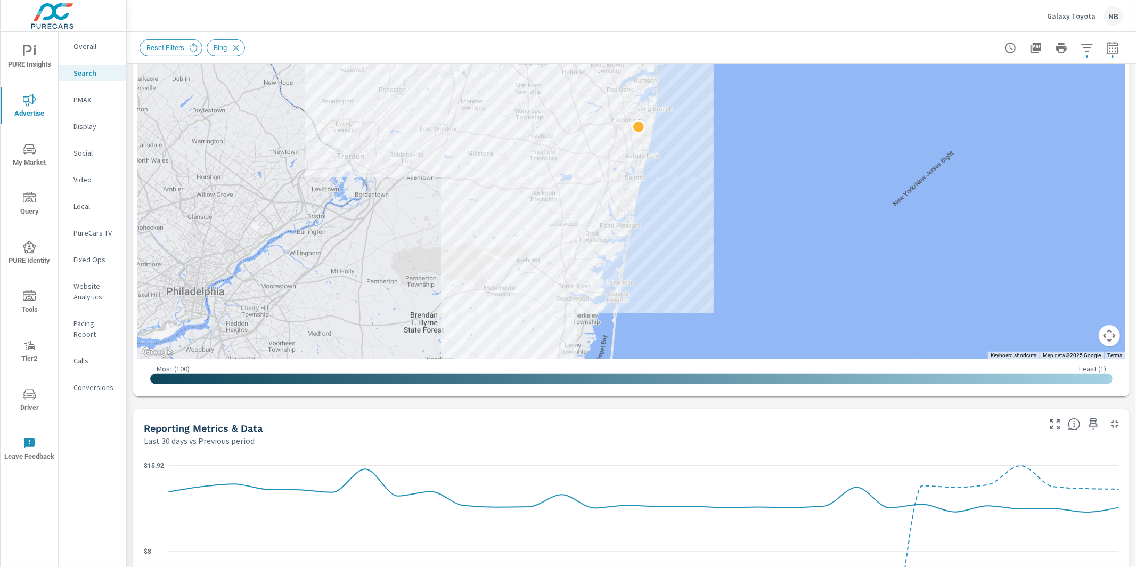
scroll to position [345, 0]
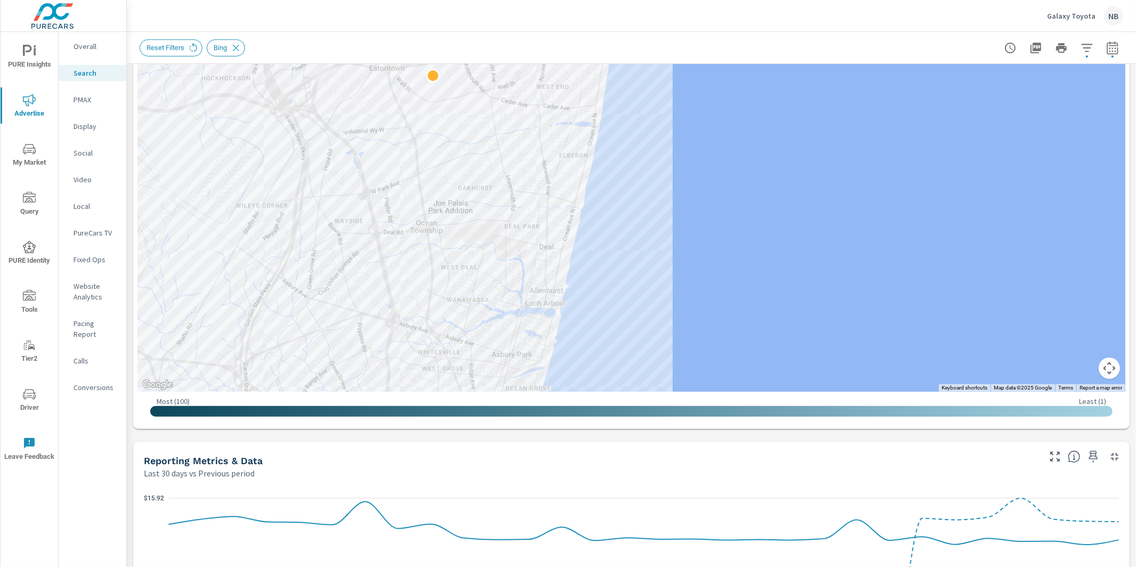
click at [800, 444] on div "Reporting Metrics & Data Last 30 days vs Previous period" at bounding box center [587, 461] width 909 height 38
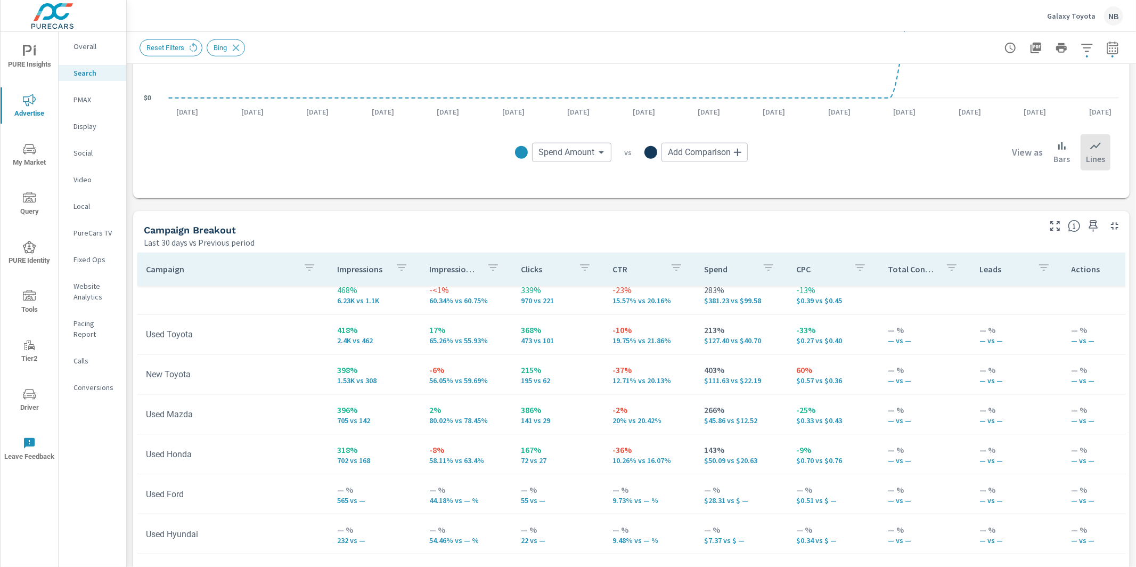
scroll to position [11, 0]
click at [839, 226] on div "Campaign Breakout" at bounding box center [591, 230] width 894 height 12
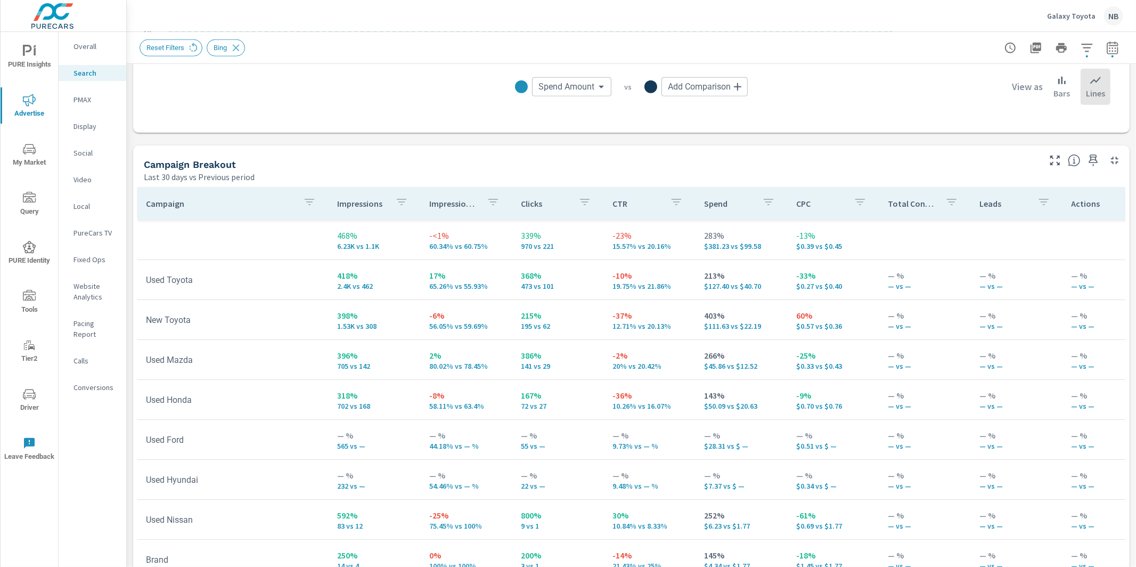
scroll to position [951, 0]
click at [1058, 164] on icon "button" at bounding box center [1055, 160] width 10 height 10
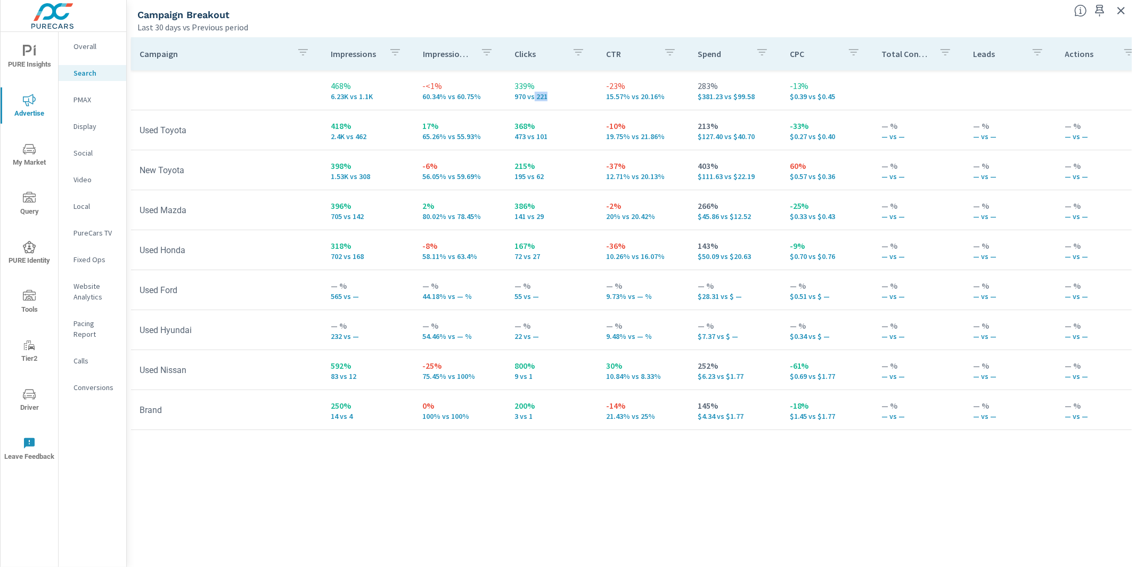
drag, startPoint x: 545, startPoint y: 97, endPoint x: 529, endPoint y: 100, distance: 16.3
click at [529, 100] on p "970 vs 221" at bounding box center [551, 96] width 75 height 9
drag, startPoint x: 519, startPoint y: 99, endPoint x: 498, endPoint y: 99, distance: 21.3
click at [498, 99] on tr "468% 6.23K vs 1.1K -<1% 60.34% vs 60.75% 339% 970 vs 221 -23% 15.57% vs 20.16% …" at bounding box center [823, 90] width 1384 height 40
click at [516, 100] on td "339% 970 vs 221" at bounding box center [552, 90] width 92 height 38
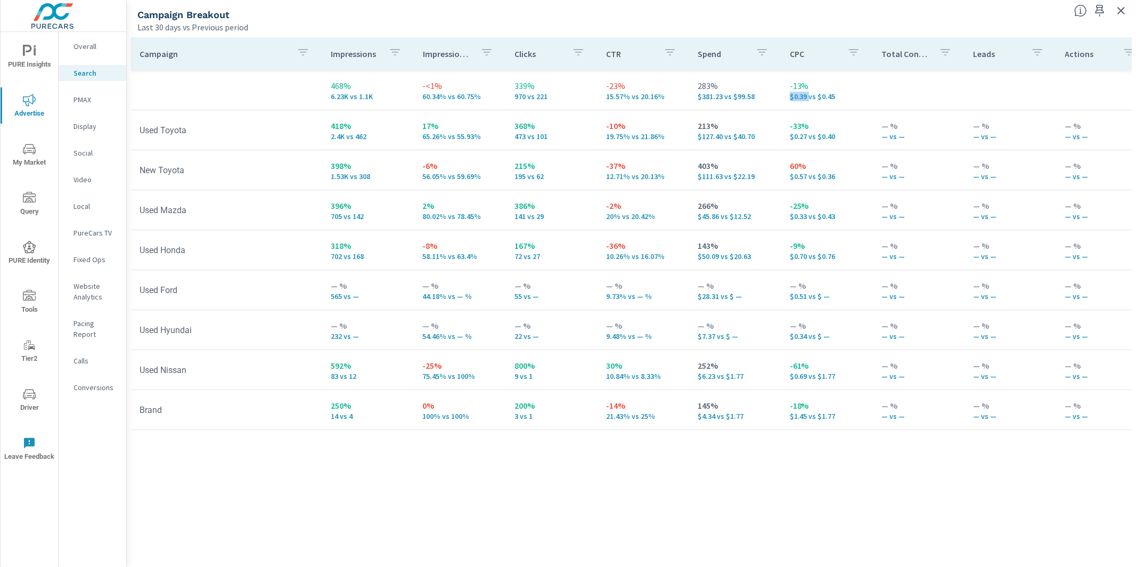
drag, startPoint x: 781, startPoint y: 97, endPoint x: 801, endPoint y: 97, distance: 19.7
click at [801, 97] on p "$0.39 vs $0.45" at bounding box center [827, 96] width 75 height 9
drag, startPoint x: 137, startPoint y: 410, endPoint x: 175, endPoint y: 411, distance: 37.3
click at [175, 411] on td "Brand" at bounding box center [226, 409] width 191 height 27
drag, startPoint x: 379, startPoint y: 440, endPoint x: 389, endPoint y: 443, distance: 9.9
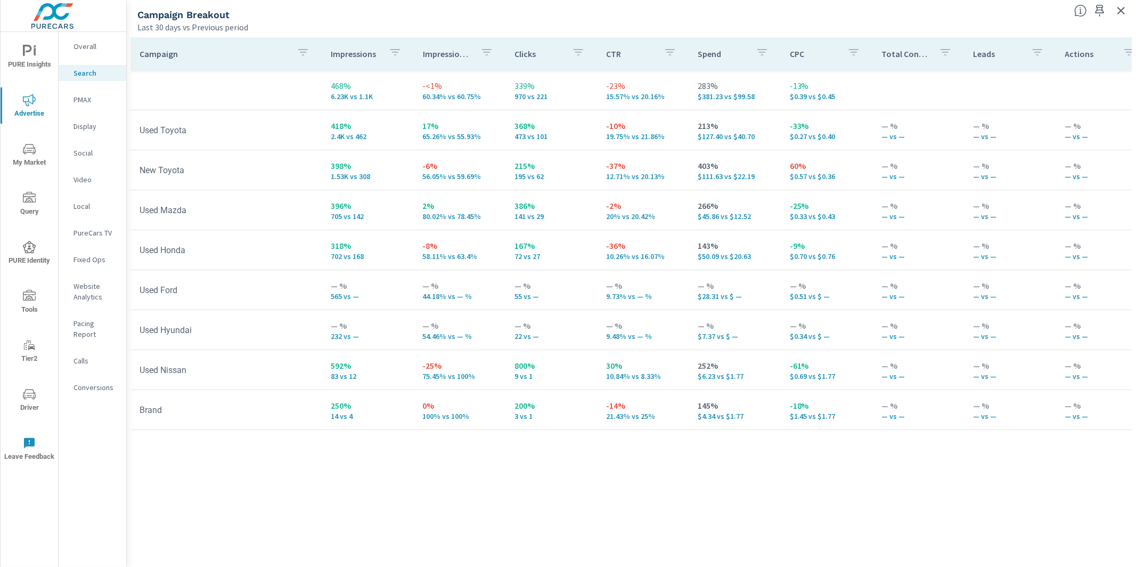
click at [379, 440] on div "Campaign Impressions Impression Share Clicks CTR Spend CPC Total Conversions Le…" at bounding box center [631, 291] width 1001 height 509
